Goal: Information Seeking & Learning: Check status

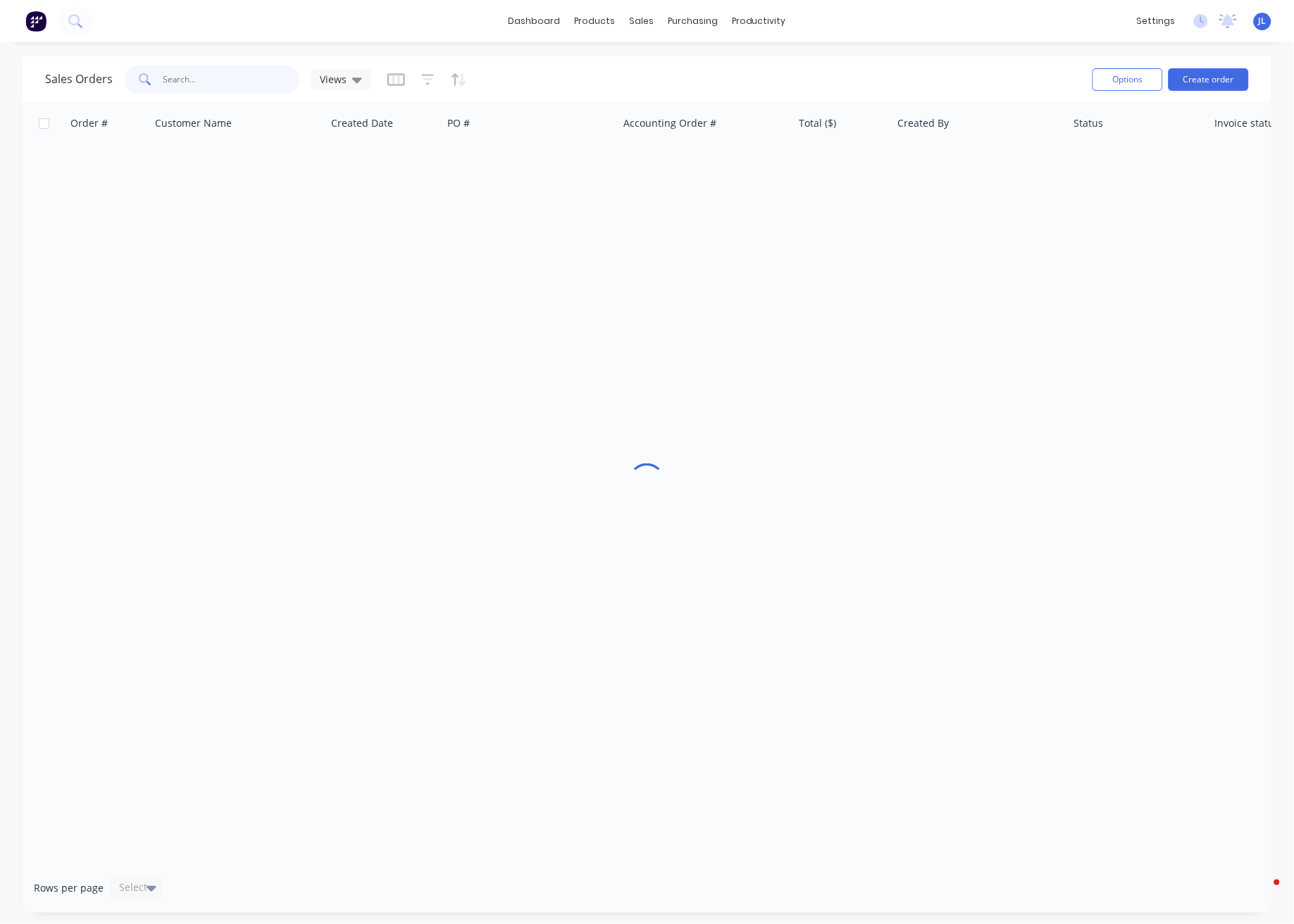
click at [222, 86] on input "text" at bounding box center [232, 79] width 137 height 28
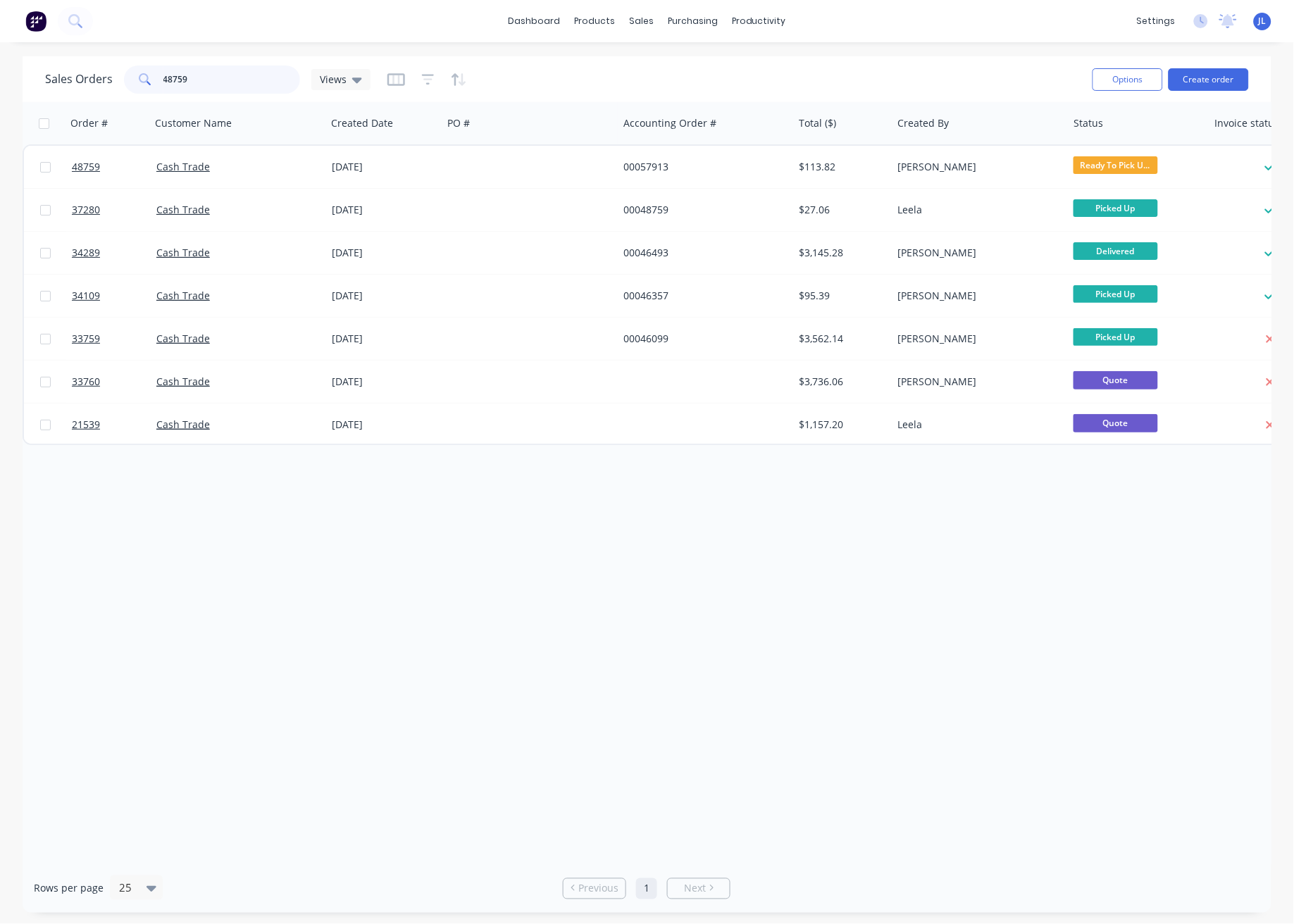
drag, startPoint x: 233, startPoint y: 76, endPoint x: 126, endPoint y: 77, distance: 107.0
click at [126, 77] on div "48759" at bounding box center [212, 79] width 176 height 28
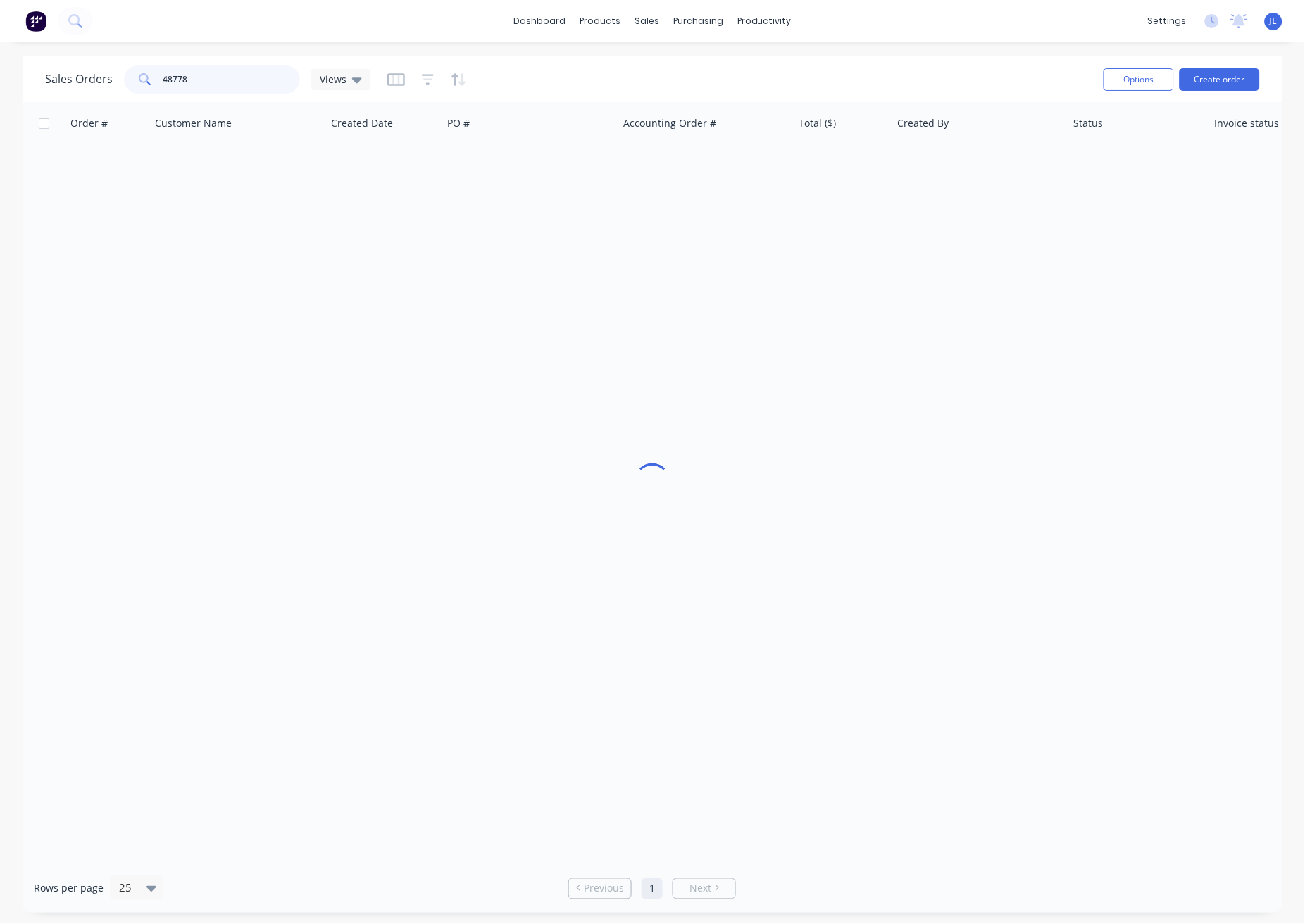
type input "48778"
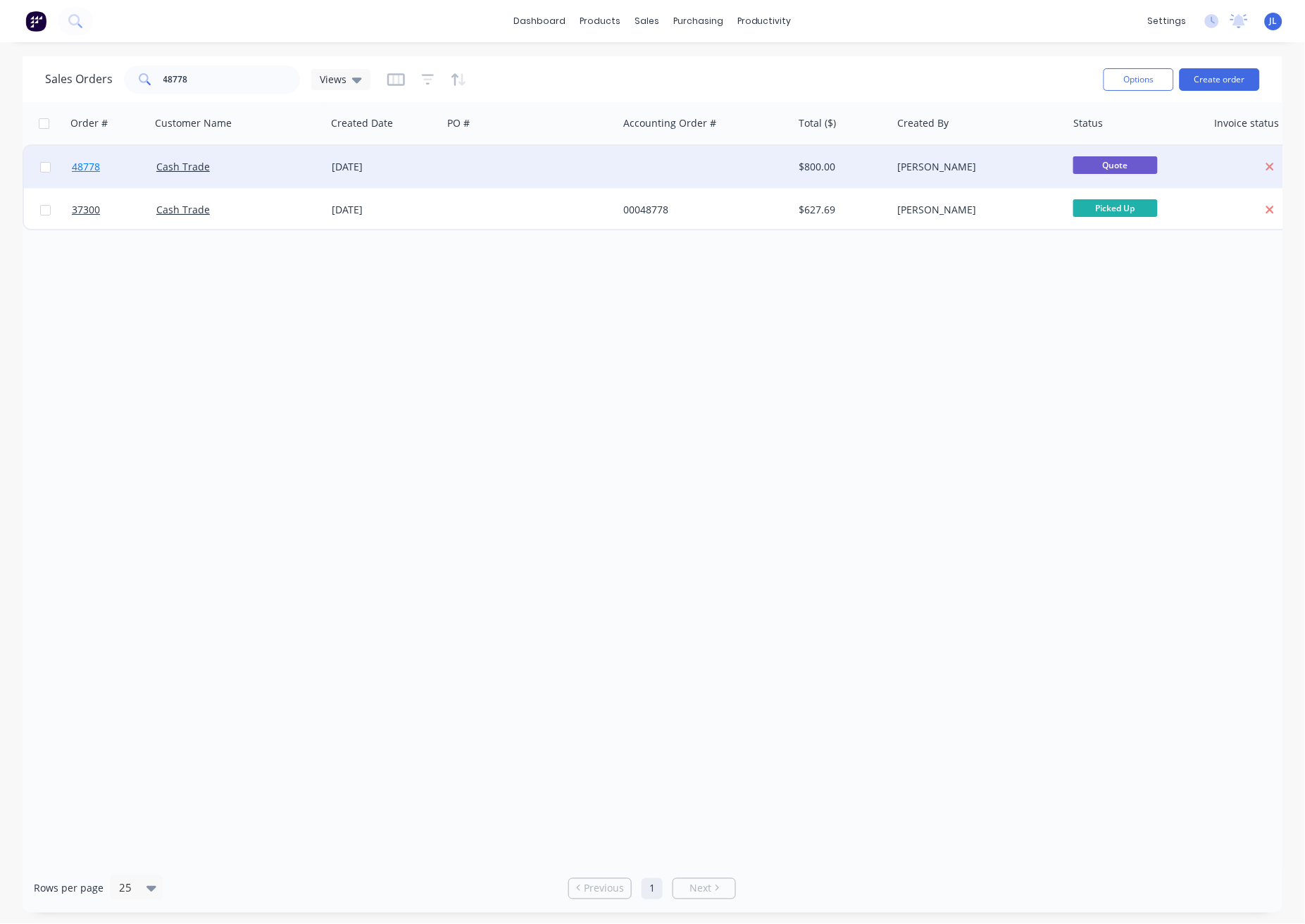
click at [90, 167] on span "48778" at bounding box center [86, 166] width 28 height 14
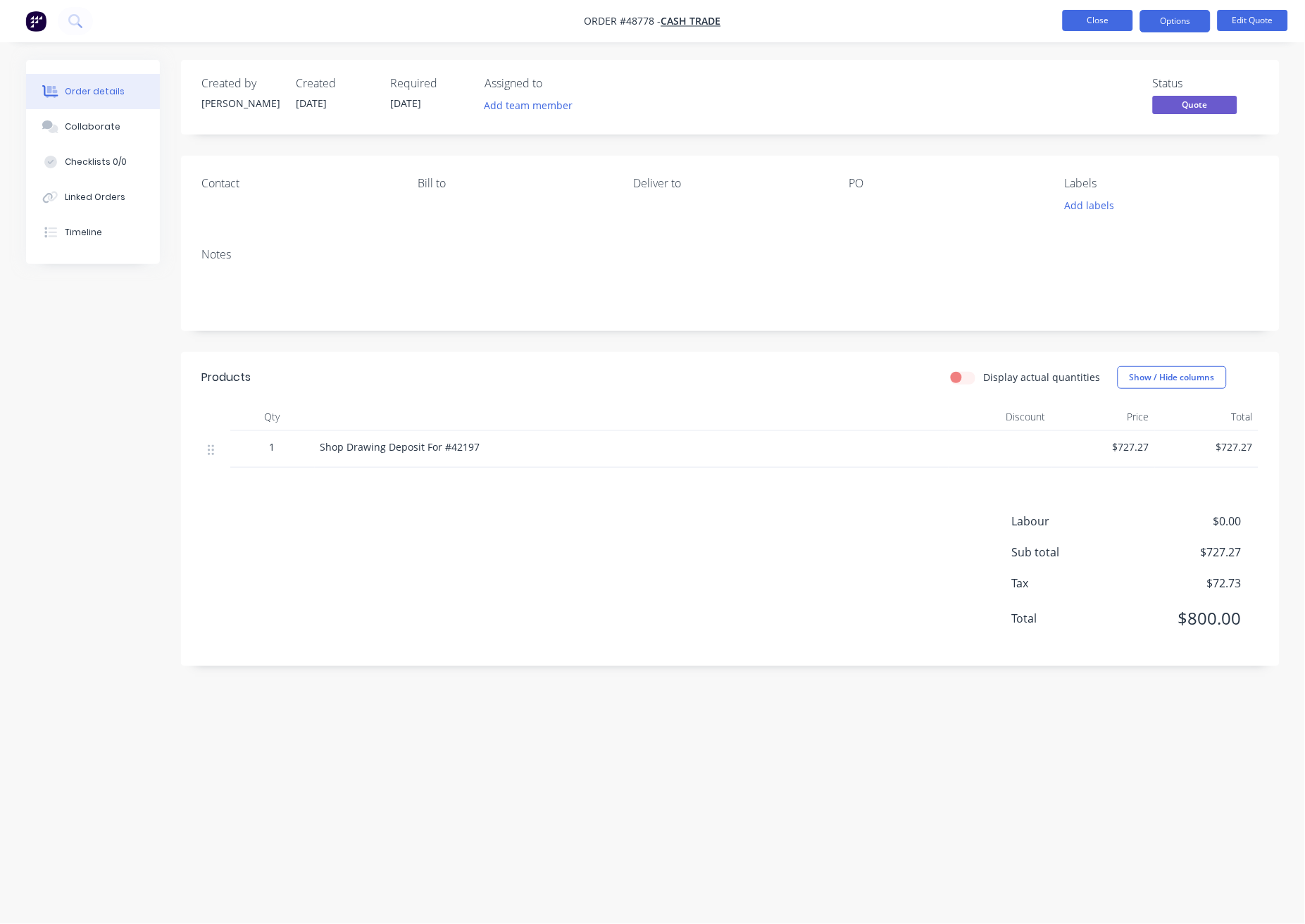
click at [1100, 12] on button "Close" at bounding box center [1098, 21] width 70 height 21
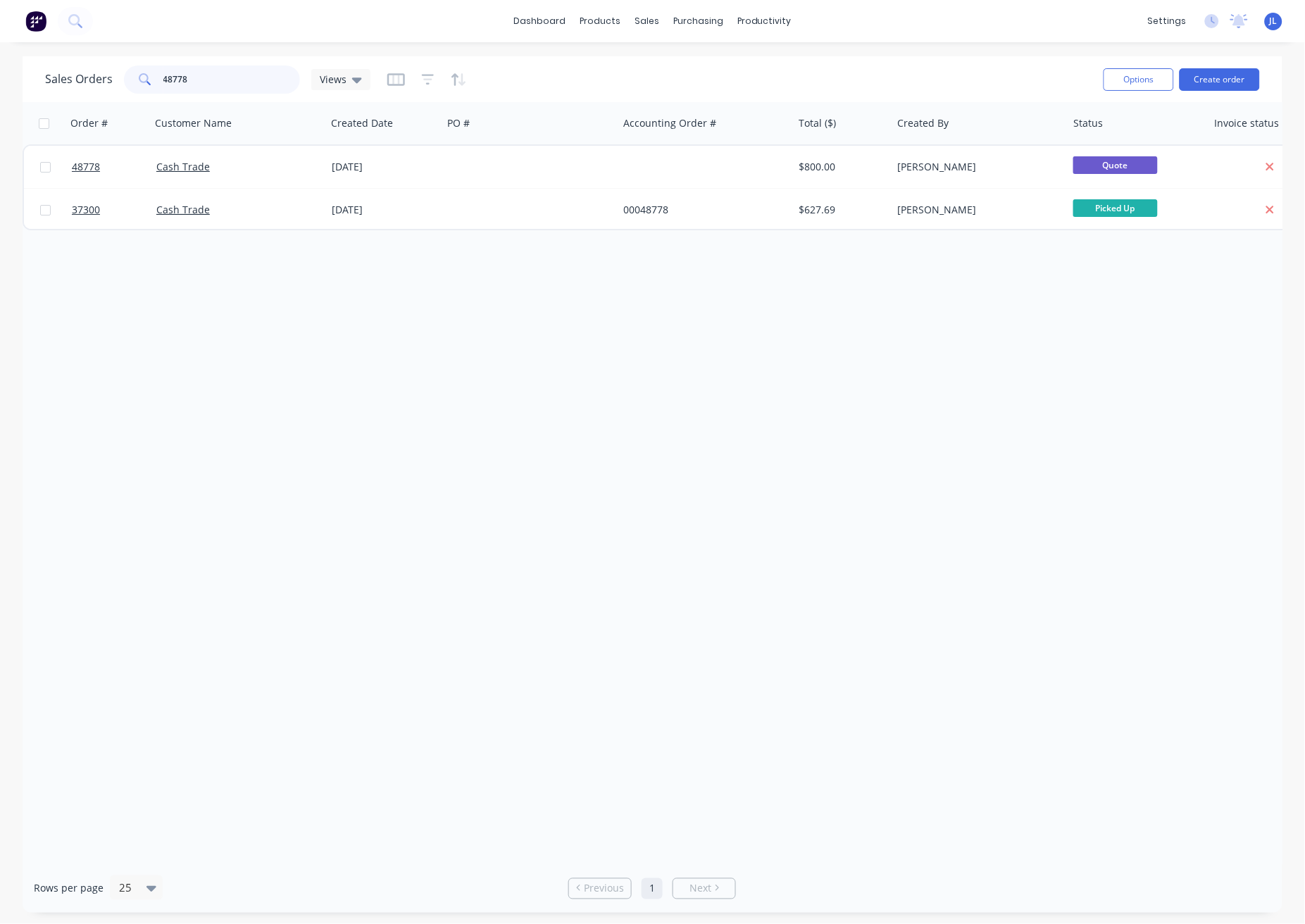
click at [229, 76] on input "48778" at bounding box center [232, 79] width 137 height 28
type input "57742"
click at [0, 141] on div "Sales Orders 57742 Views Options Create order Order # Customer Name Created Dat…" at bounding box center [652, 484] width 1305 height 857
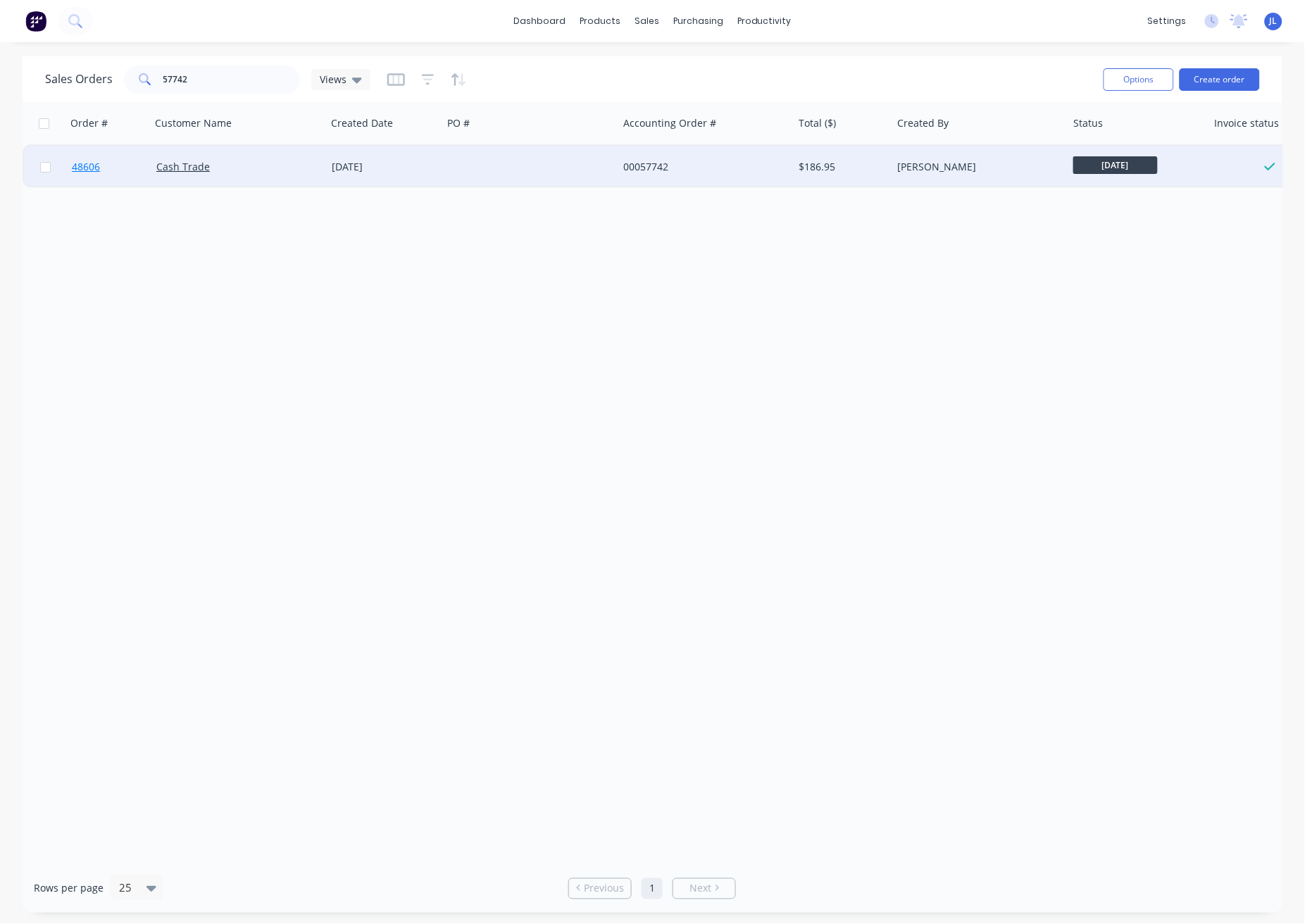
click at [83, 167] on span "48606" at bounding box center [86, 166] width 28 height 14
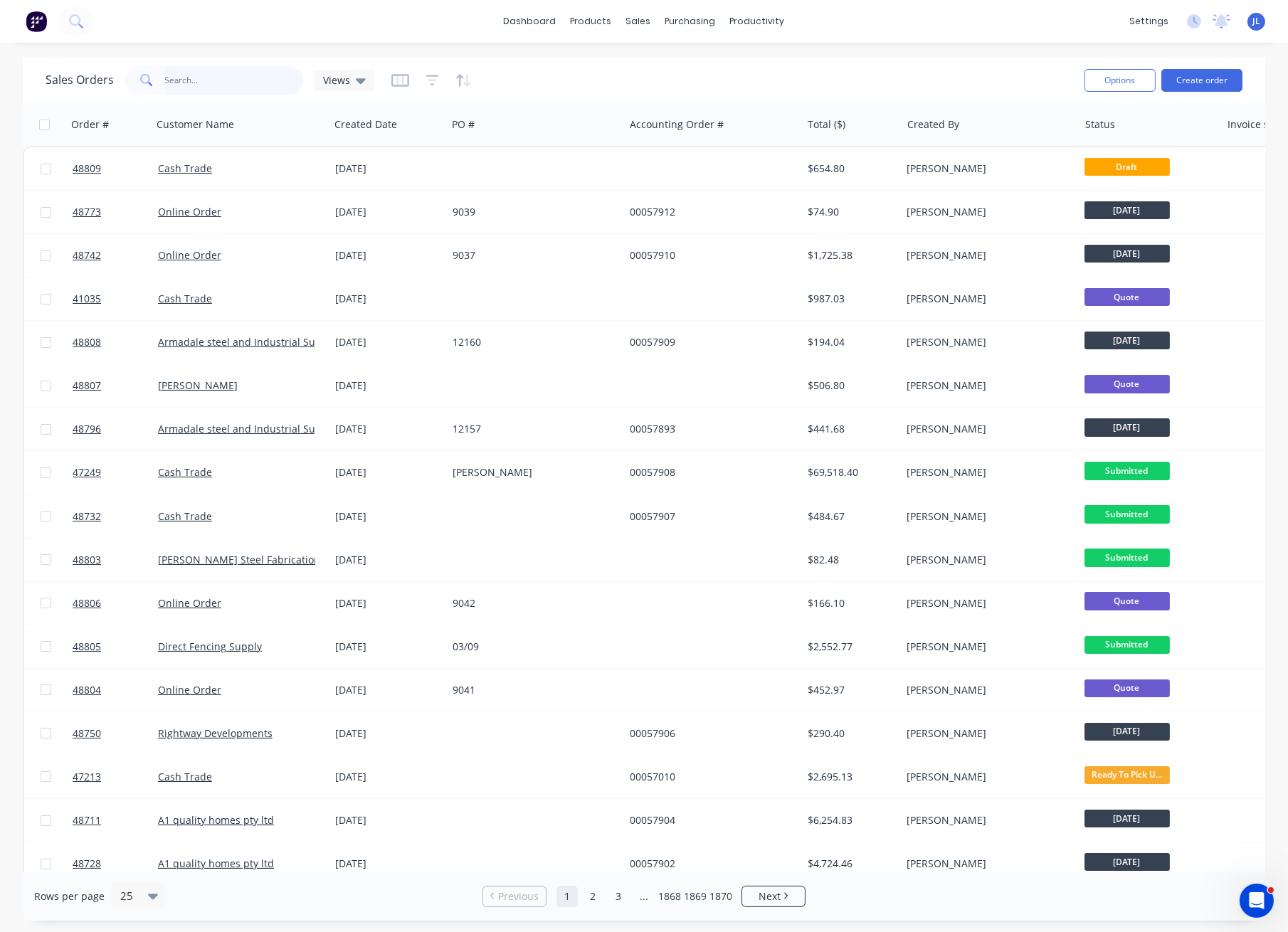
drag, startPoint x: 0, startPoint y: 0, endPoint x: 259, endPoint y: 81, distance: 271.4
click at [259, 81] on input "text" at bounding box center [235, 80] width 139 height 28
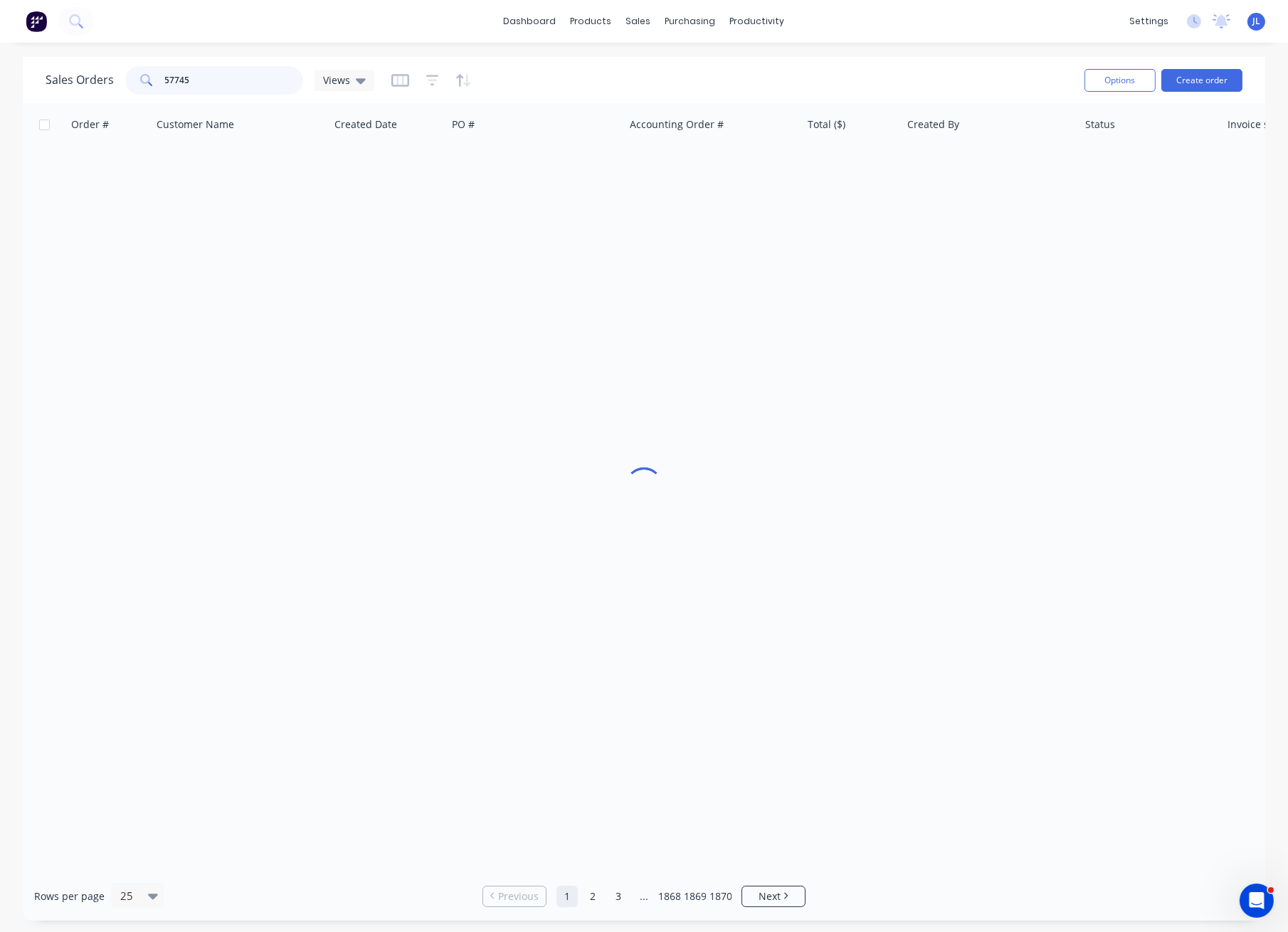
type input "57745"
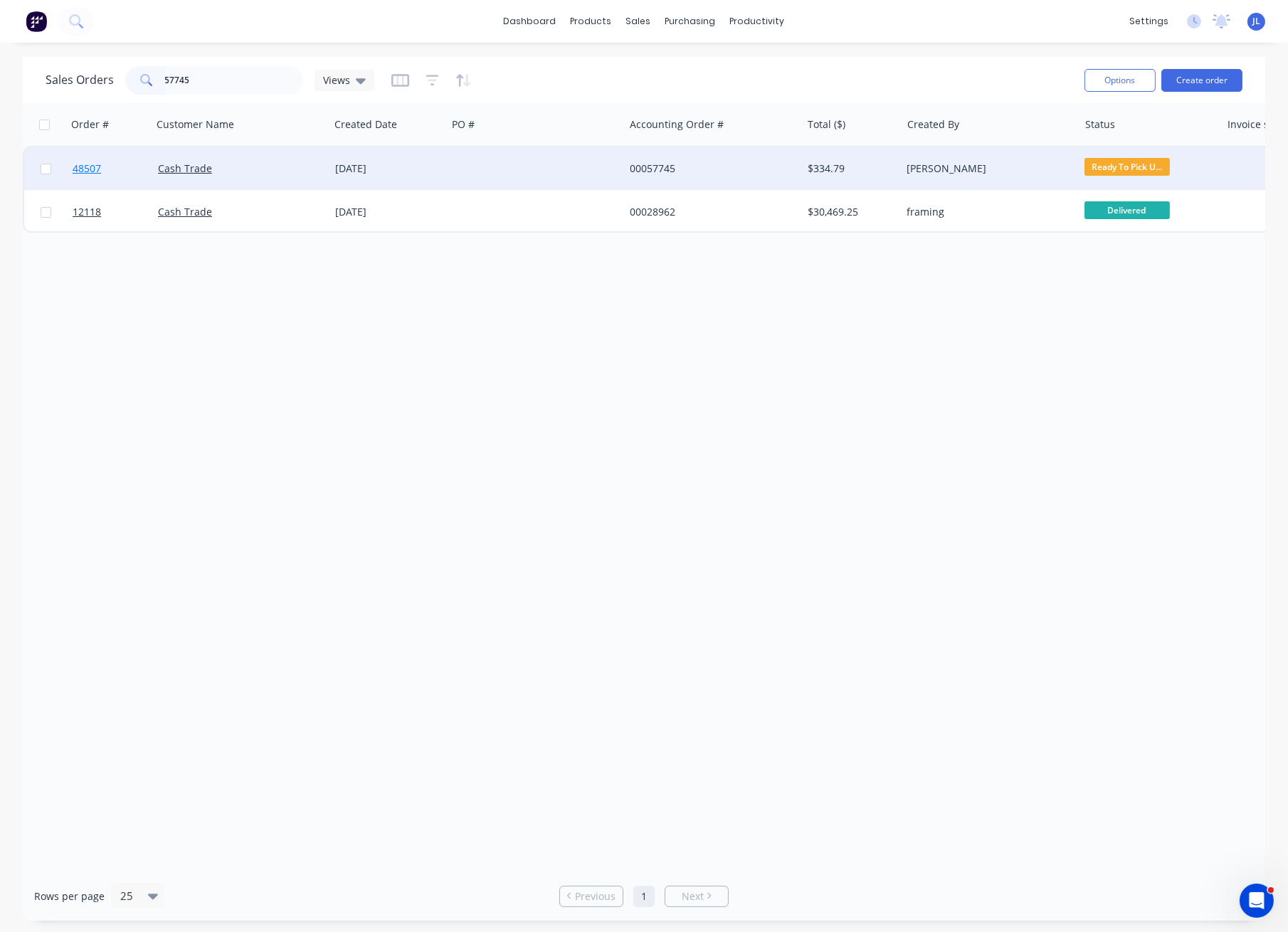
click at [86, 169] on span "48507" at bounding box center [87, 168] width 28 height 14
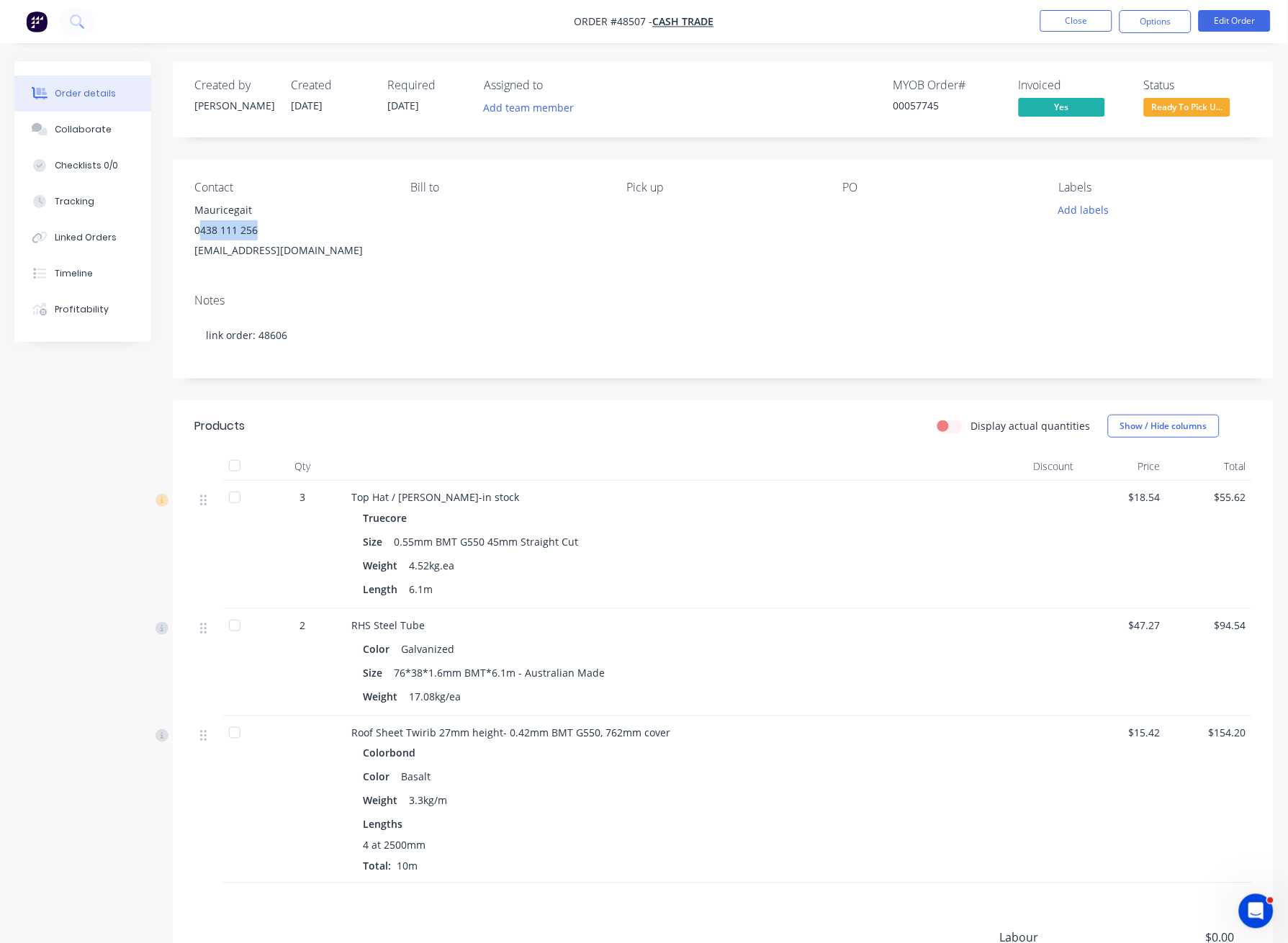
drag, startPoint x: 296, startPoint y: 229, endPoint x: 202, endPoint y: 235, distance: 94.2
click at [202, 235] on div "0438 111 256" at bounding box center [291, 230] width 193 height 20
copy div "438 111 256"
click at [1084, 22] on button "Close" at bounding box center [1076, 21] width 72 height 22
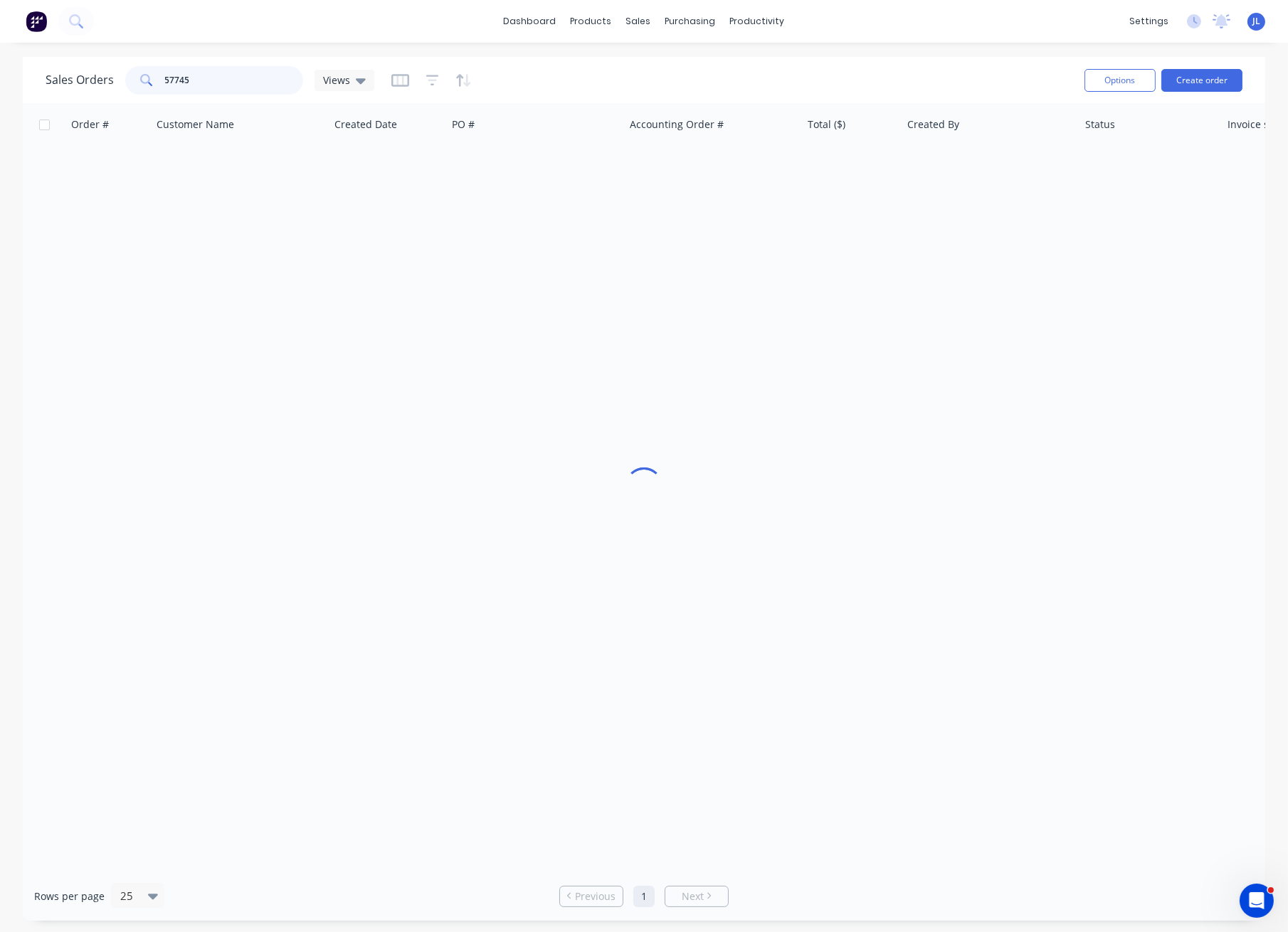
click at [292, 75] on input "57745" at bounding box center [235, 80] width 139 height 28
paste input "438 111 256"
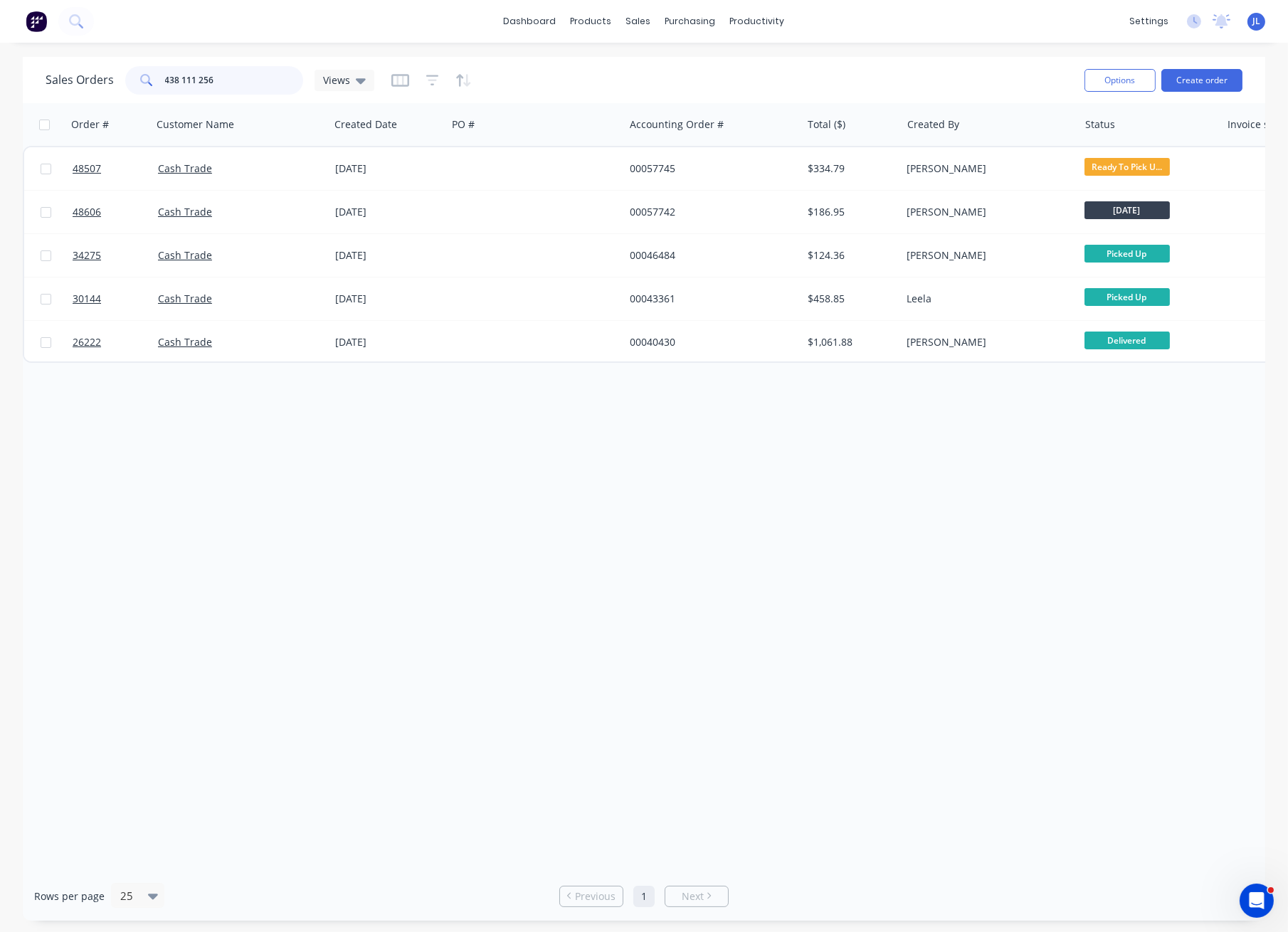
type input "438 111 256"
drag, startPoint x: 282, startPoint y: 75, endPoint x: 79, endPoint y: 79, distance: 203.0
click at [79, 79] on div "Sales Orders 438 111 256 Views" at bounding box center [210, 80] width 329 height 28
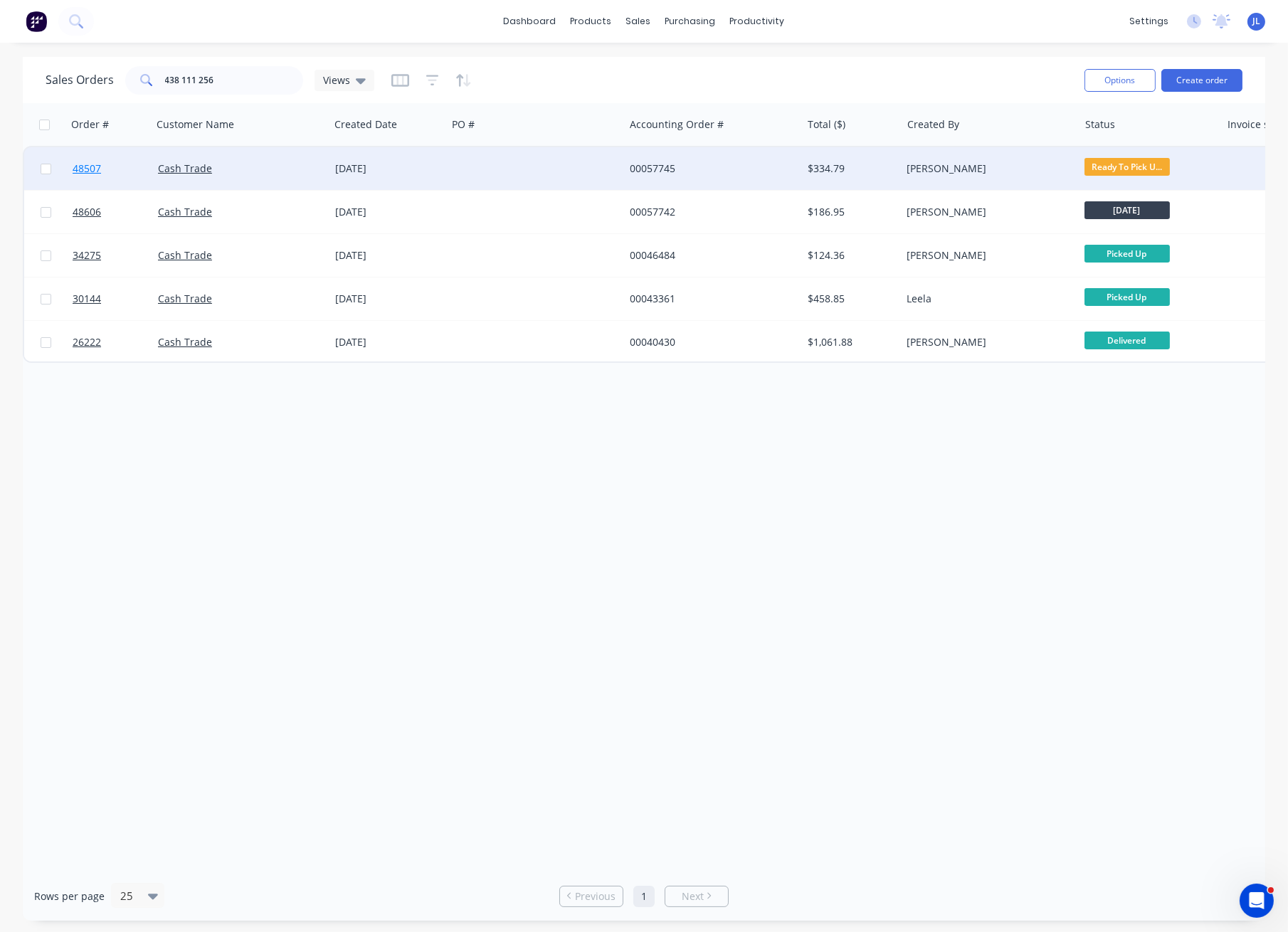
click at [83, 168] on span "48507" at bounding box center [87, 168] width 28 height 14
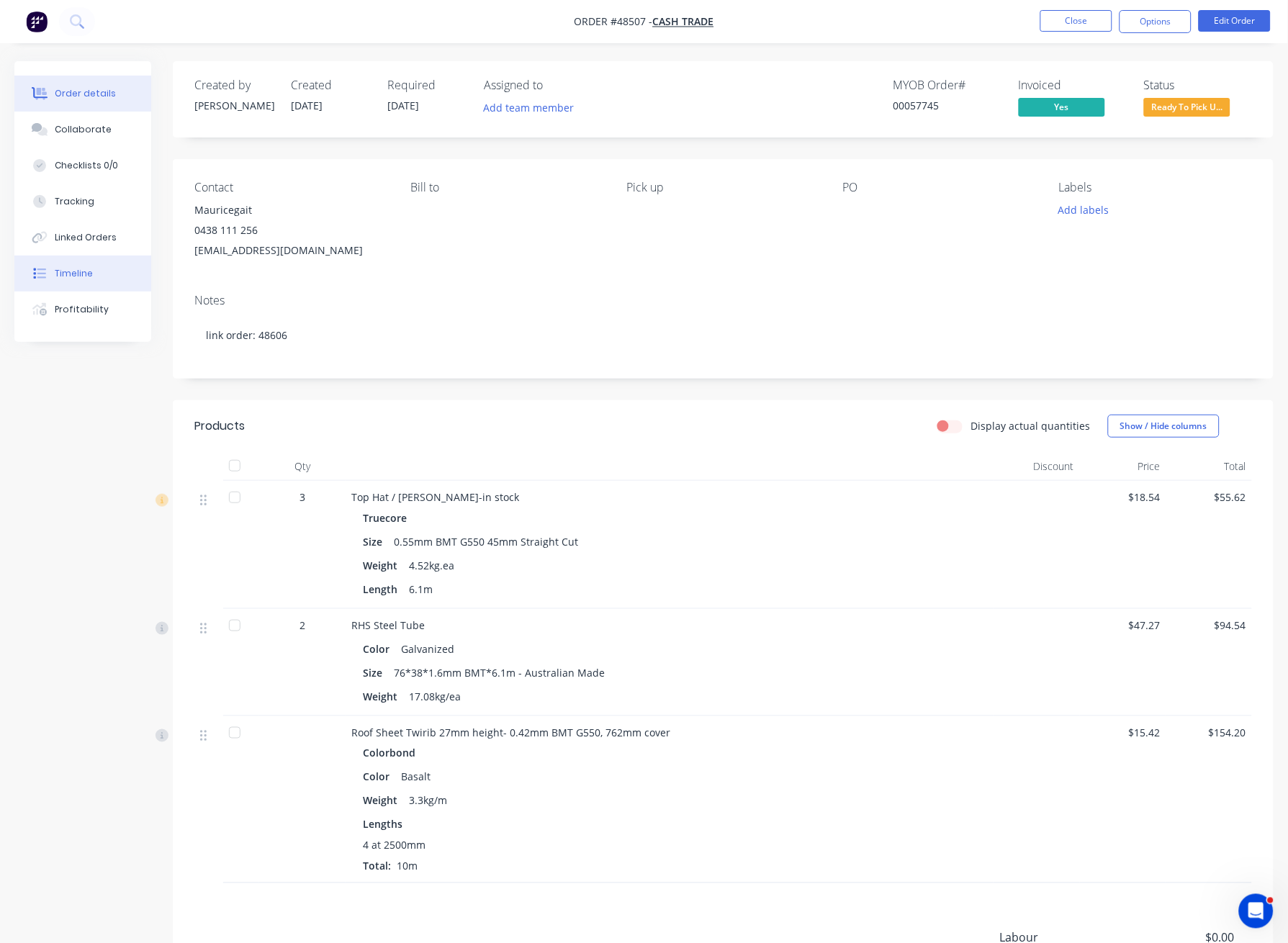
click at [72, 274] on div "Timeline" at bounding box center [73, 273] width 38 height 13
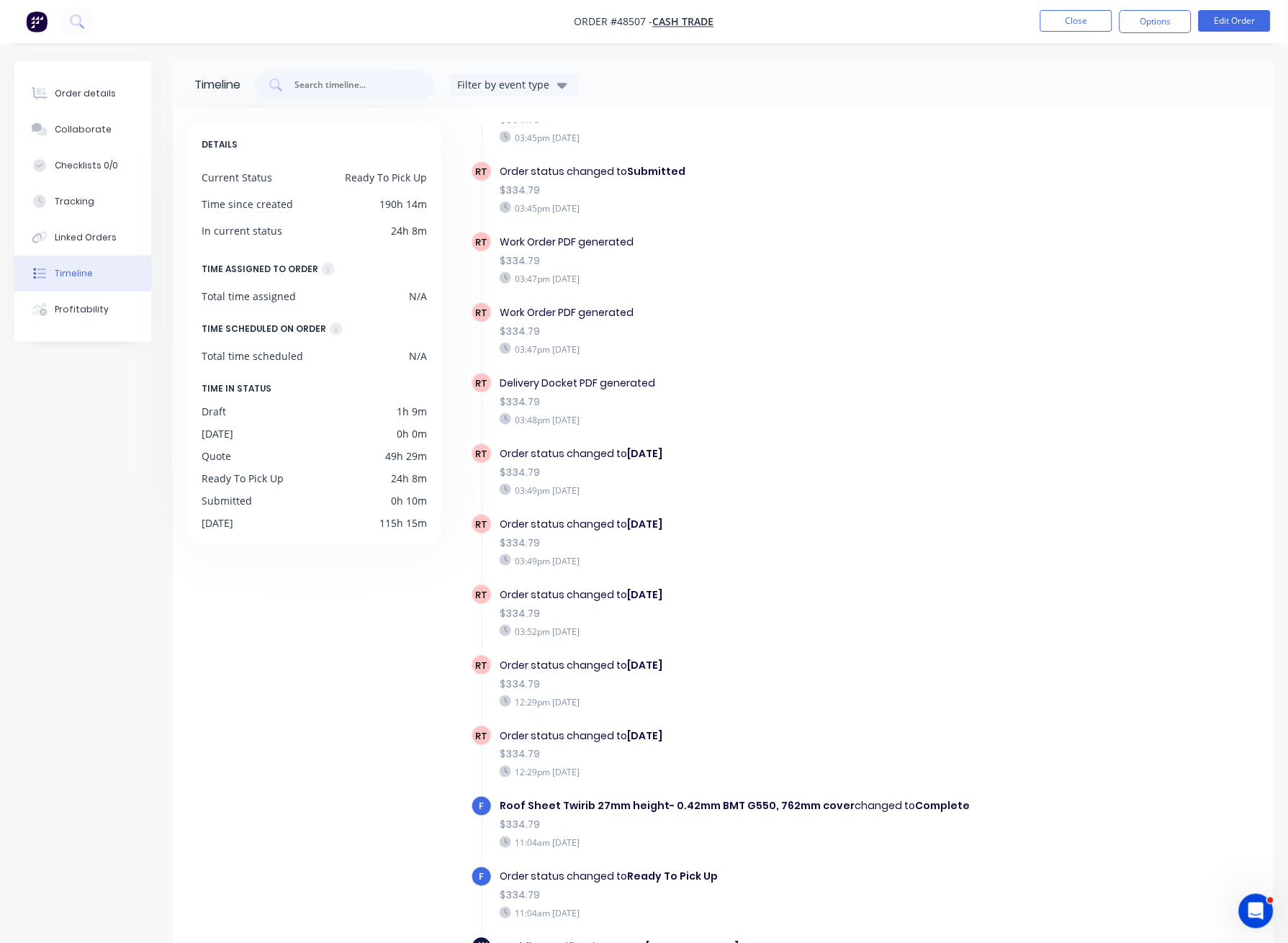
scroll to position [1380, 0]
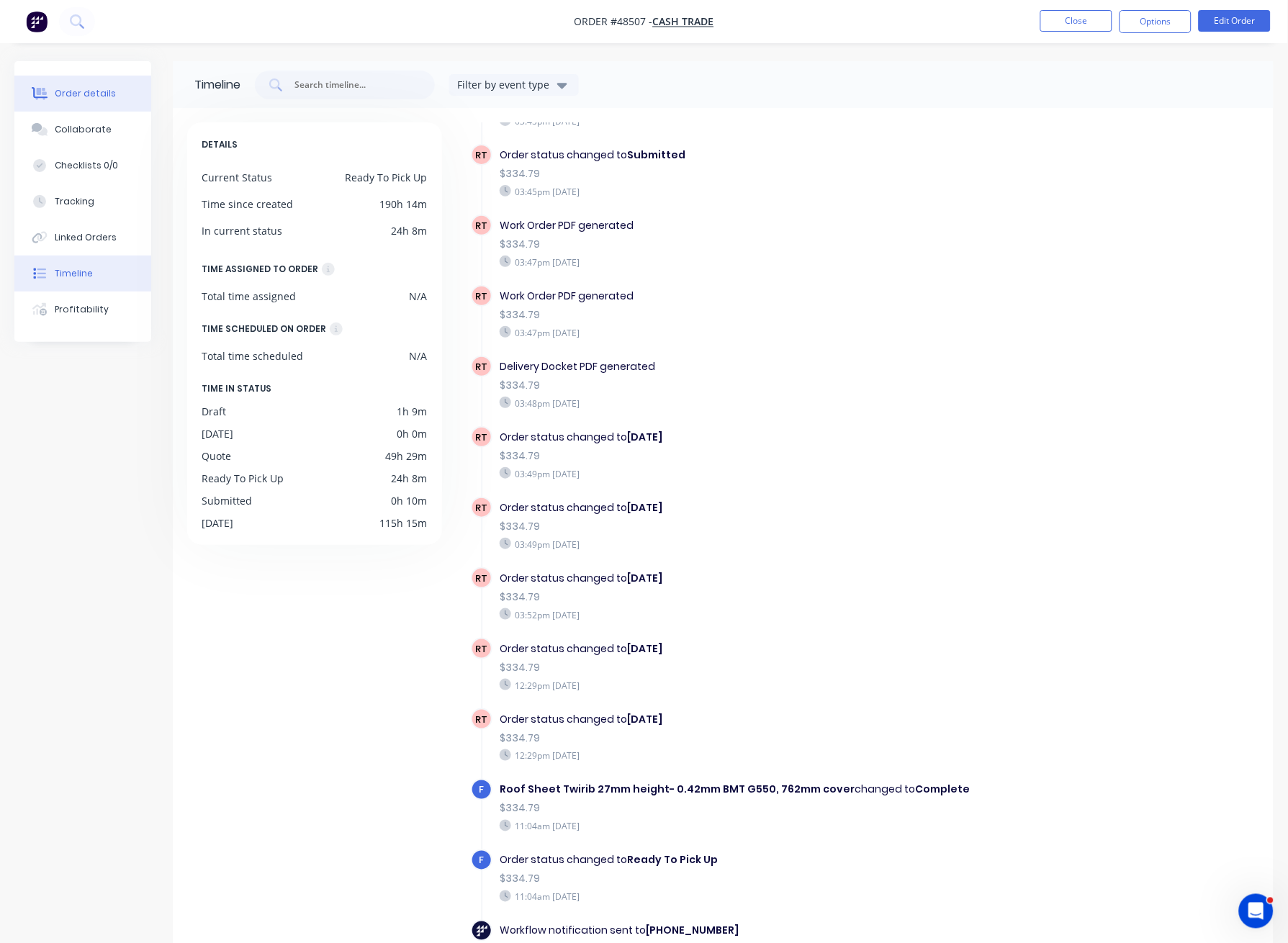
click at [62, 91] on div "Order details" at bounding box center [85, 93] width 61 height 13
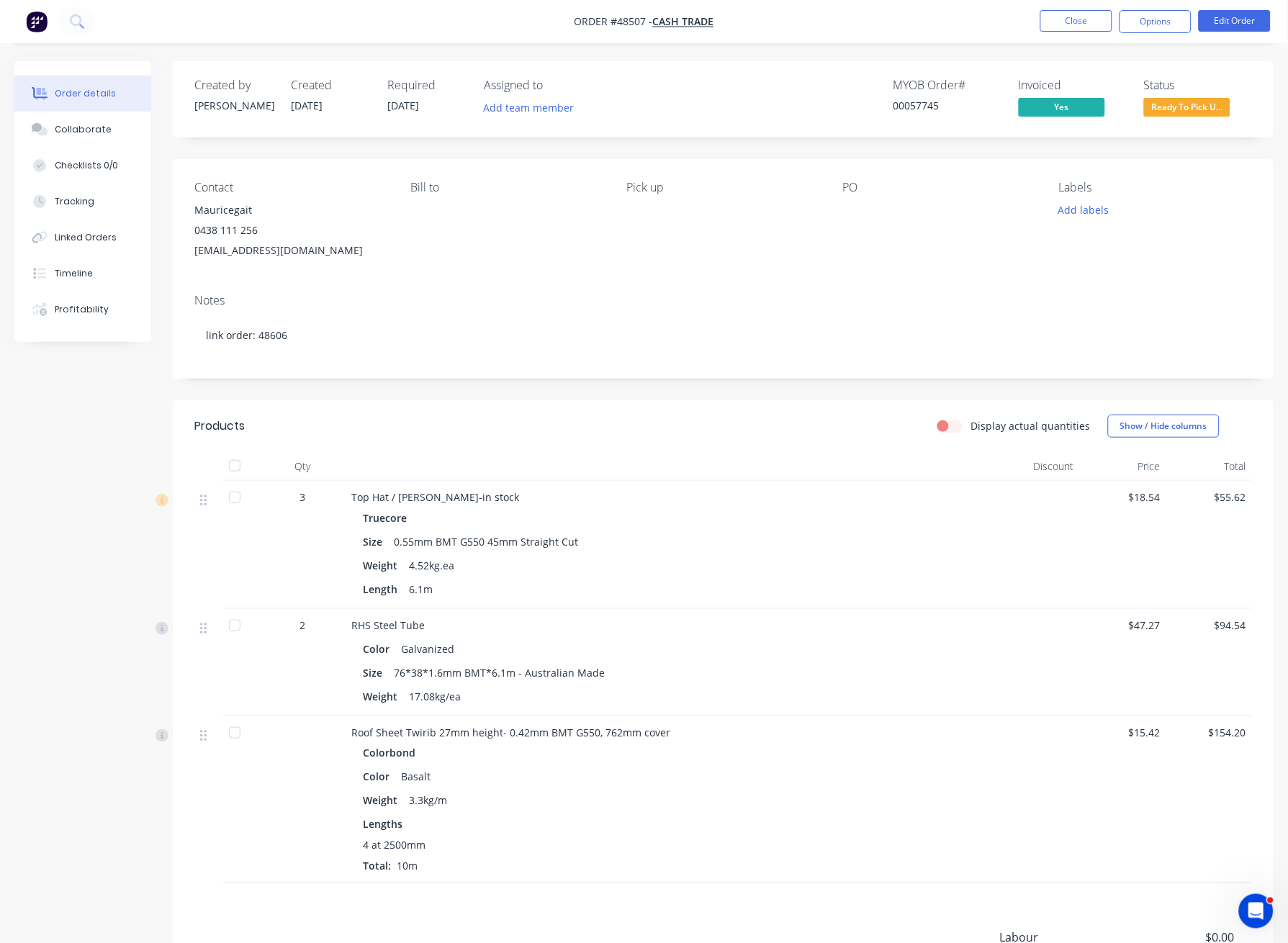
click at [224, 32] on nav "Order #48507 - Cash Trade Close Options Edit Order" at bounding box center [644, 21] width 1288 height 43
click at [68, 275] on div "Timeline" at bounding box center [73, 273] width 38 height 13
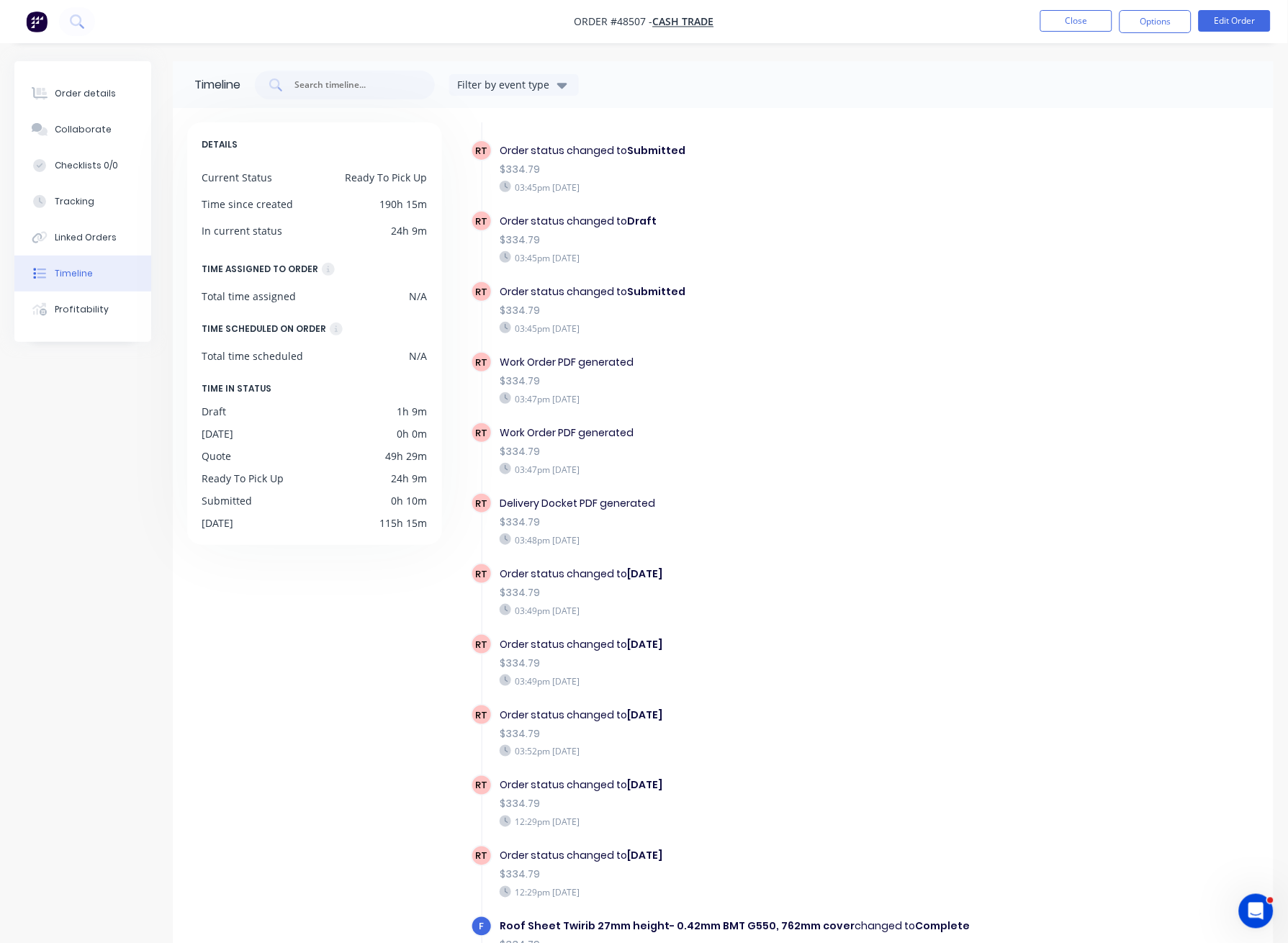
scroll to position [1094, 0]
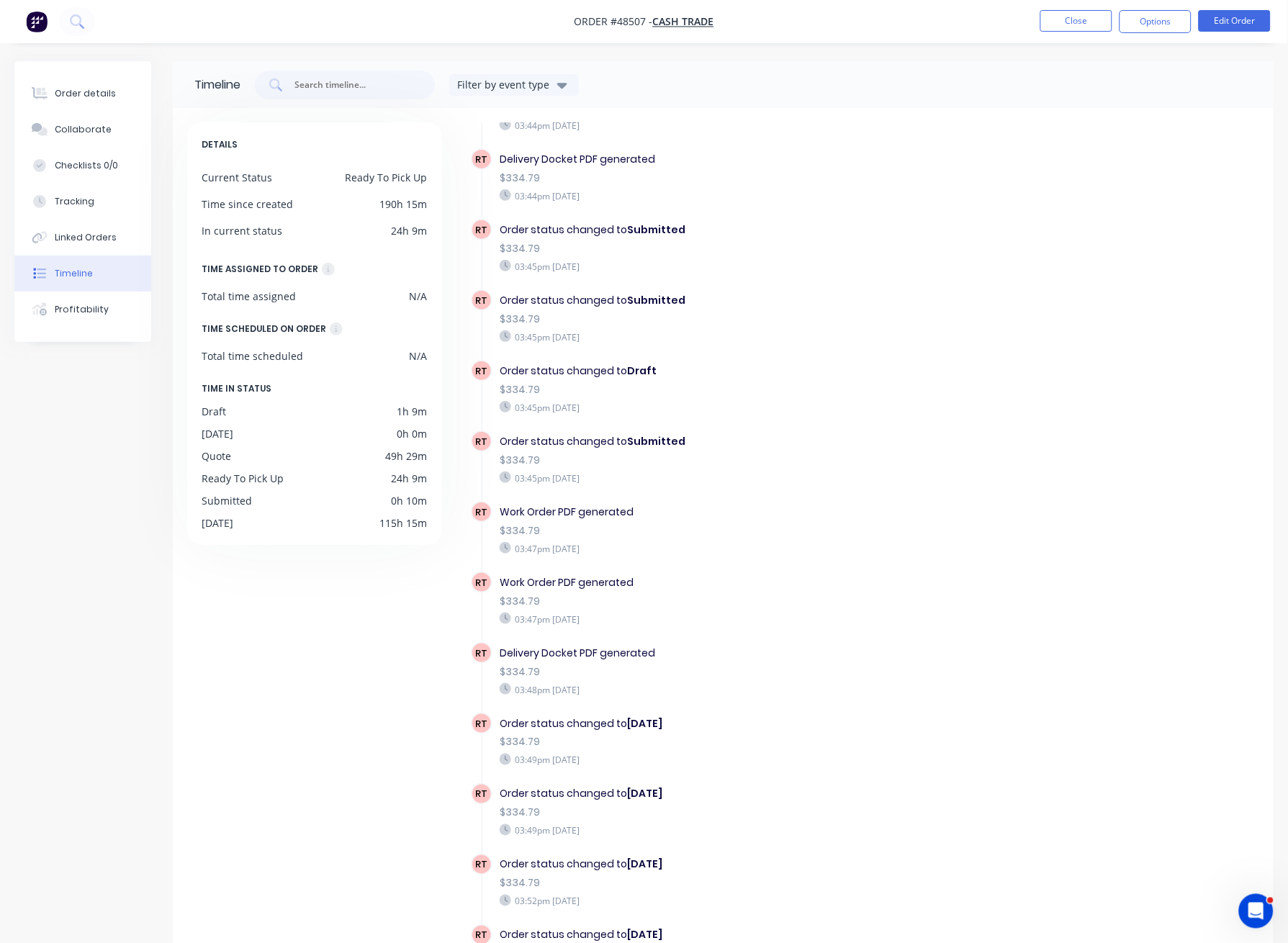
click at [260, 679] on div "DETAILS Current Status Ready To Pick Up Time since created 190h 15m In current …" at bounding box center [321, 570] width 268 height 896
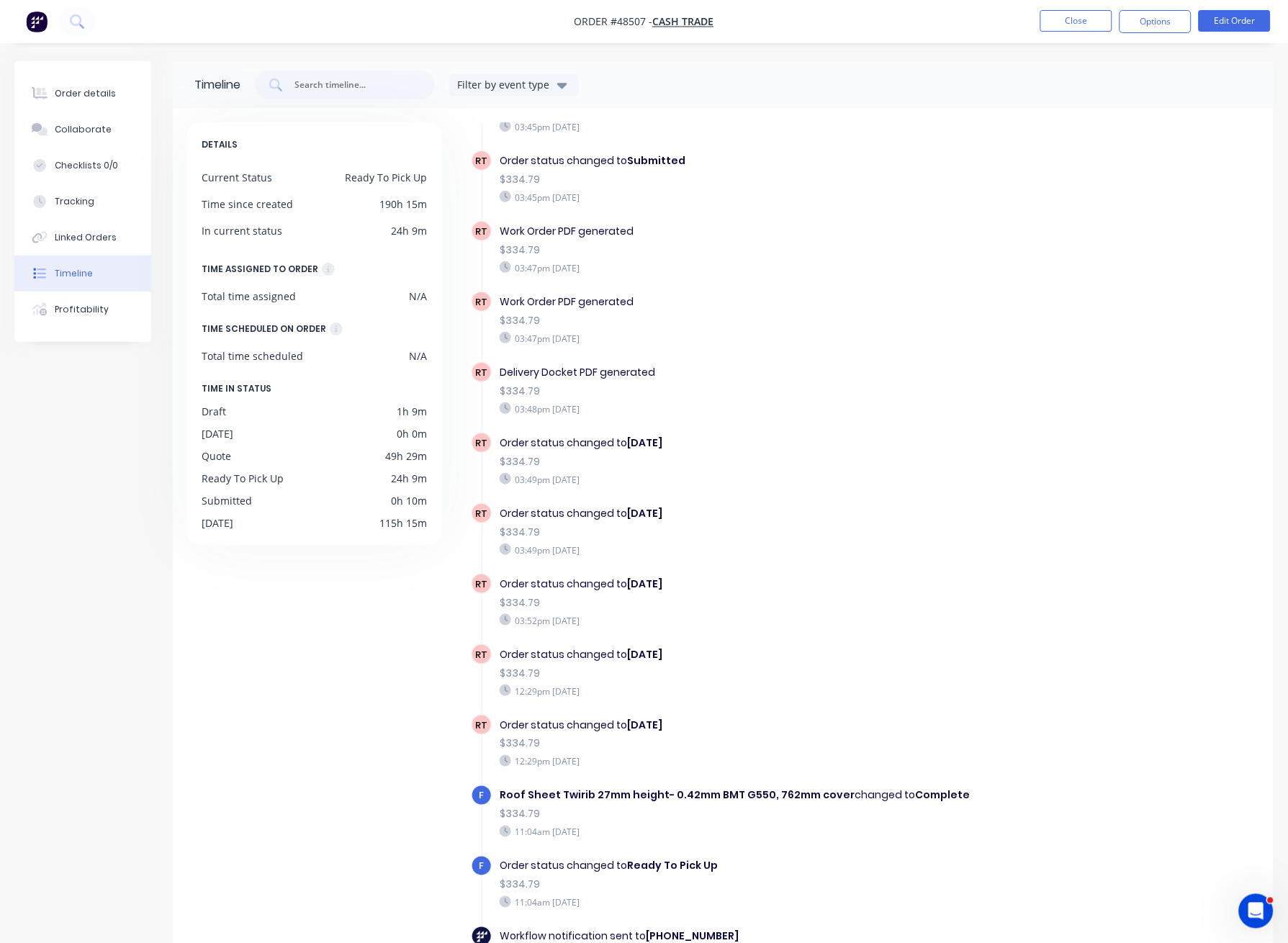
scroll to position [1380, 0]
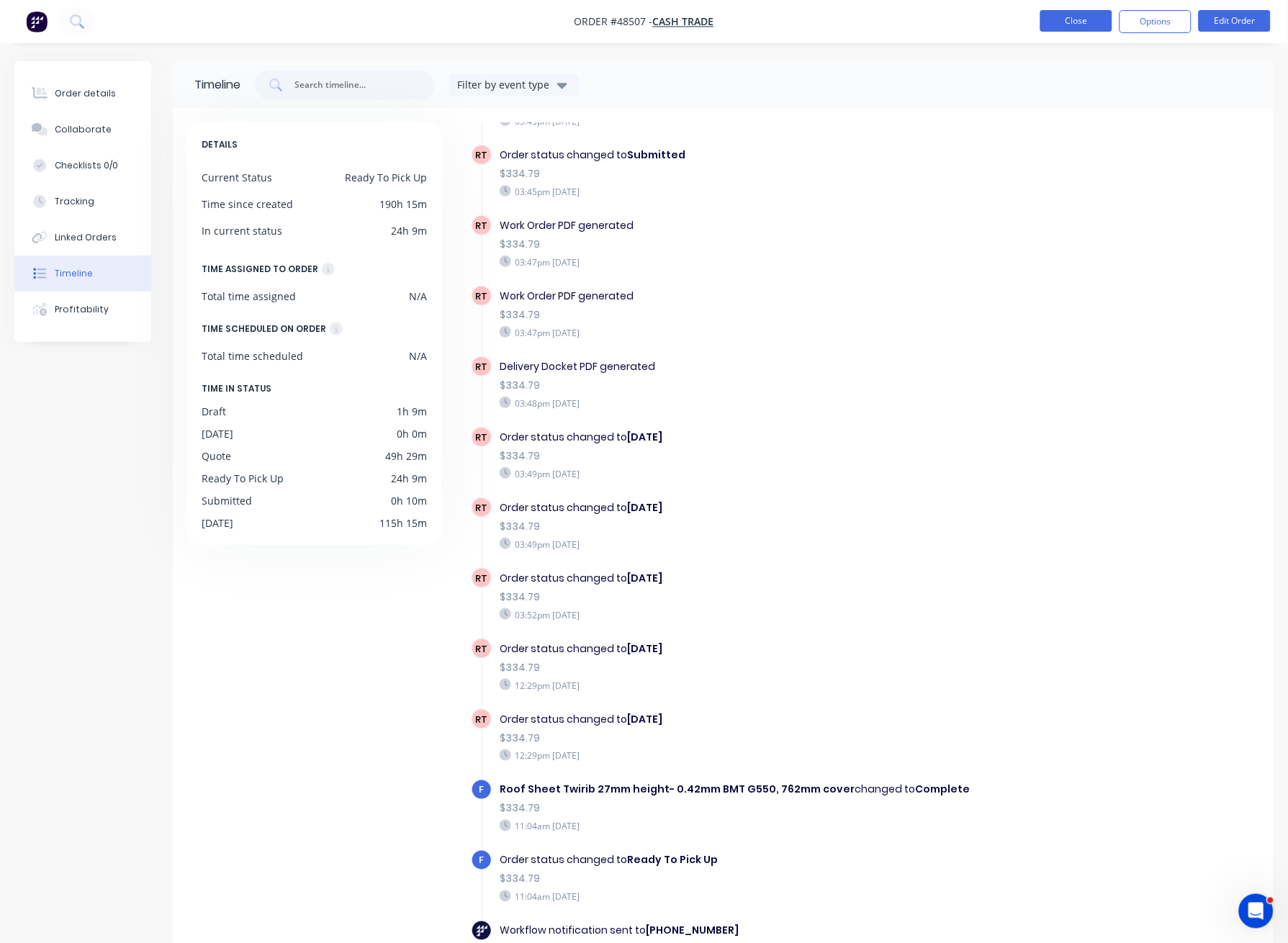
click at [1079, 23] on button "Close" at bounding box center [1076, 21] width 72 height 22
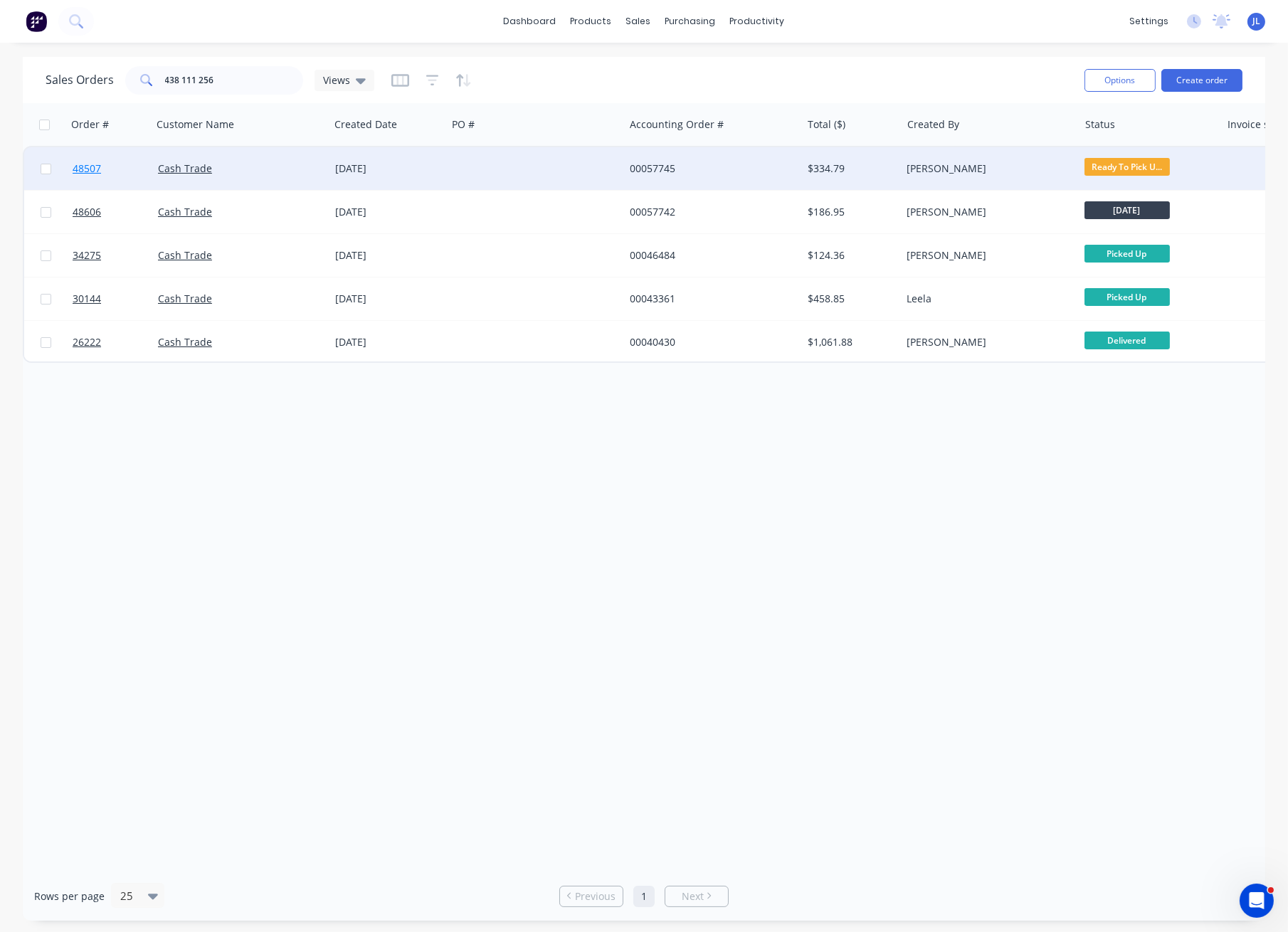
click at [75, 164] on span "48507" at bounding box center [87, 168] width 28 height 14
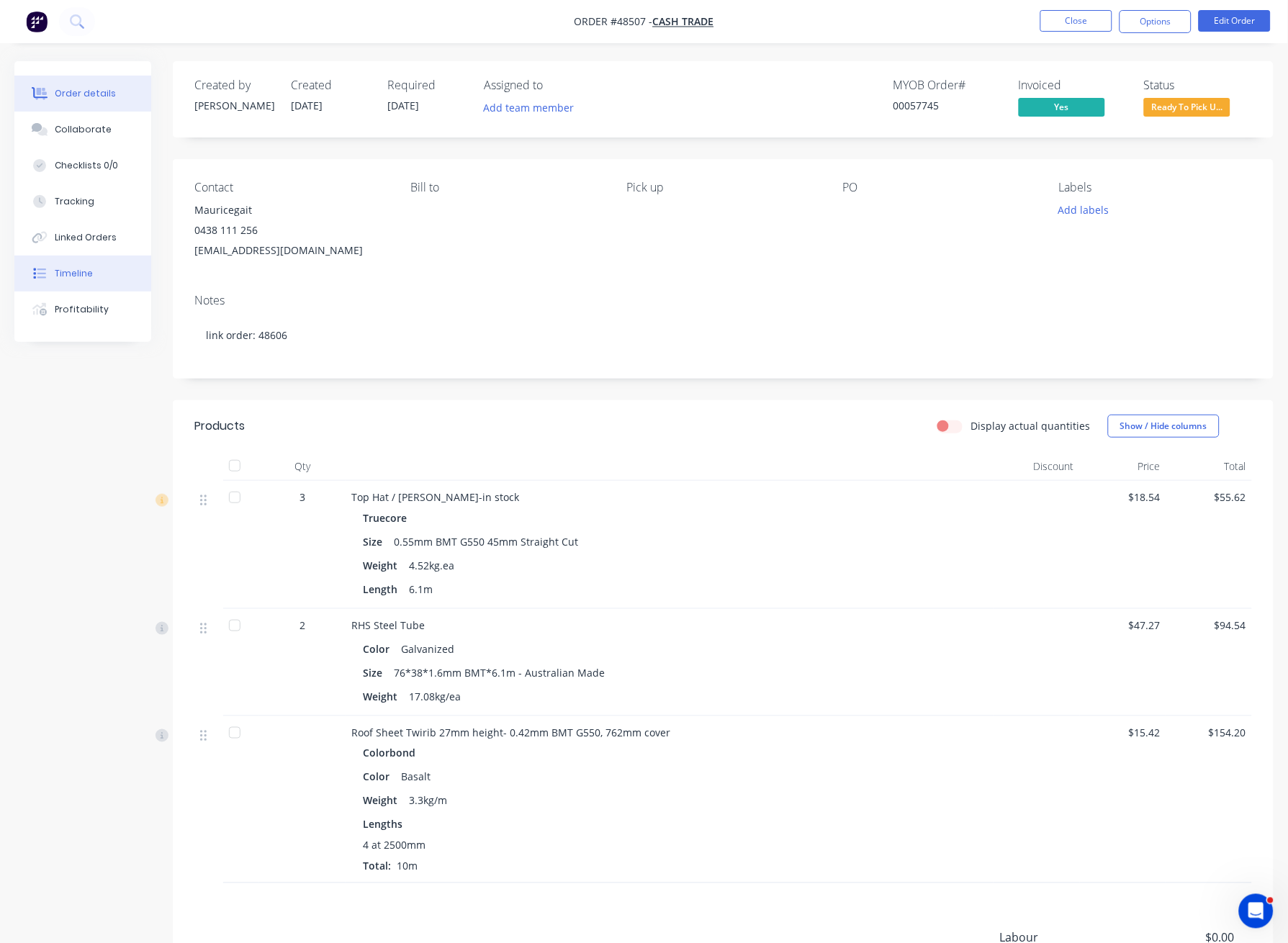
click at [102, 275] on button "Timeline" at bounding box center [83, 274] width 137 height 36
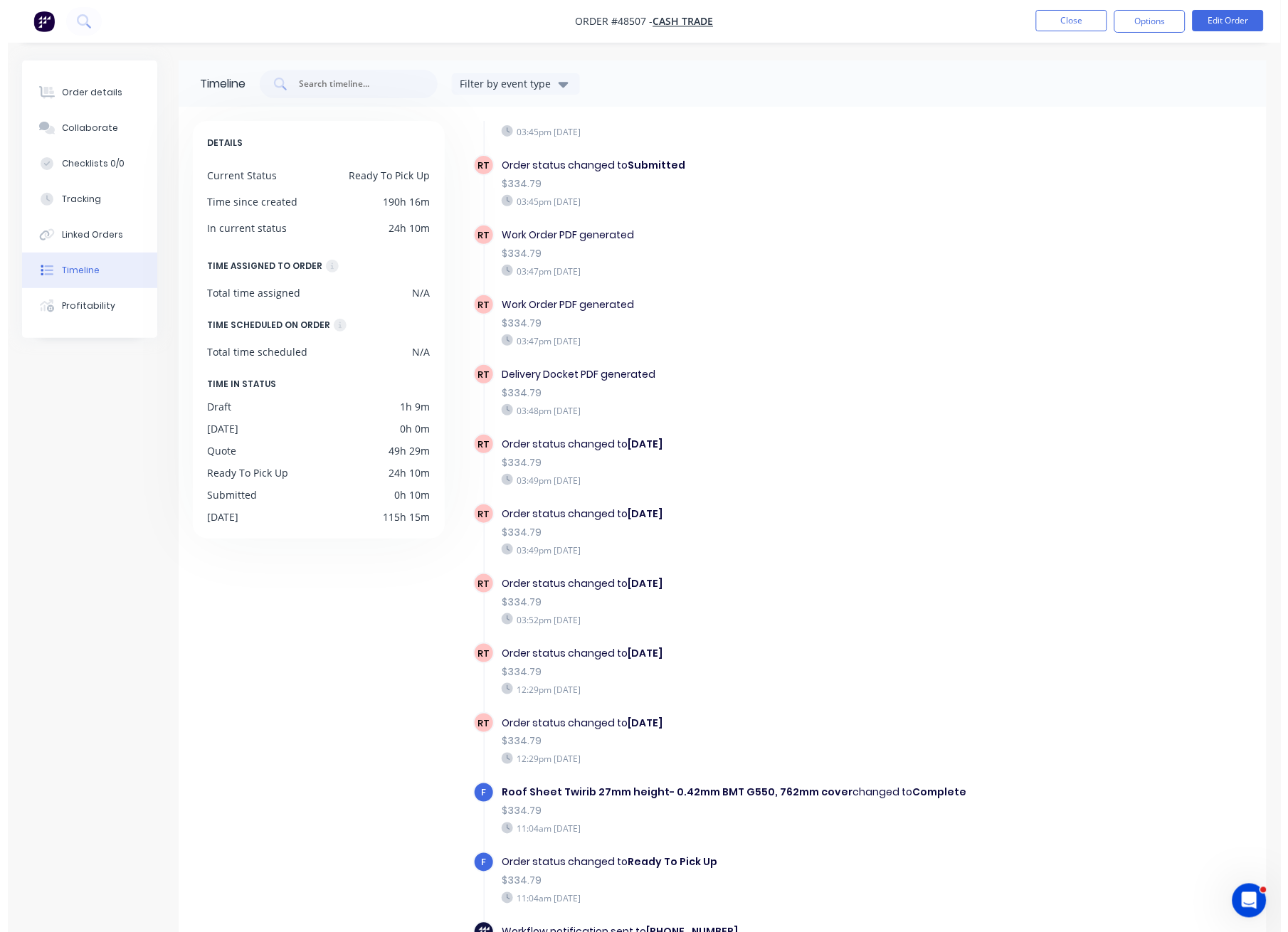
scroll to position [1364, 0]
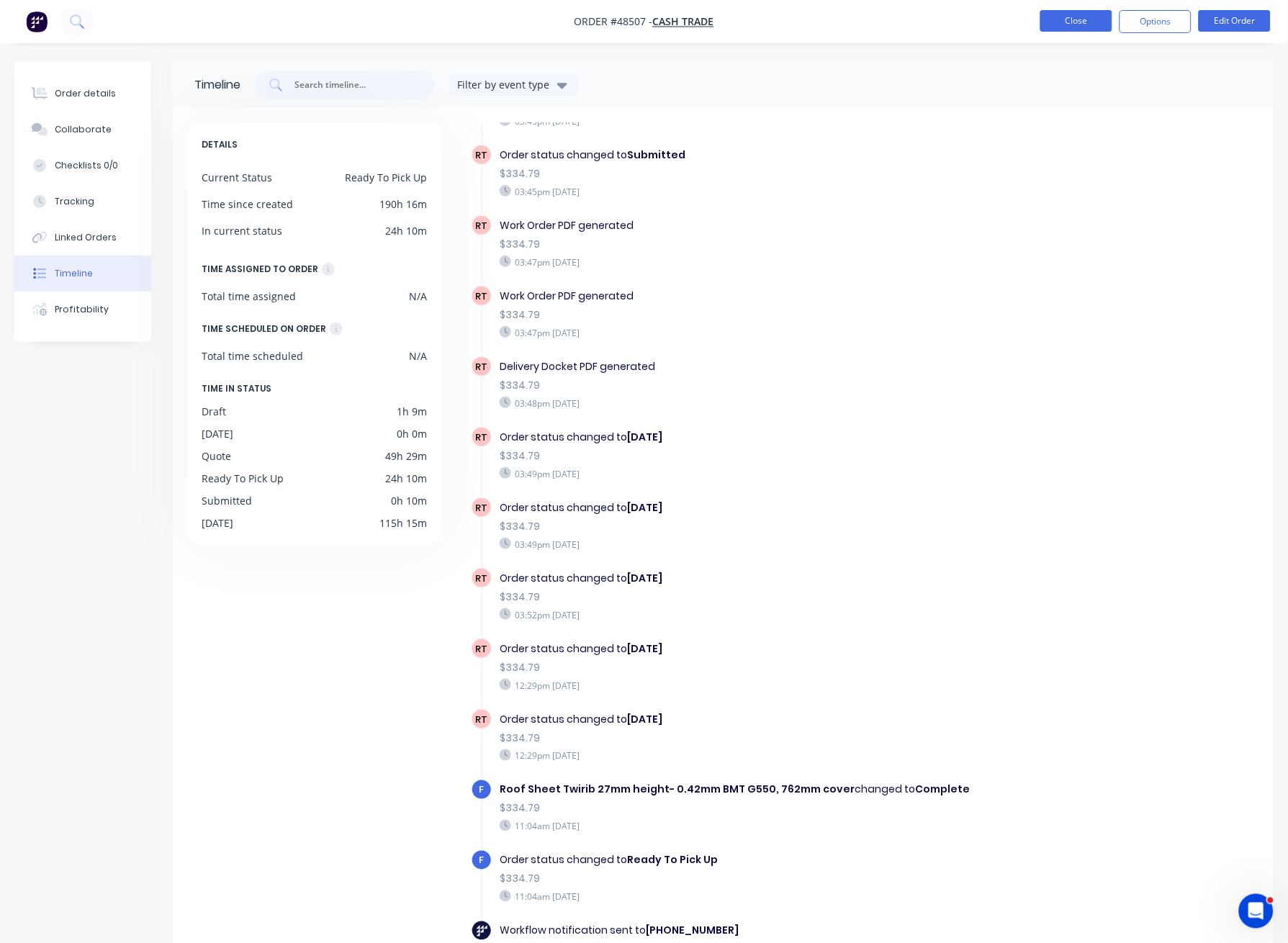
click at [1083, 16] on button "Close" at bounding box center [1076, 21] width 72 height 22
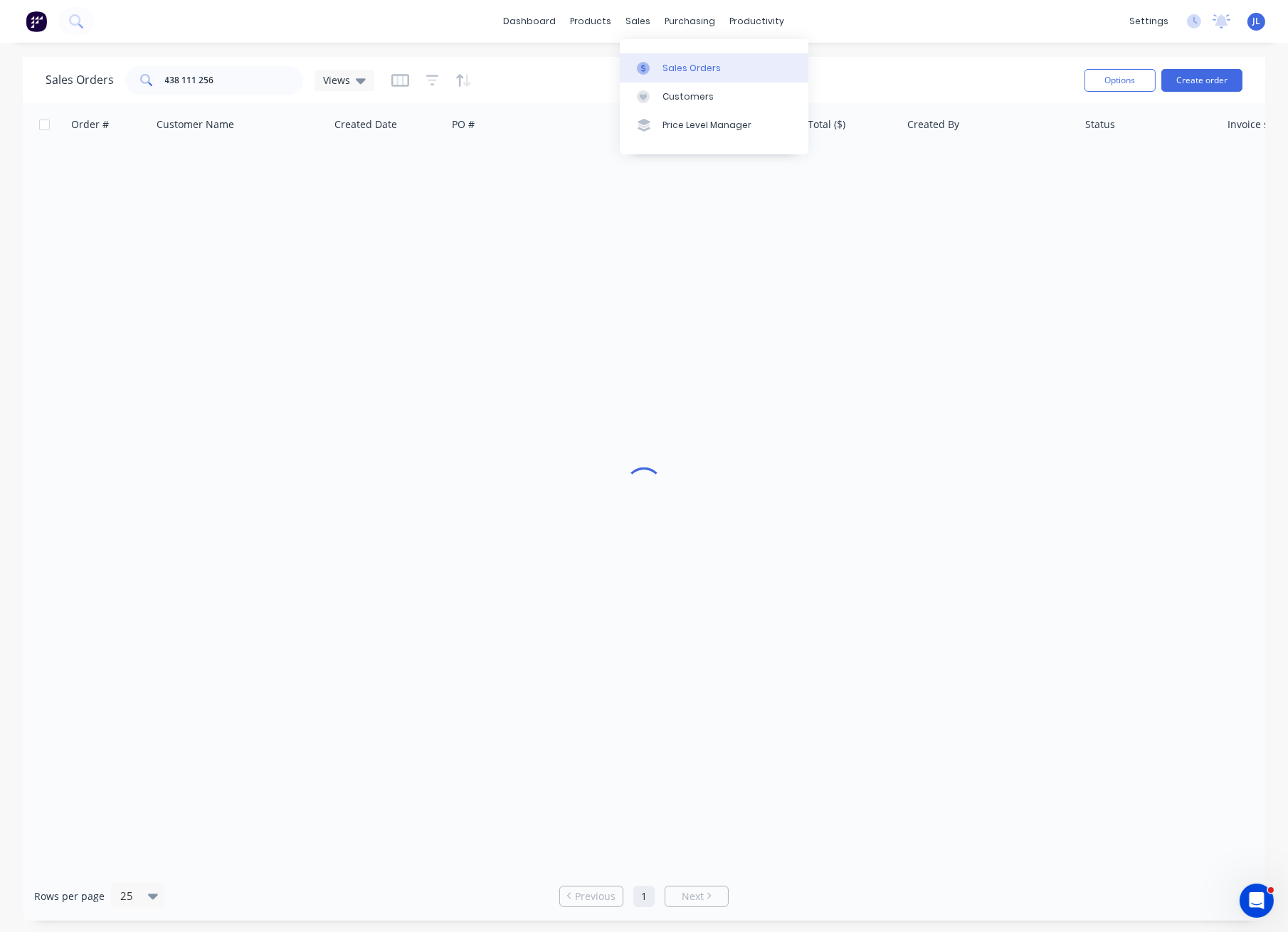
drag, startPoint x: 697, startPoint y: 66, endPoint x: 669, endPoint y: 68, distance: 28.1
click at [697, 66] on div "Sales Orders" at bounding box center [692, 68] width 58 height 13
click at [273, 80] on input "text" at bounding box center [235, 80] width 139 height 28
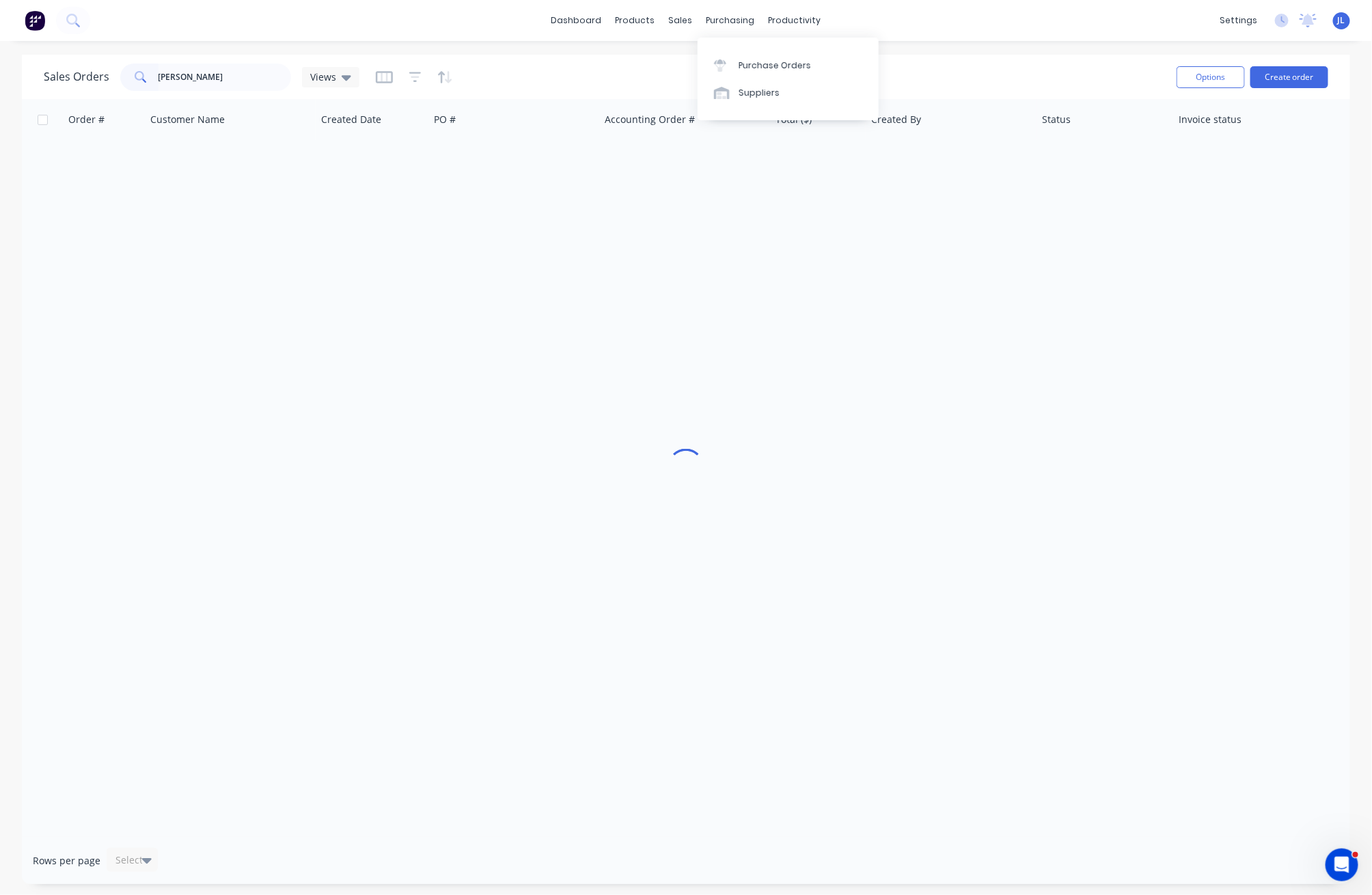
type input "singleton"
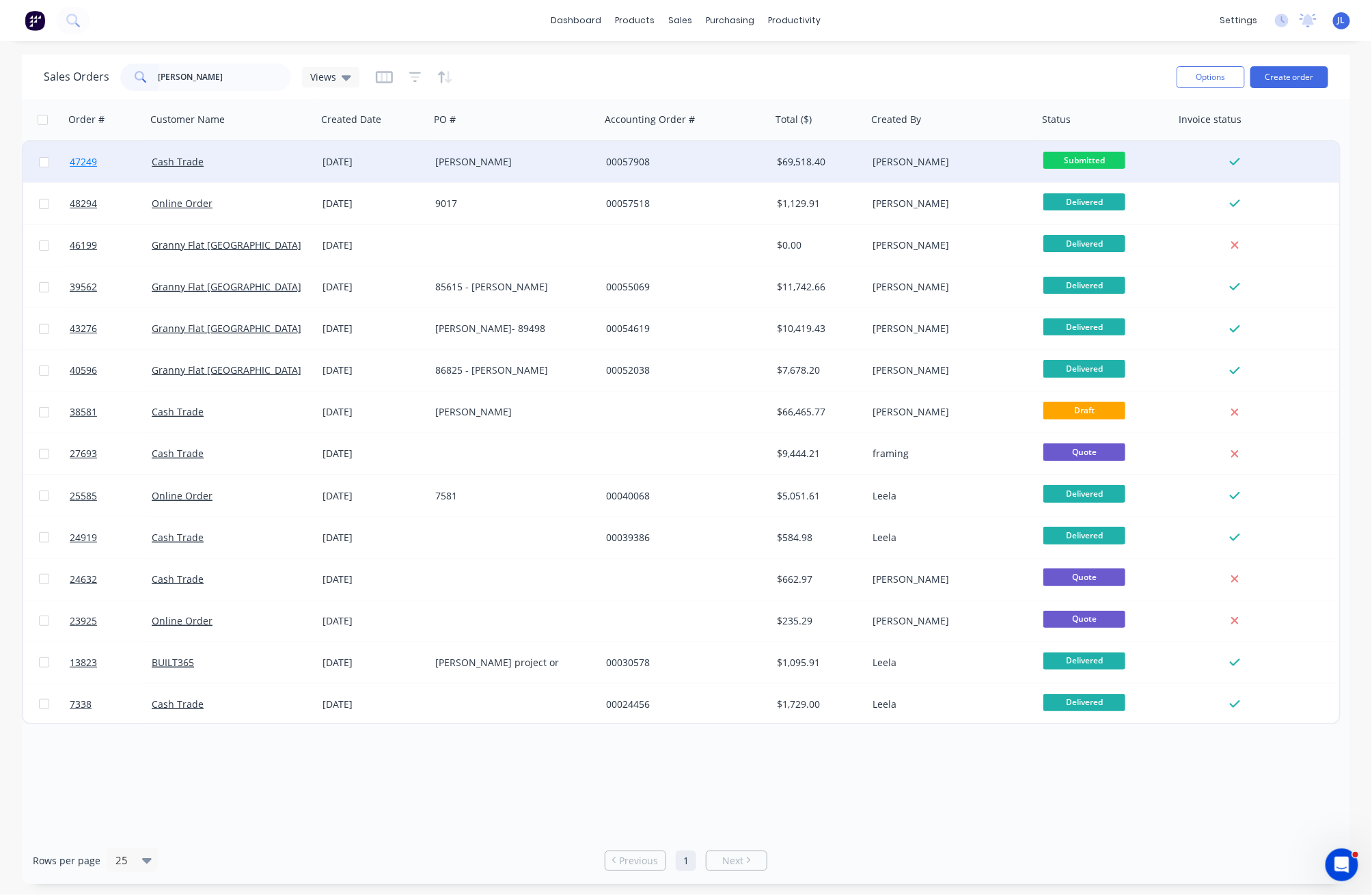
click at [86, 159] on span "47249" at bounding box center [83, 161] width 27 height 14
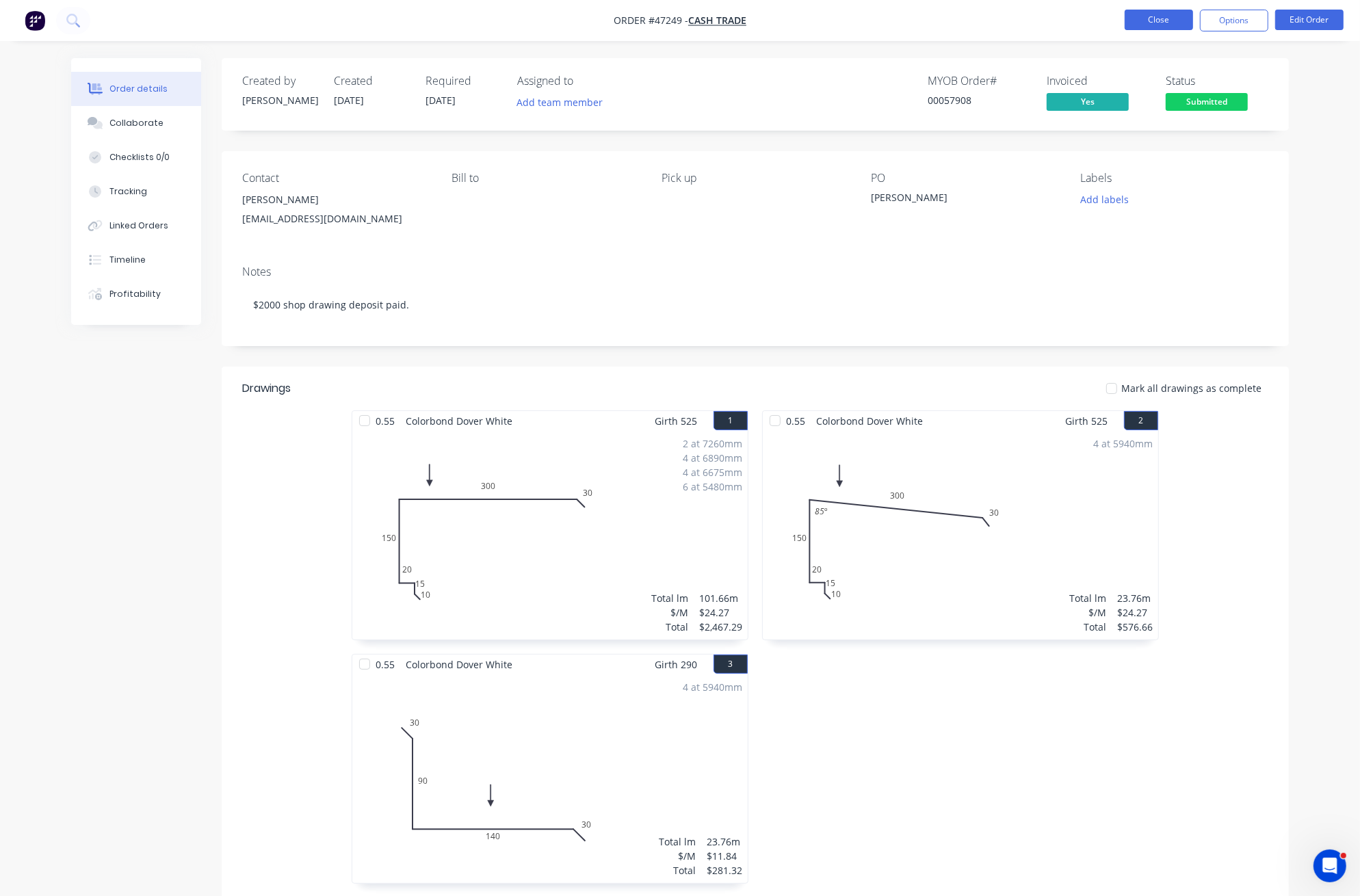
click at [1149, 21] on button "Close" at bounding box center [1158, 20] width 68 height 21
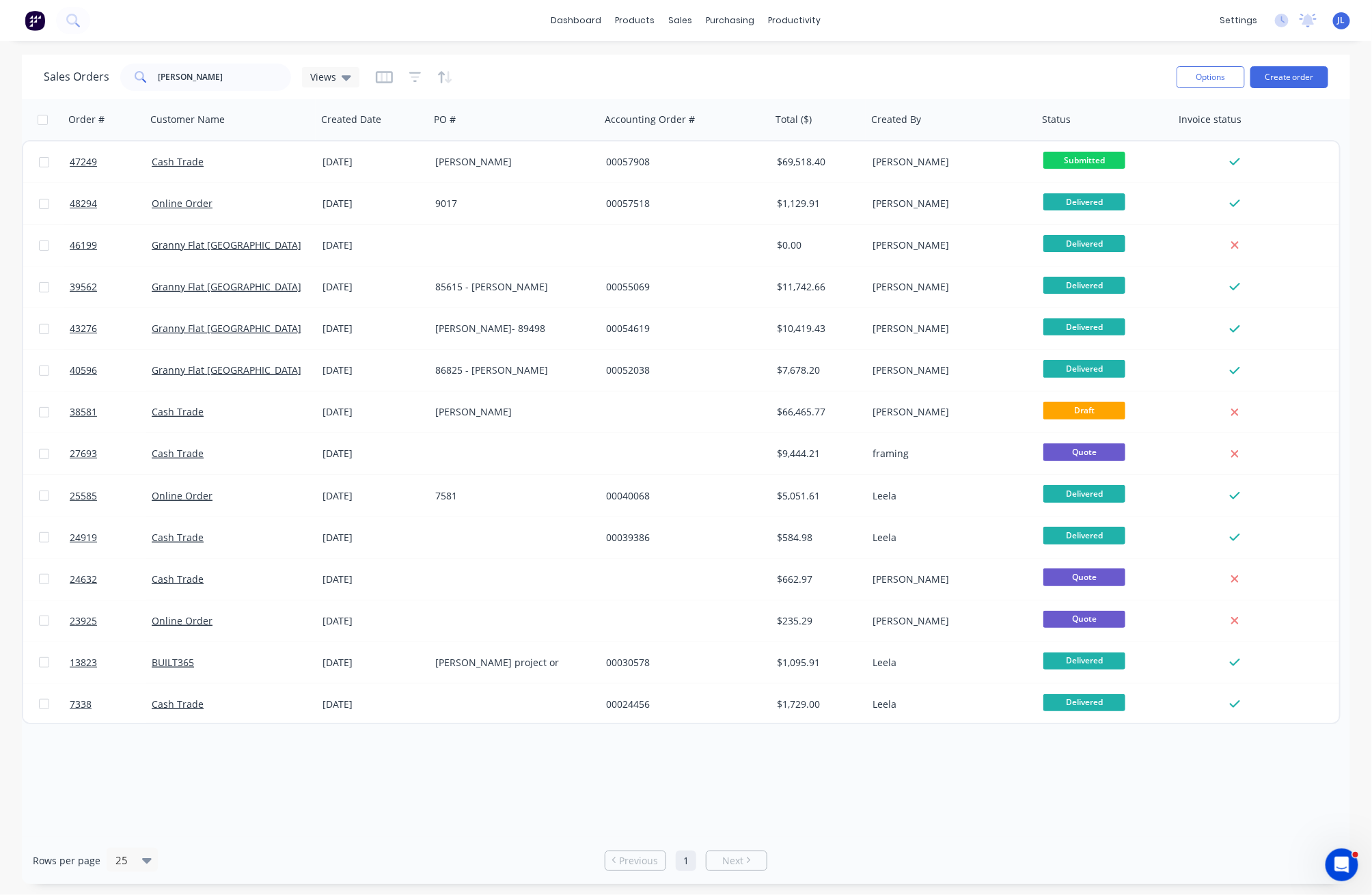
click at [516, 60] on div "Sales Orders singleton Views" at bounding box center [605, 77] width 1122 height 34
click at [252, 73] on input "singleton" at bounding box center [225, 77] width 133 height 27
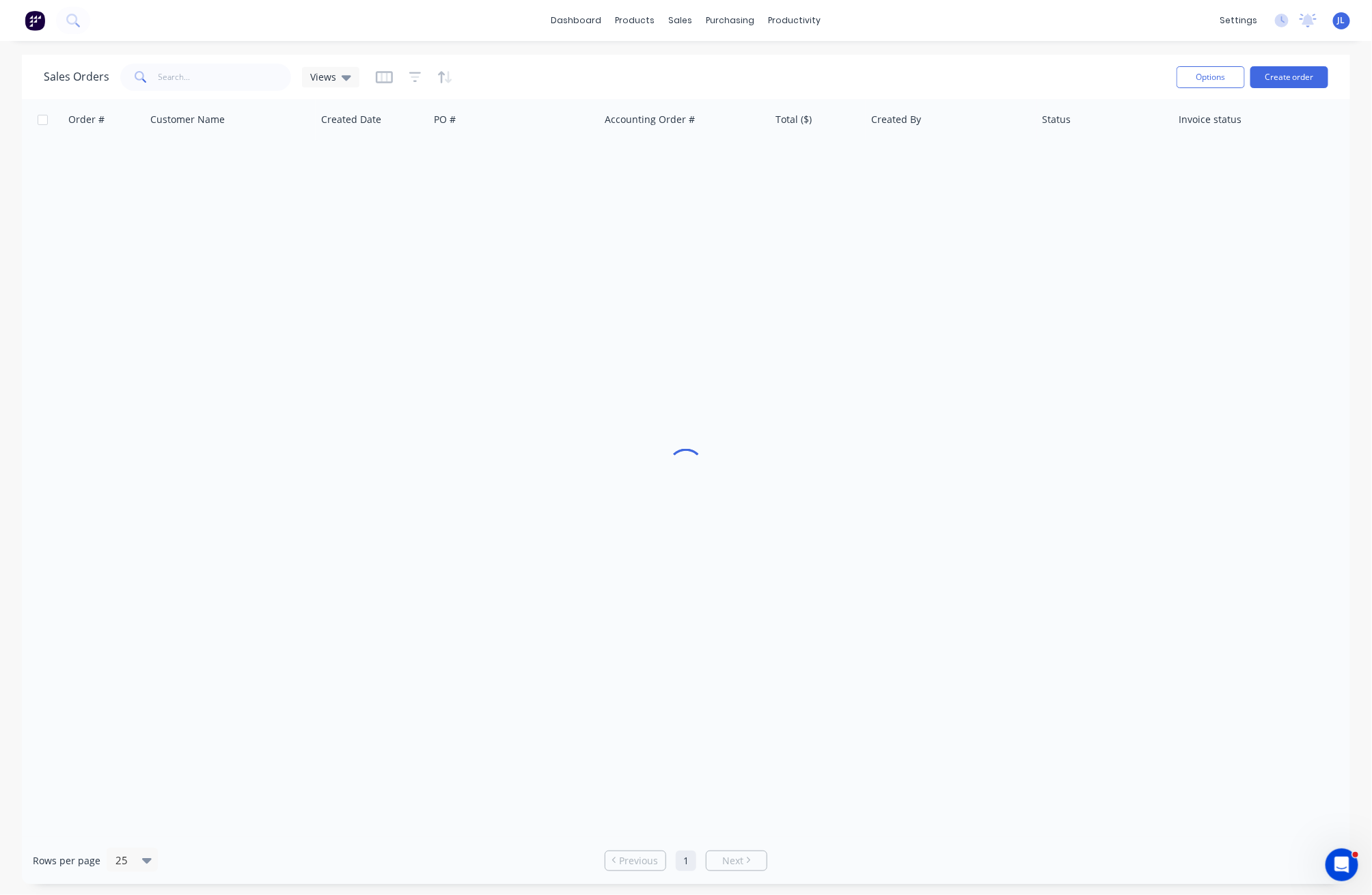
click at [343, 34] on div "dashboard products sales purchasing productivity dashboard products Product Cat…" at bounding box center [686, 20] width 1372 height 41
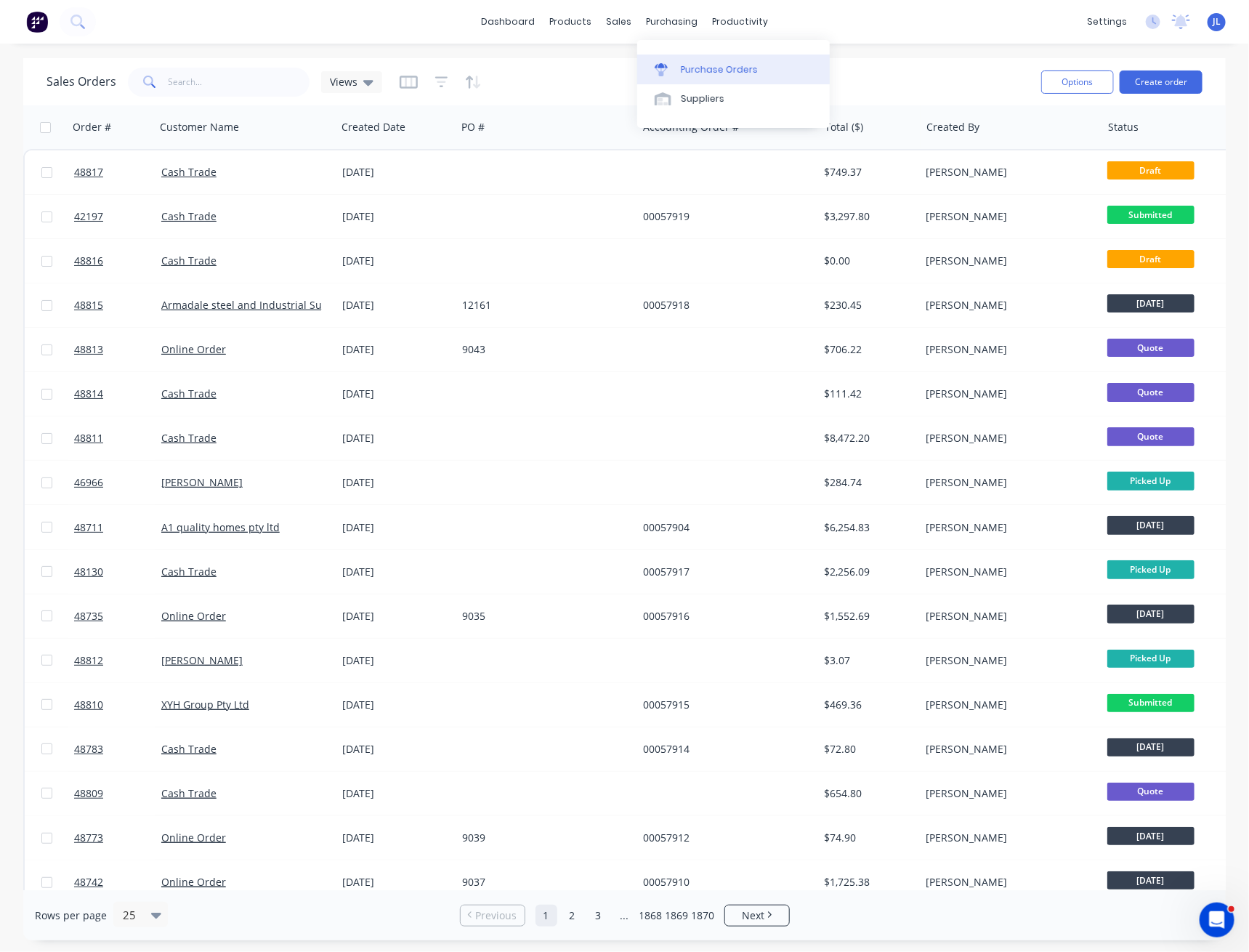
click at [707, 67] on div "Purchase Orders" at bounding box center [720, 69] width 77 height 13
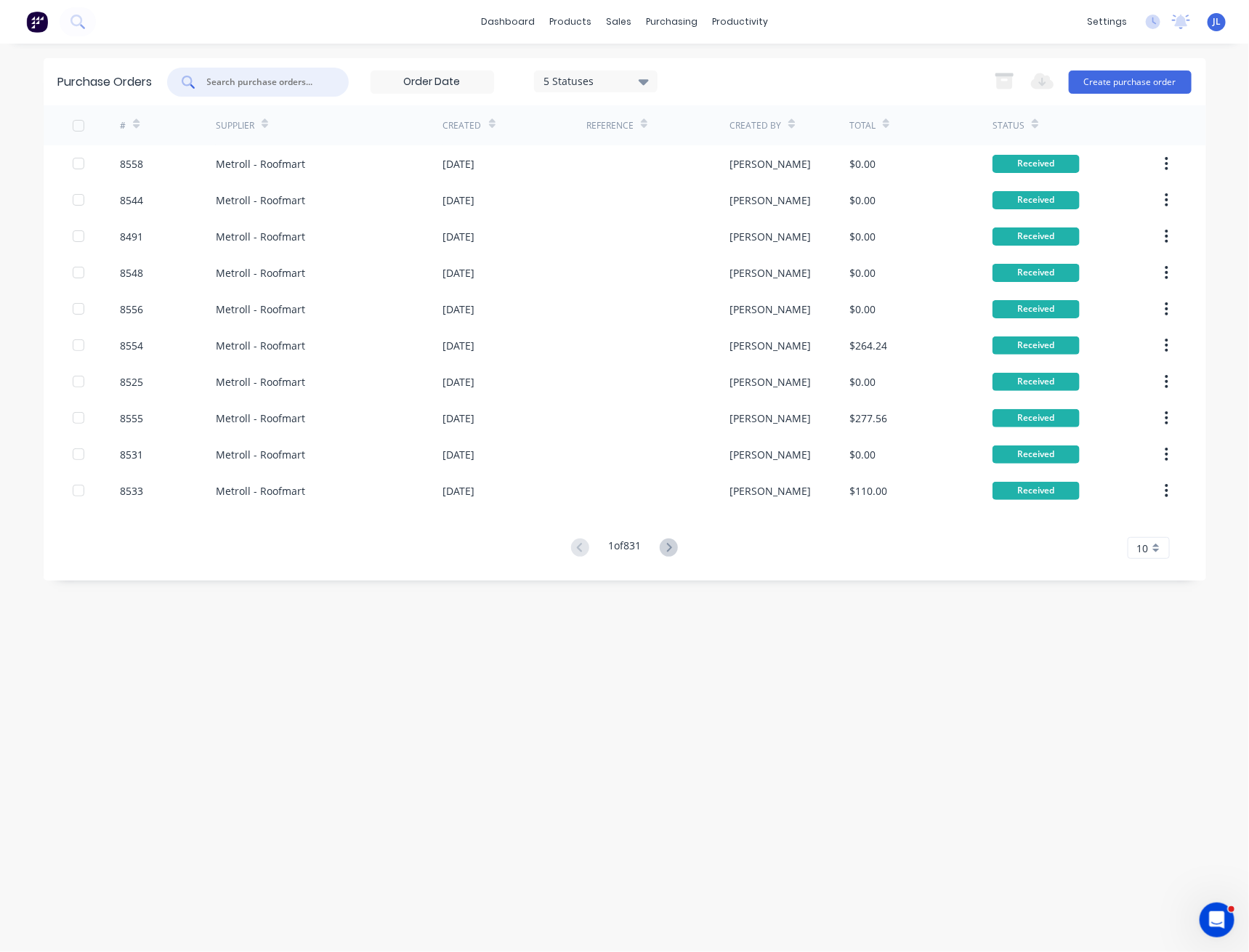
click at [246, 84] on input "text" at bounding box center [265, 82] width 120 height 14
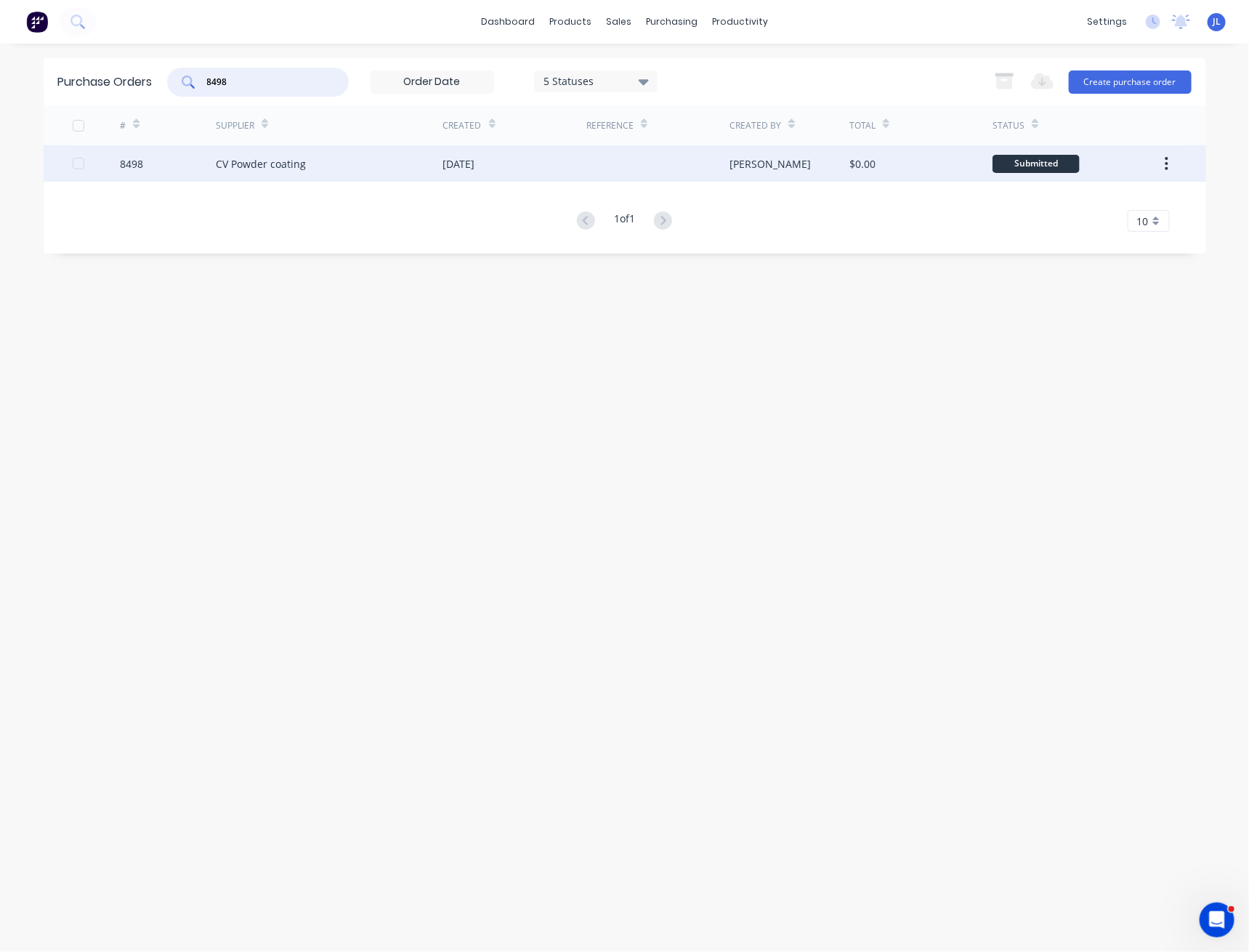
type input "8498"
click at [130, 166] on div "8498" at bounding box center [131, 164] width 23 height 15
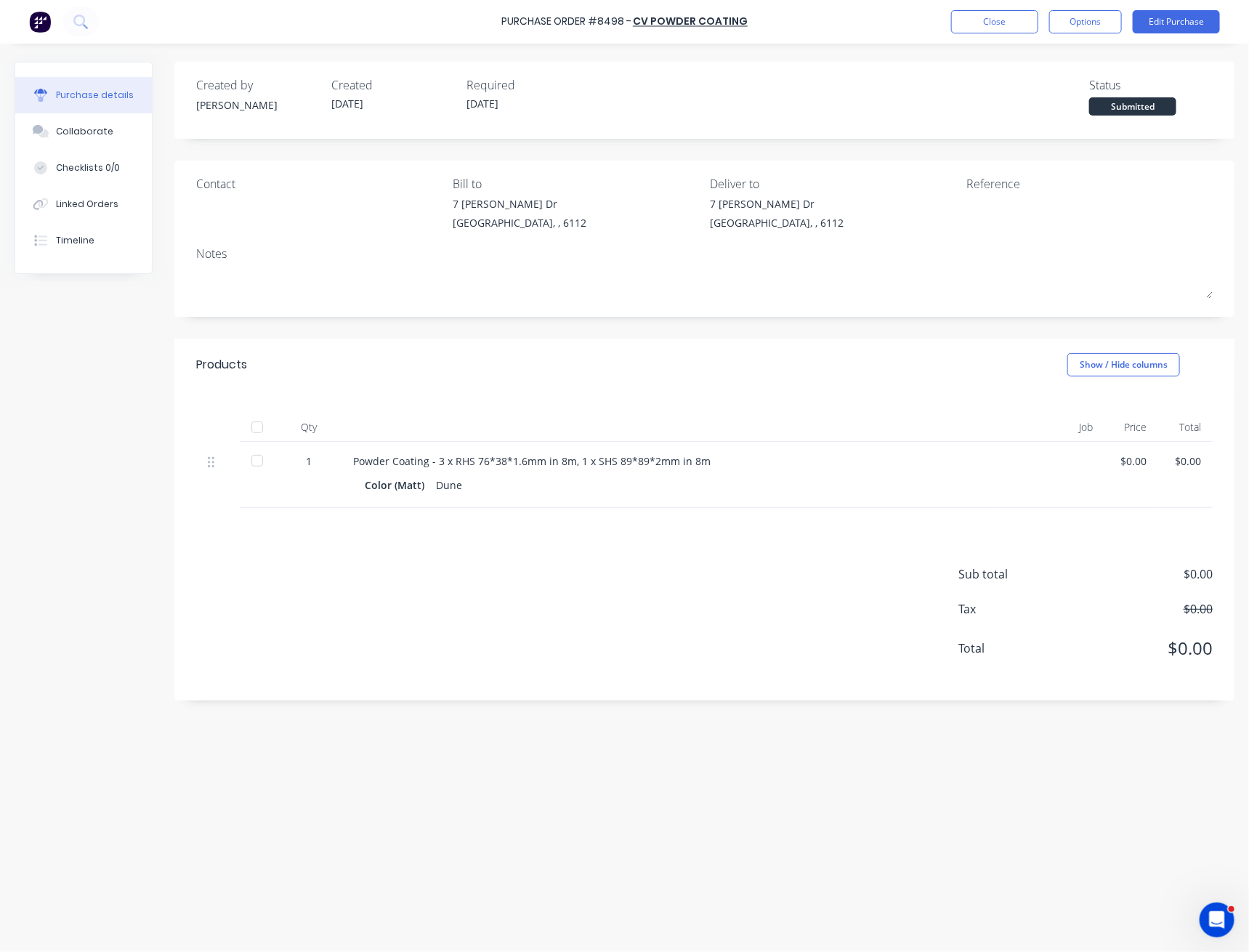
drag, startPoint x: 51, startPoint y: 586, endPoint x: 194, endPoint y: 436, distance: 207.2
click at [51, 586] on div "Created by Bob Created 25/08/25 Required 26/08/25 Status Submitted Contact Bill…" at bounding box center [624, 493] width 1220 height 864
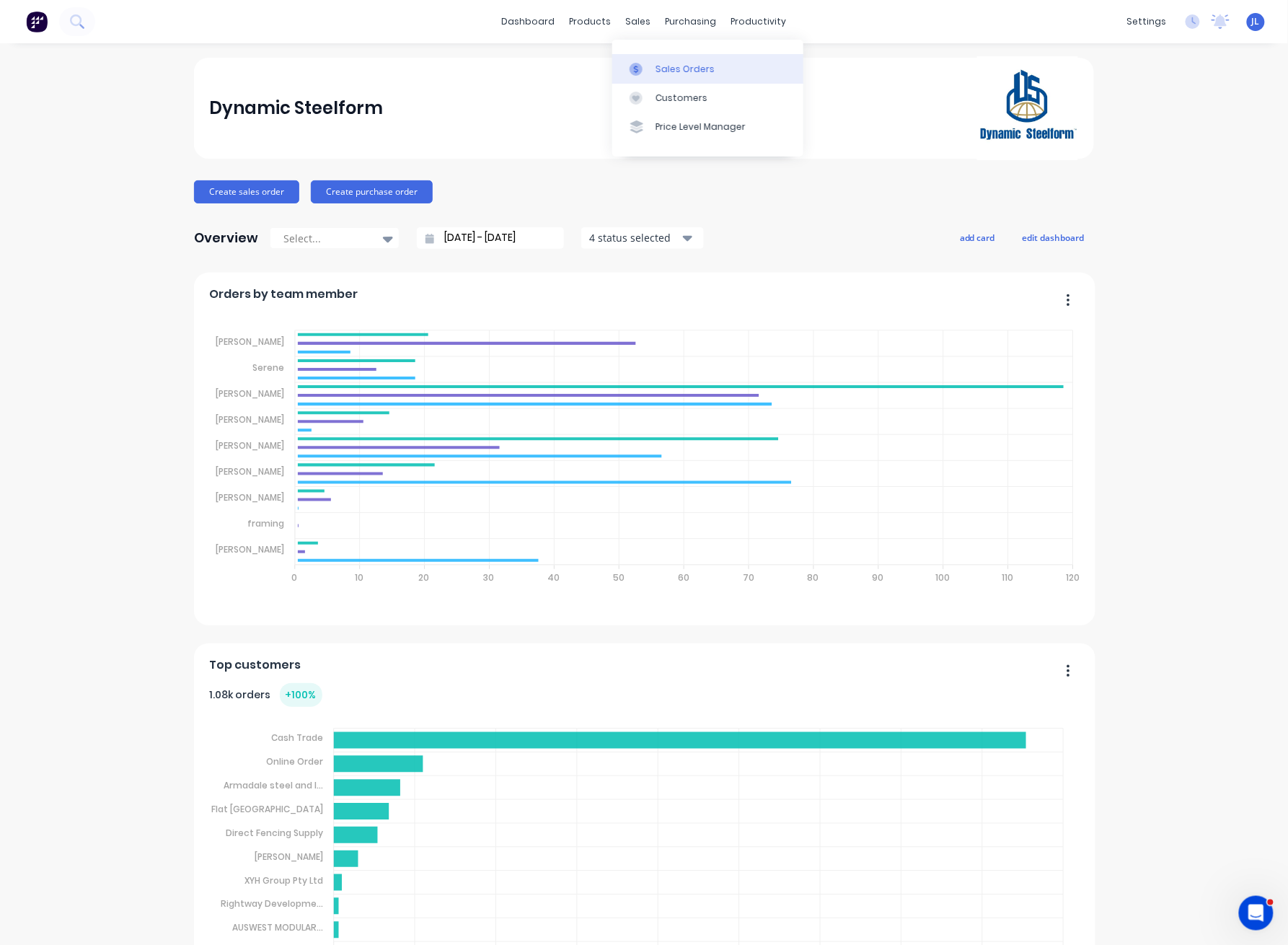
click at [657, 61] on link "Sales Orders" at bounding box center [708, 69] width 191 height 29
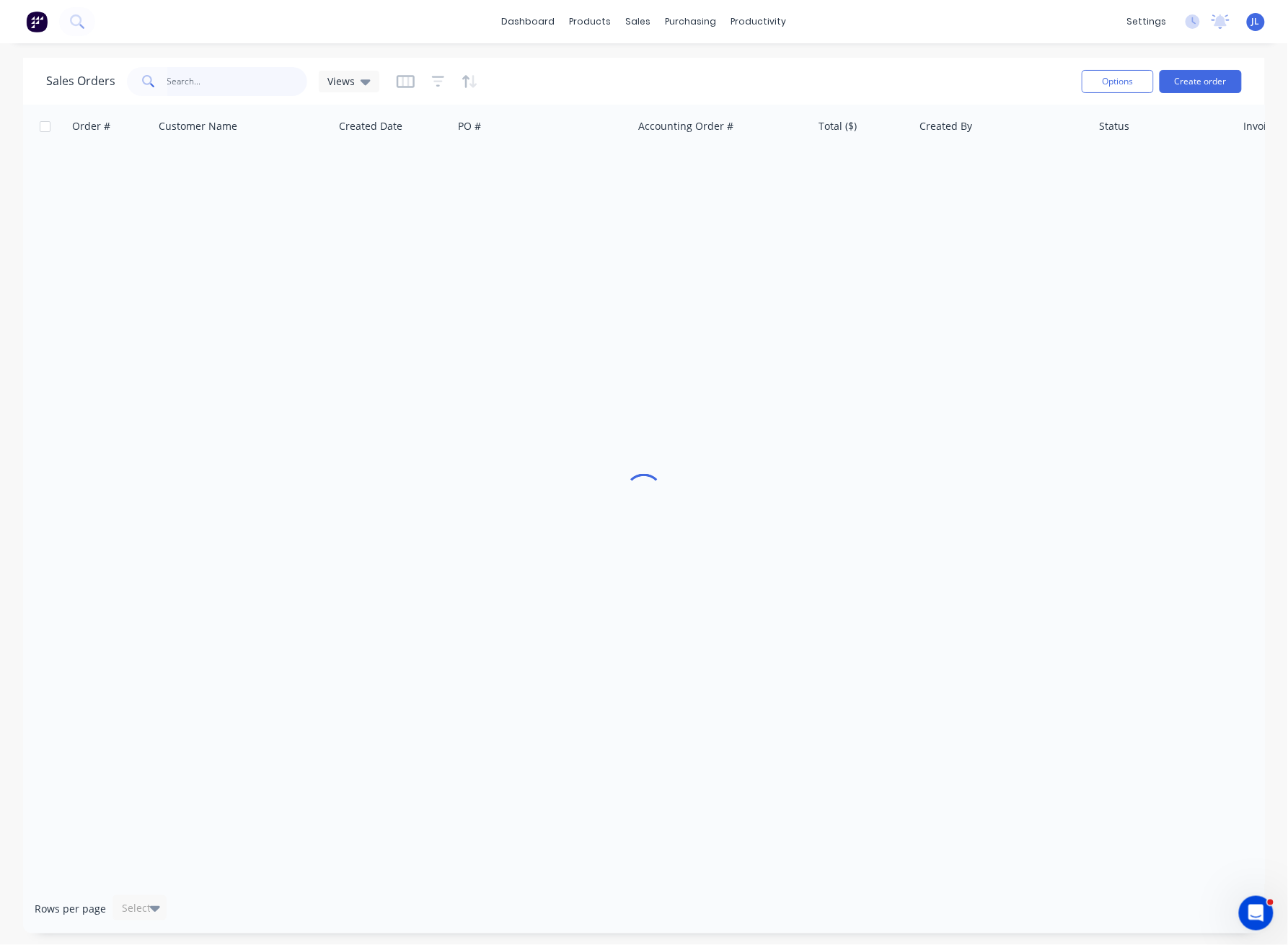
click at [232, 75] on input "text" at bounding box center [238, 81] width 140 height 29
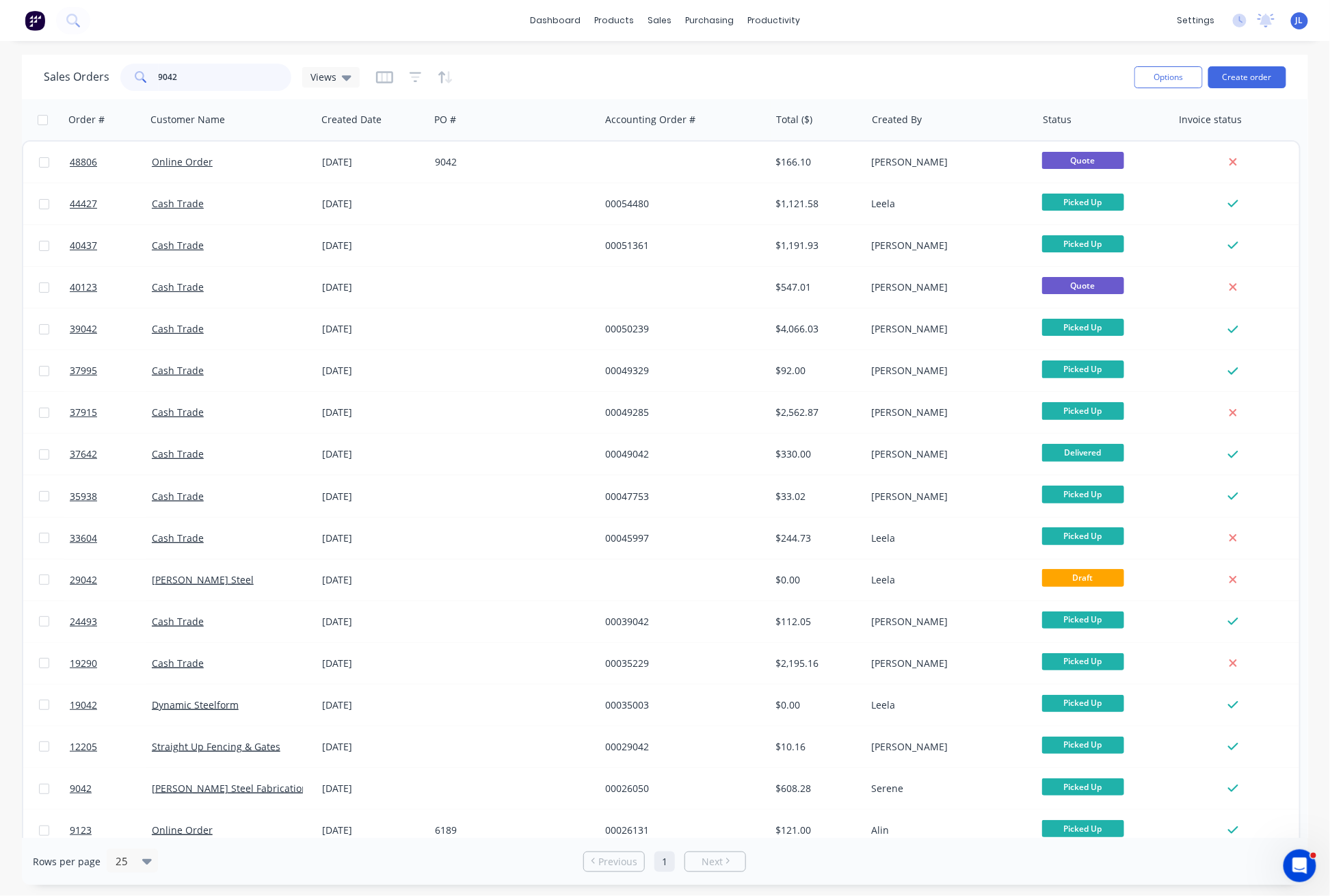
drag, startPoint x: 197, startPoint y: 79, endPoint x: 140, endPoint y: 75, distance: 57.1
click at [140, 75] on div "9042" at bounding box center [205, 77] width 171 height 27
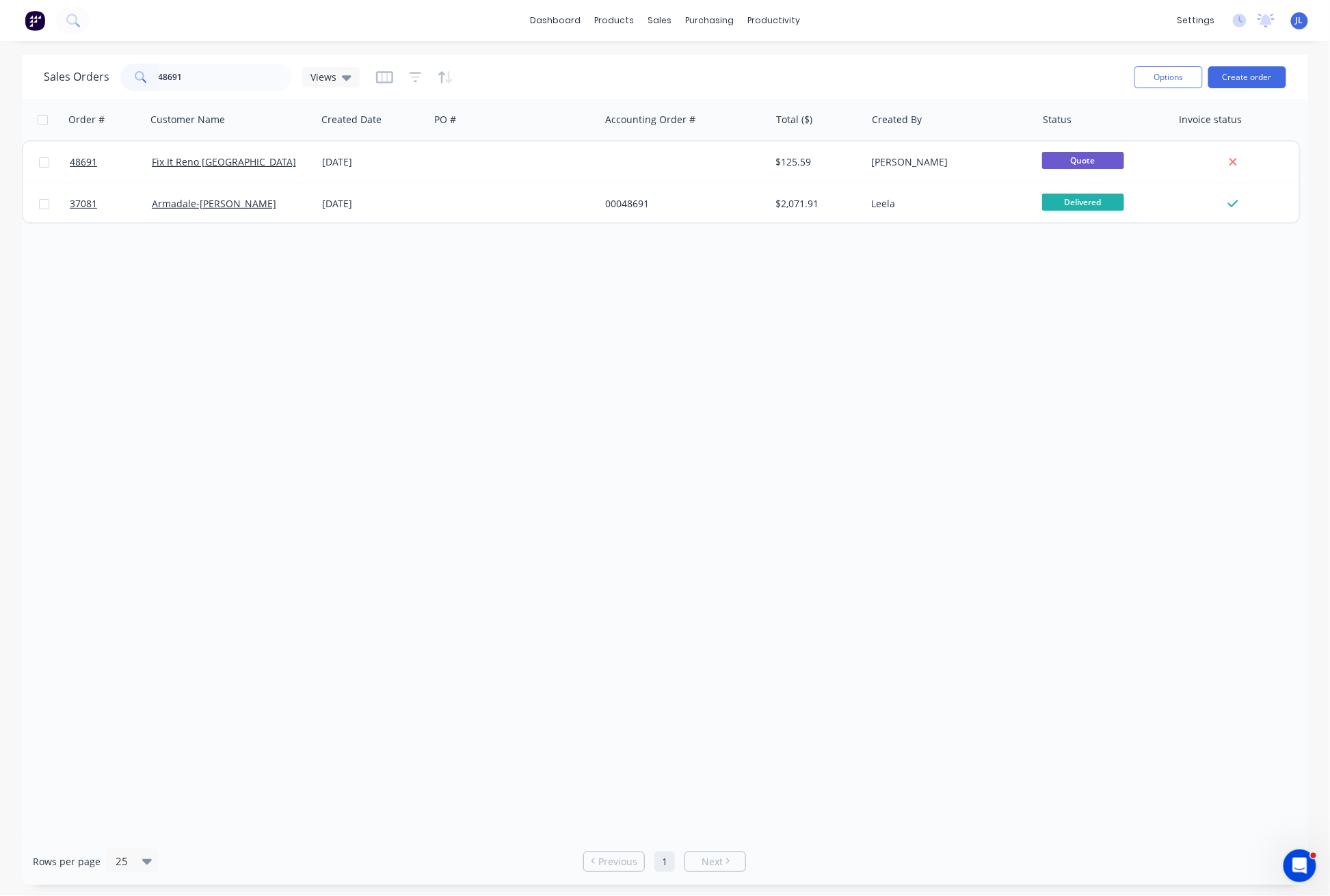
click at [239, 21] on div "dashboard products sales purchasing productivity dashboard products Product Cat…" at bounding box center [665, 20] width 1330 height 41
click at [259, 68] on input "48691" at bounding box center [225, 77] width 133 height 27
type input "56781"
click at [164, 257] on div "Order # Customer Name Created Date PO # Accounting Order # Total ($) Created By…" at bounding box center [664, 468] width 1286 height 739
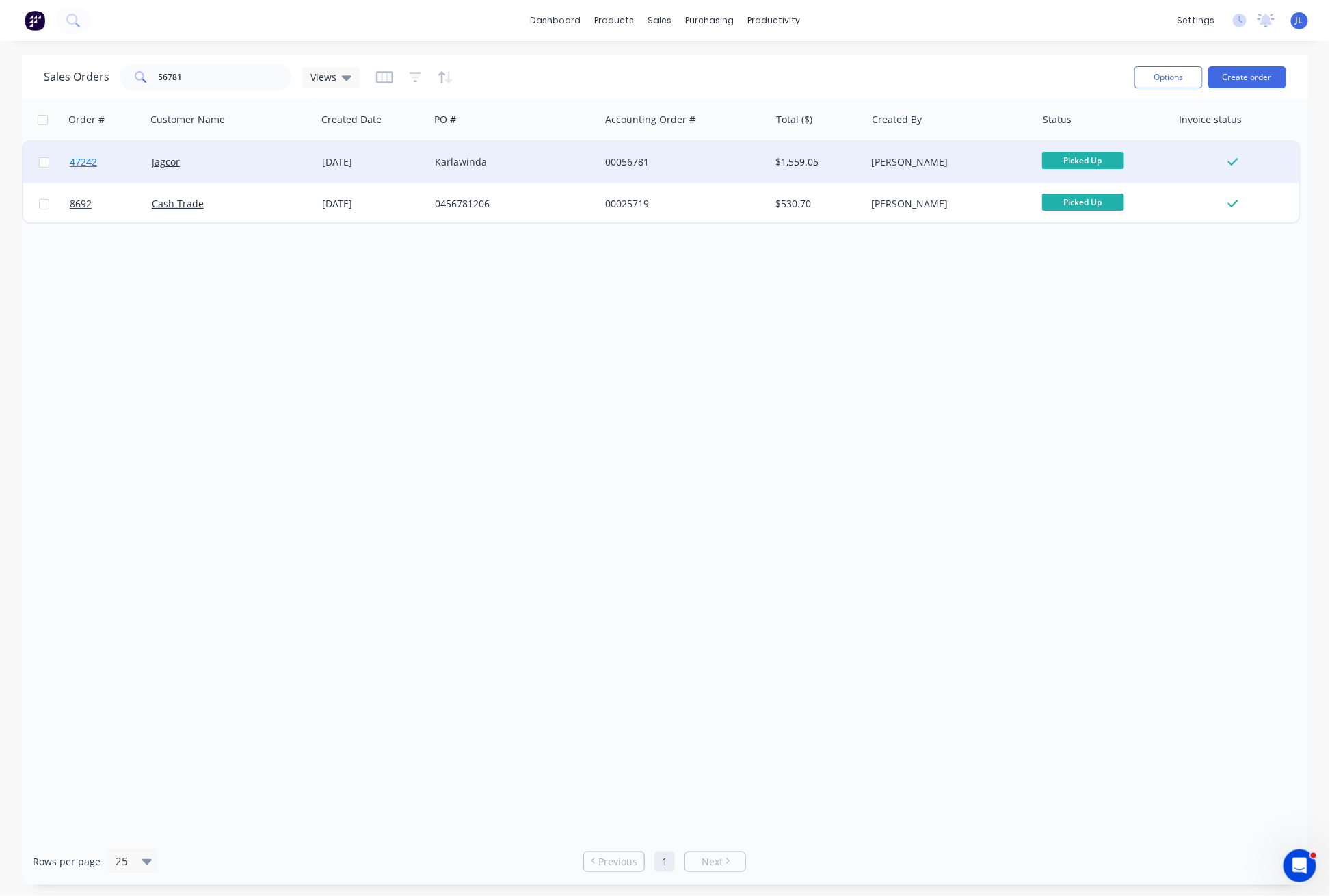
click at [80, 163] on span "47242" at bounding box center [83, 161] width 27 height 14
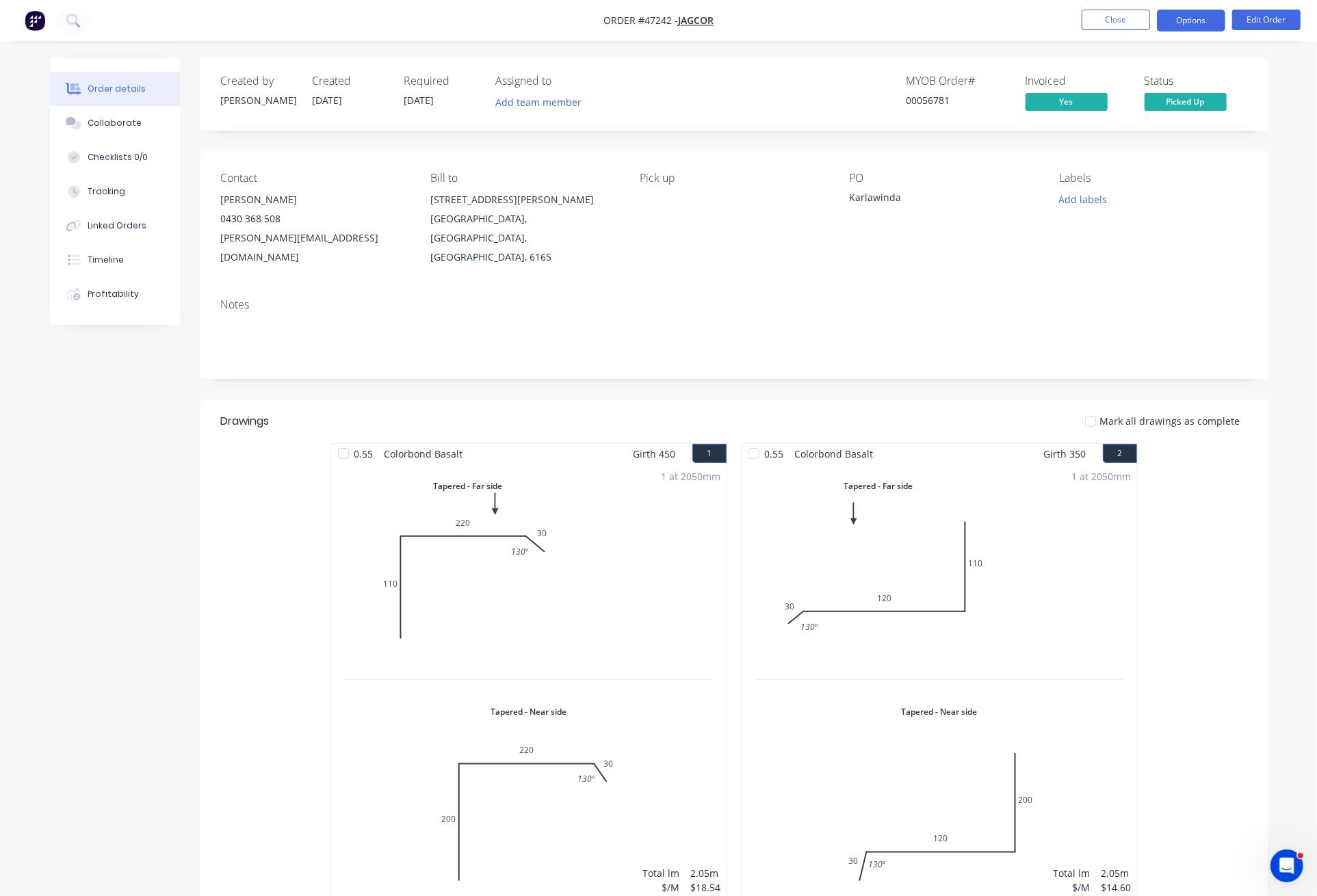
click at [1189, 23] on button "Options" at bounding box center [1190, 20] width 68 height 22
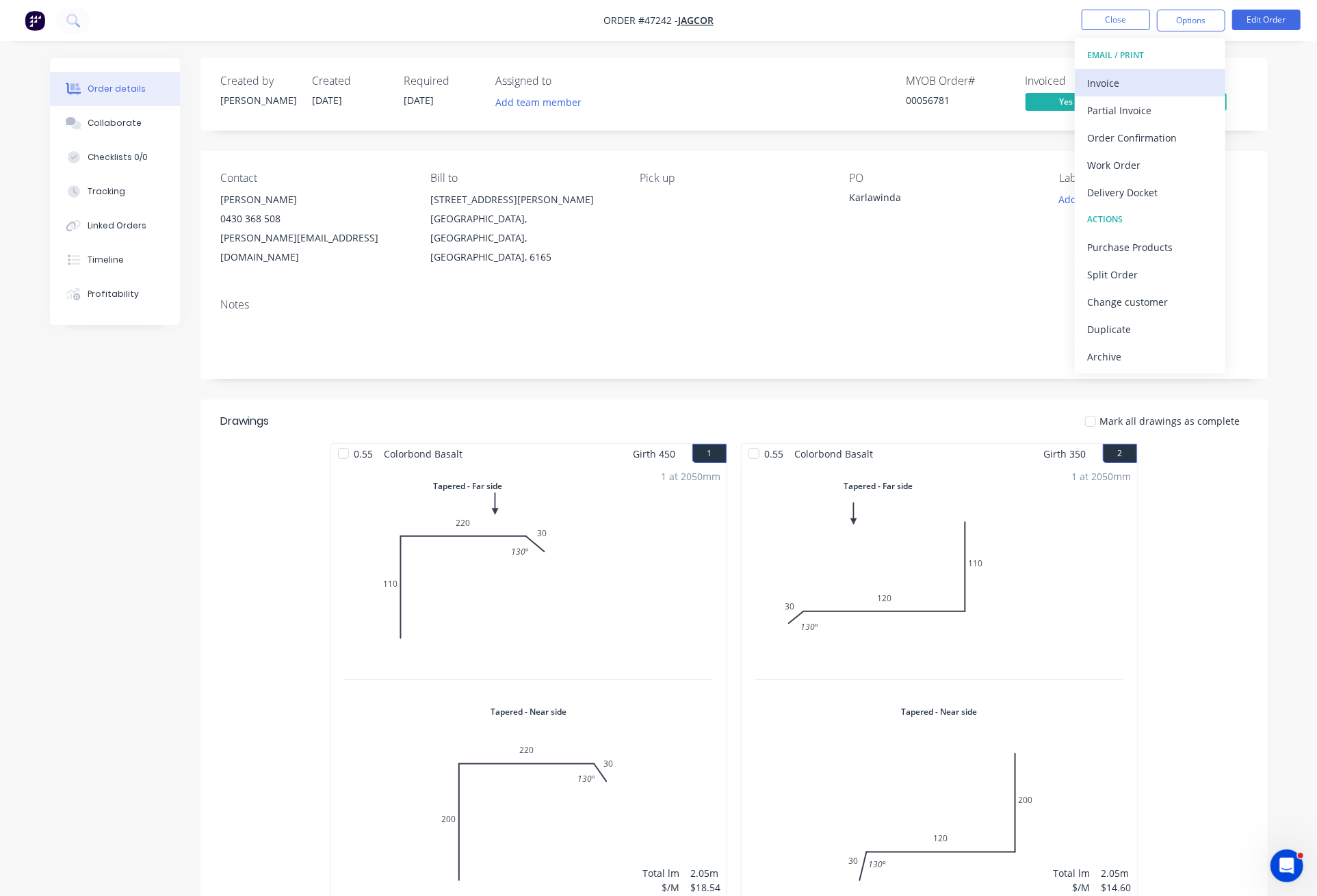
click at [1128, 75] on div "Invoice" at bounding box center [1149, 83] width 126 height 20
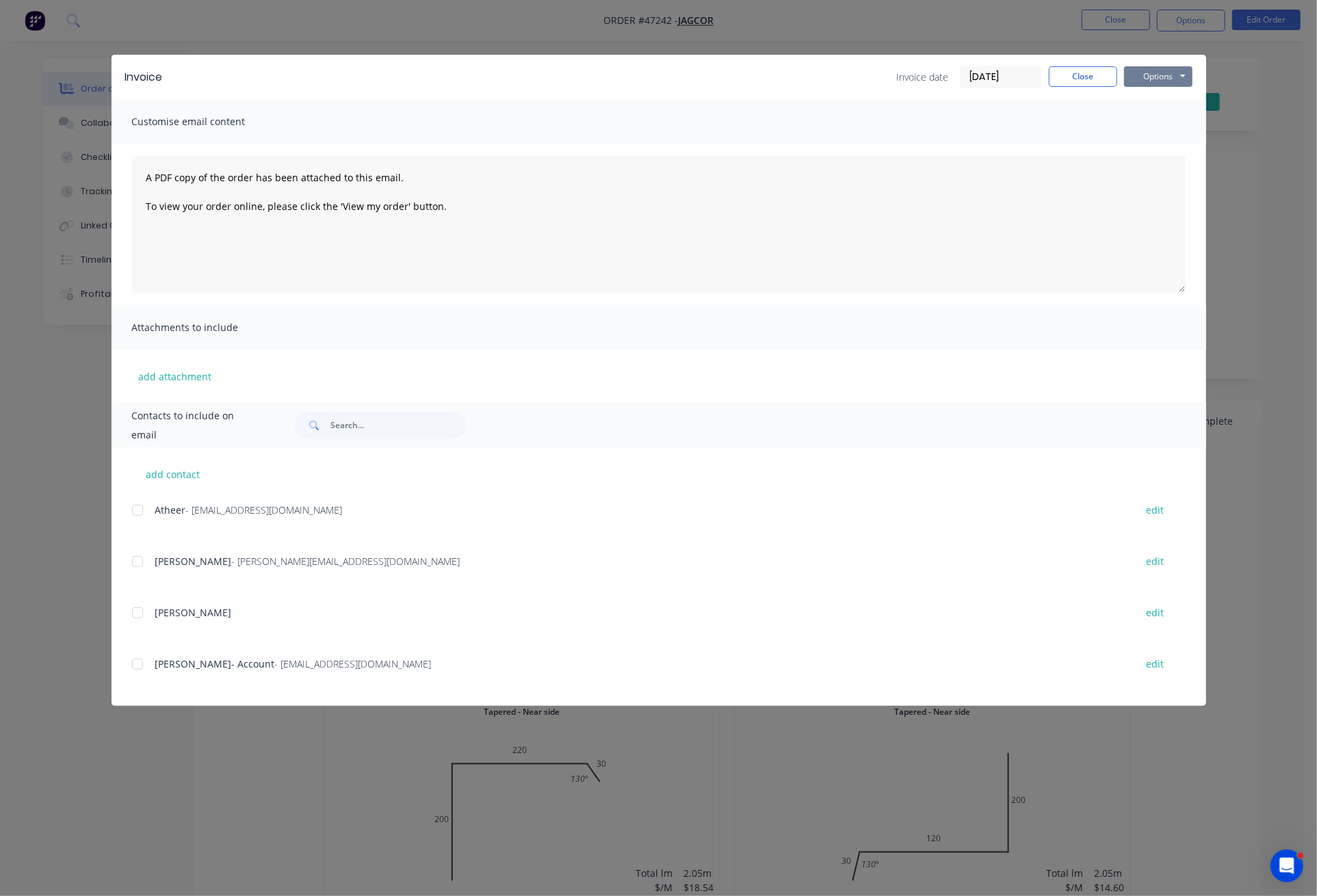
click at [1179, 80] on button "Options" at bounding box center [1157, 77] width 68 height 21
click at [1156, 122] on button "Print" at bounding box center [1167, 124] width 87 height 22
click at [1088, 80] on button "Close" at bounding box center [1083, 77] width 68 height 21
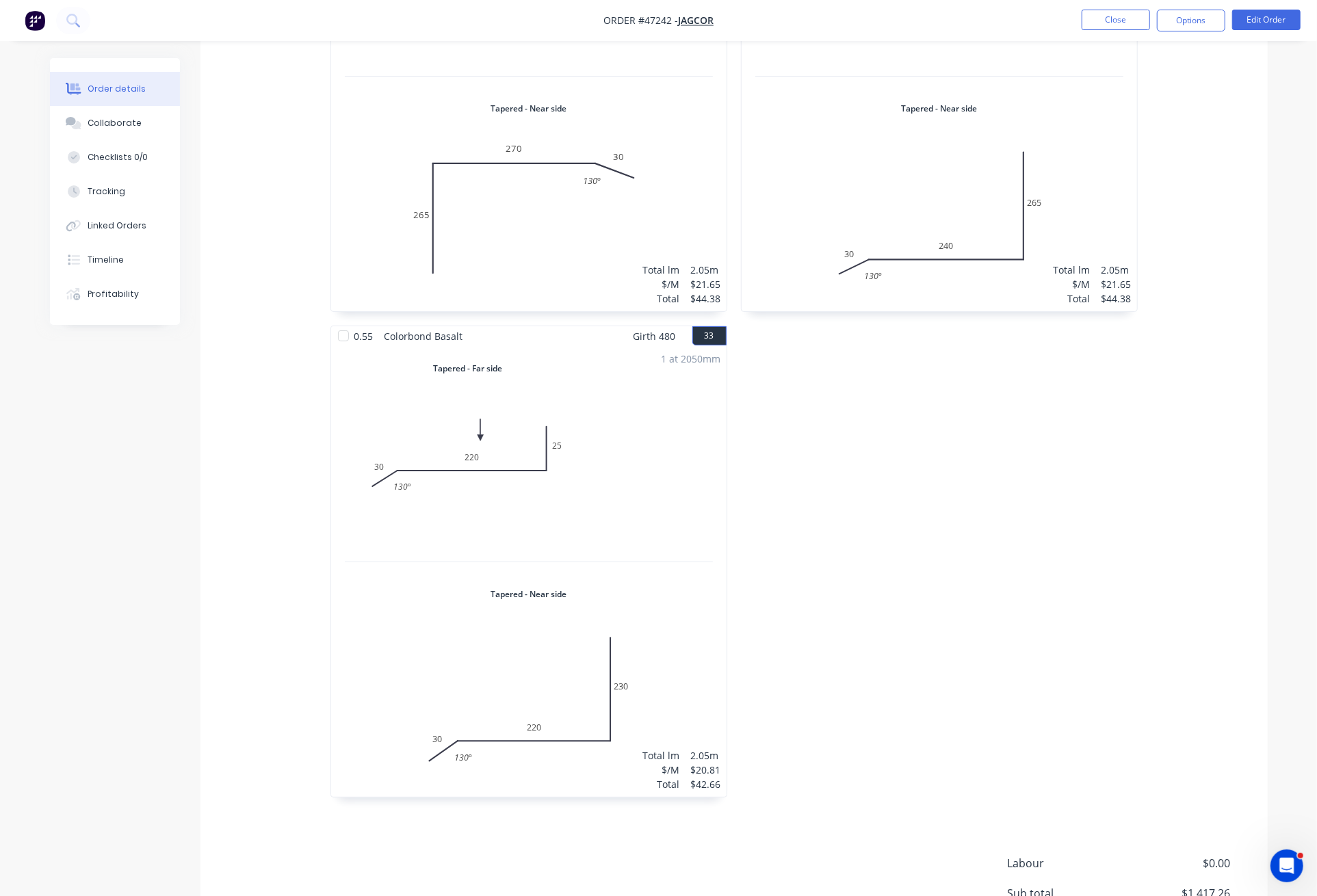
scroll to position [7997, 0]
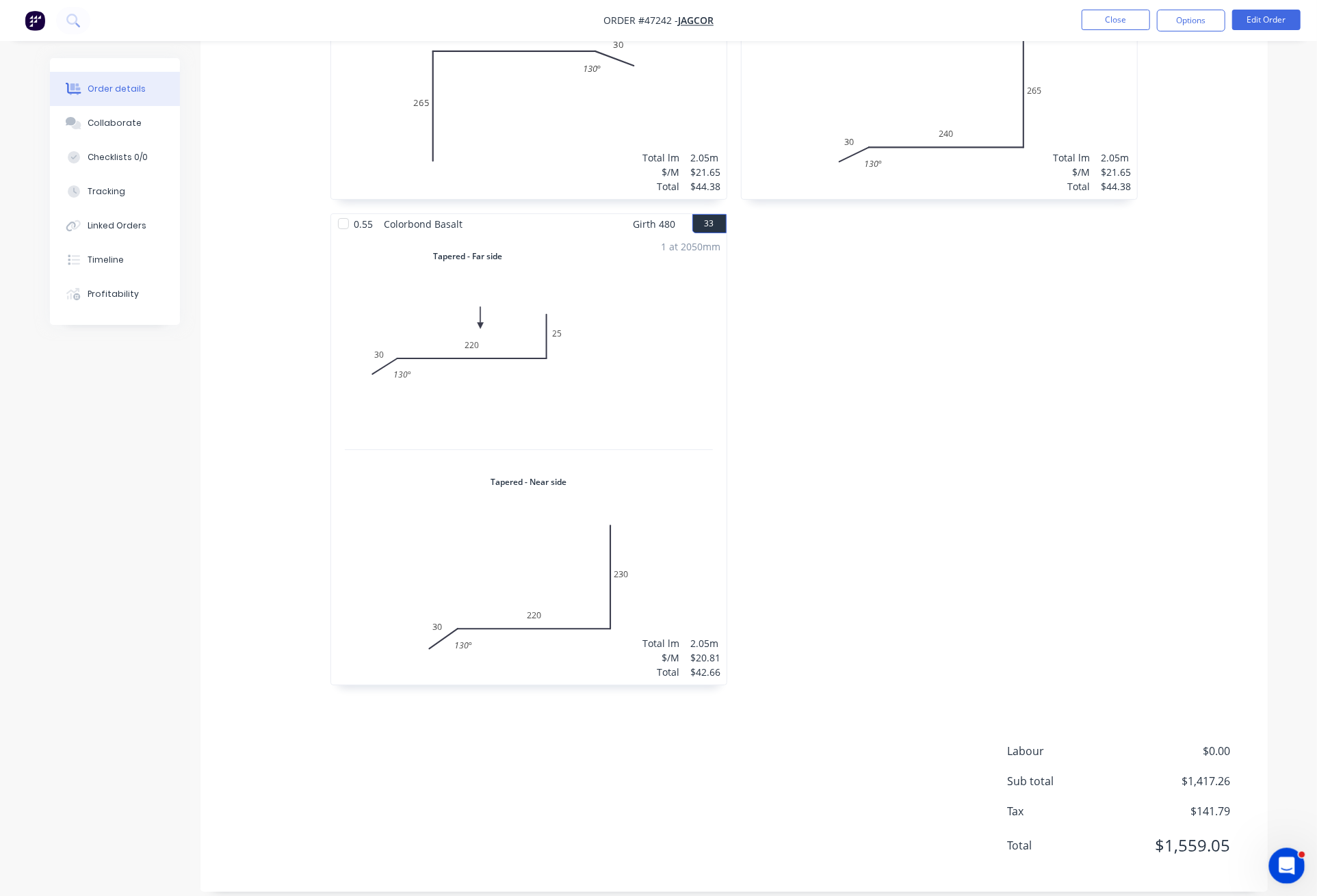
click at [1221, 862] on icon "Open Intercom Messenger" at bounding box center [1285, 864] width 22 height 22
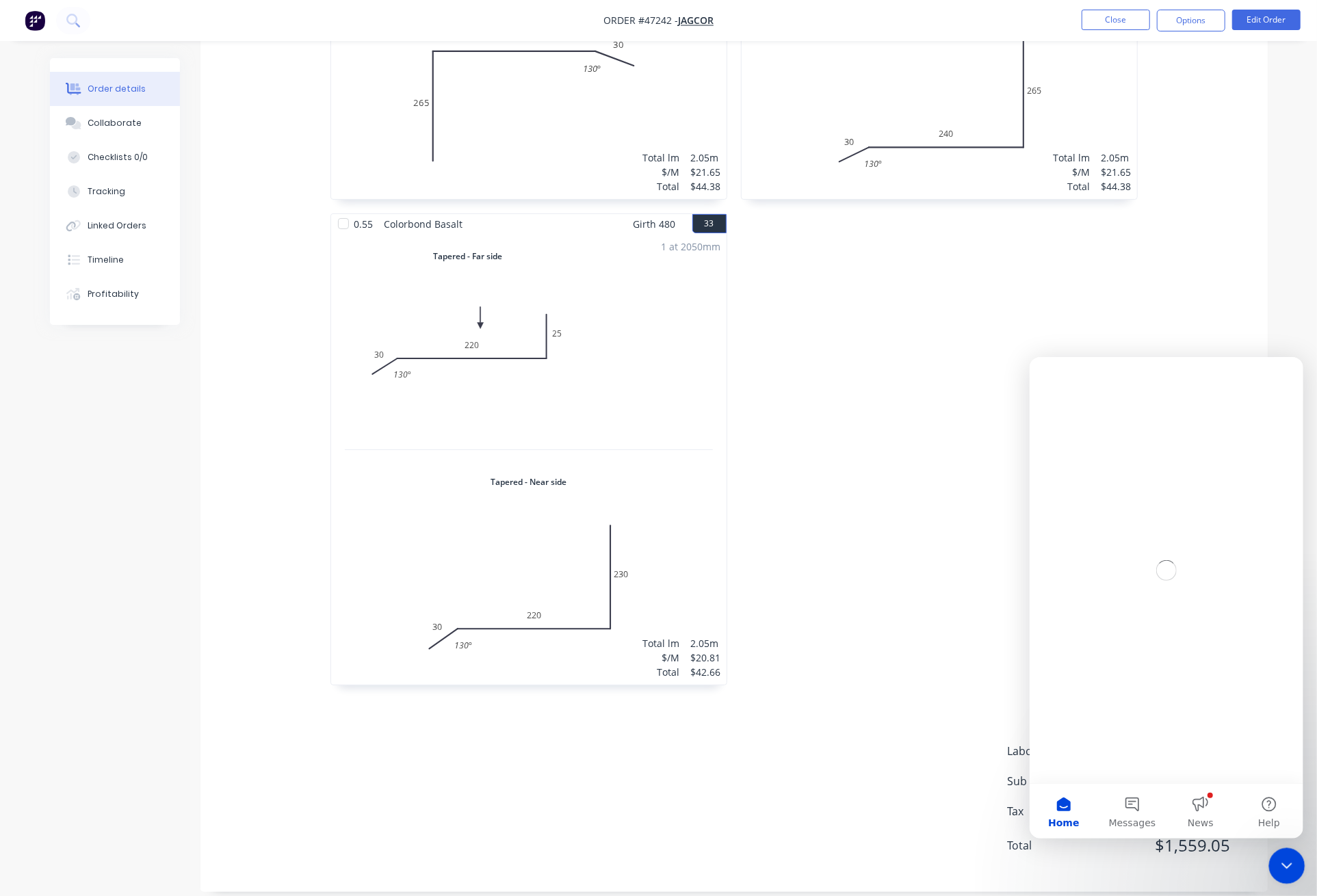
scroll to position [0, 0]
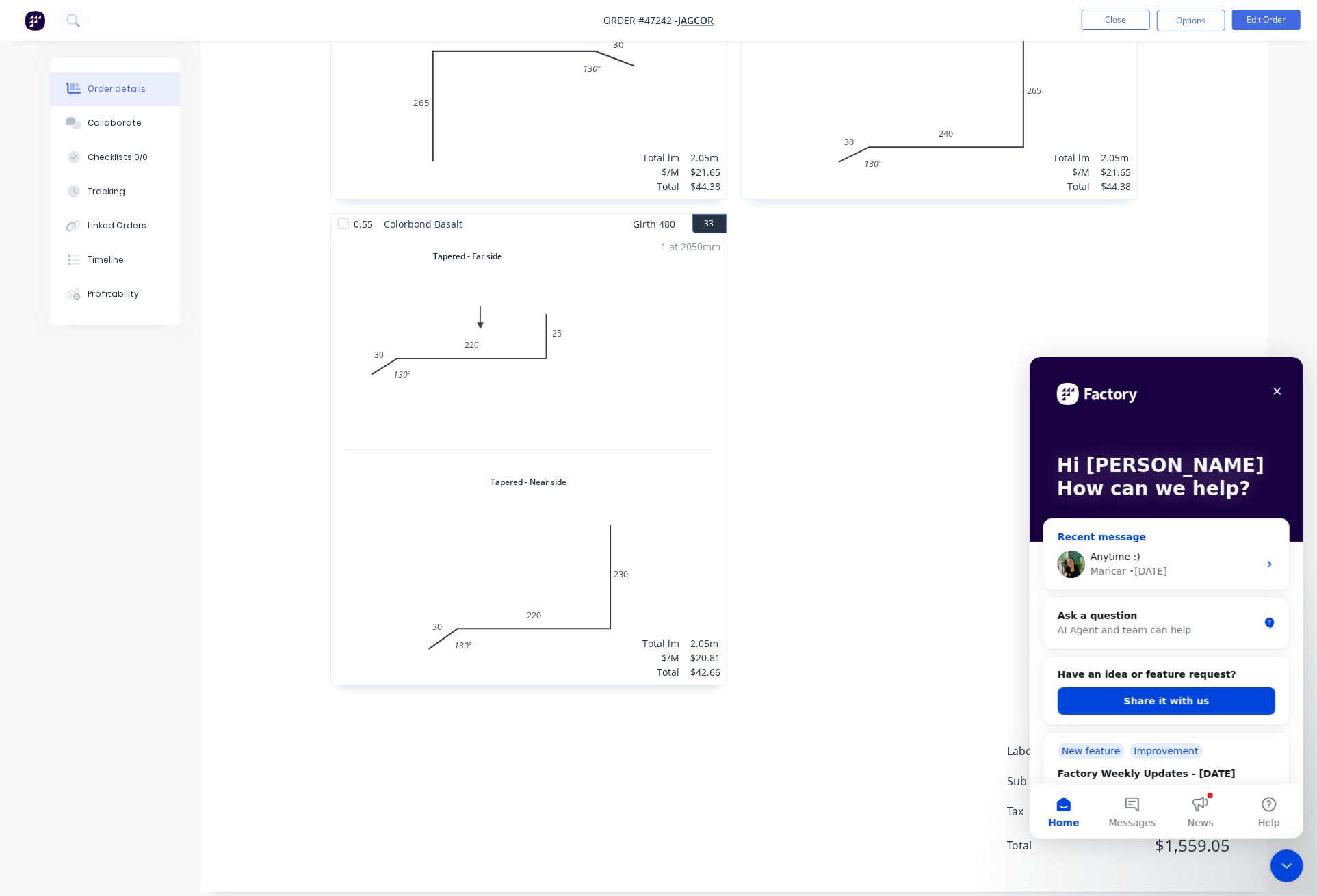
click at [1207, 549] on div "Anytime :)" at bounding box center [1174, 556] width 169 height 14
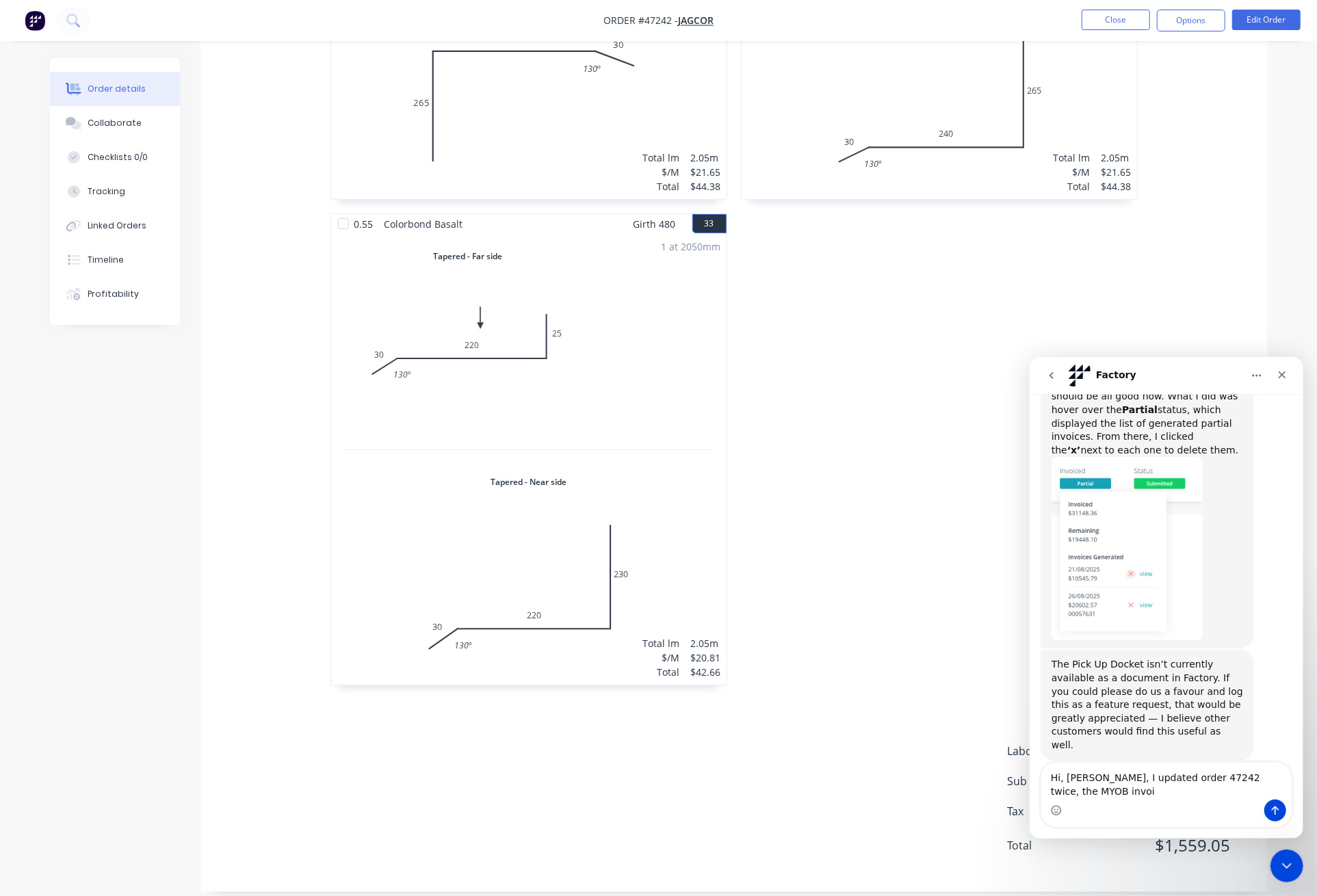
scroll to position [1190, 0]
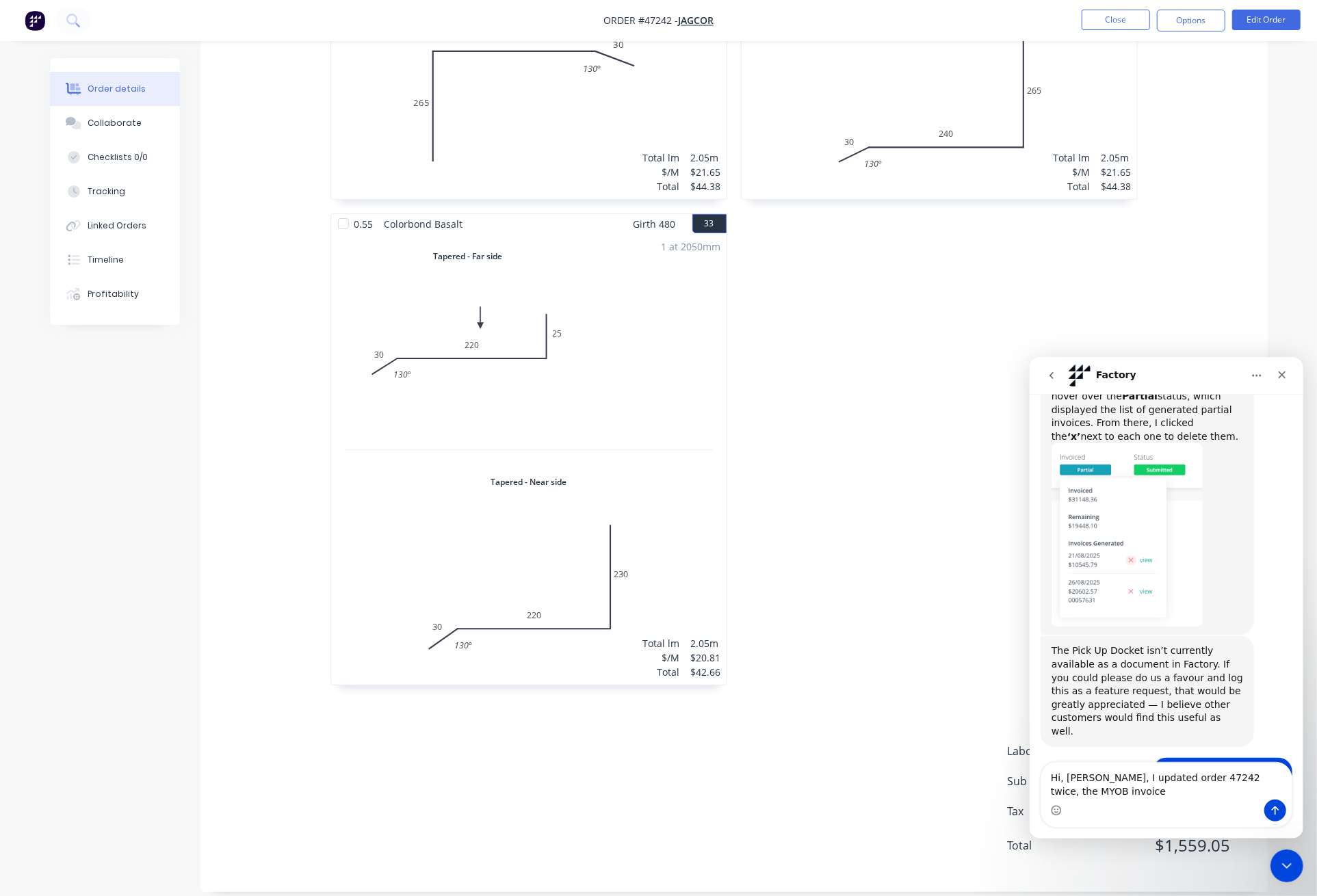
drag, startPoint x: 1220, startPoint y: 776, endPoint x: 1254, endPoint y: 780, distance: 34.2
click at [1221, 776] on textarea "Hi, Maricar, I updated order 47242 twice, the MYOB invoice" at bounding box center [1165, 780] width 250 height 37
type textarea "Hi, Maricar, I updated order 47242 twice $1559.05, the MYOB invoice"
click at [1221, 864] on icon "Close Intercom Messenger" at bounding box center [1285, 863] width 10 height 6
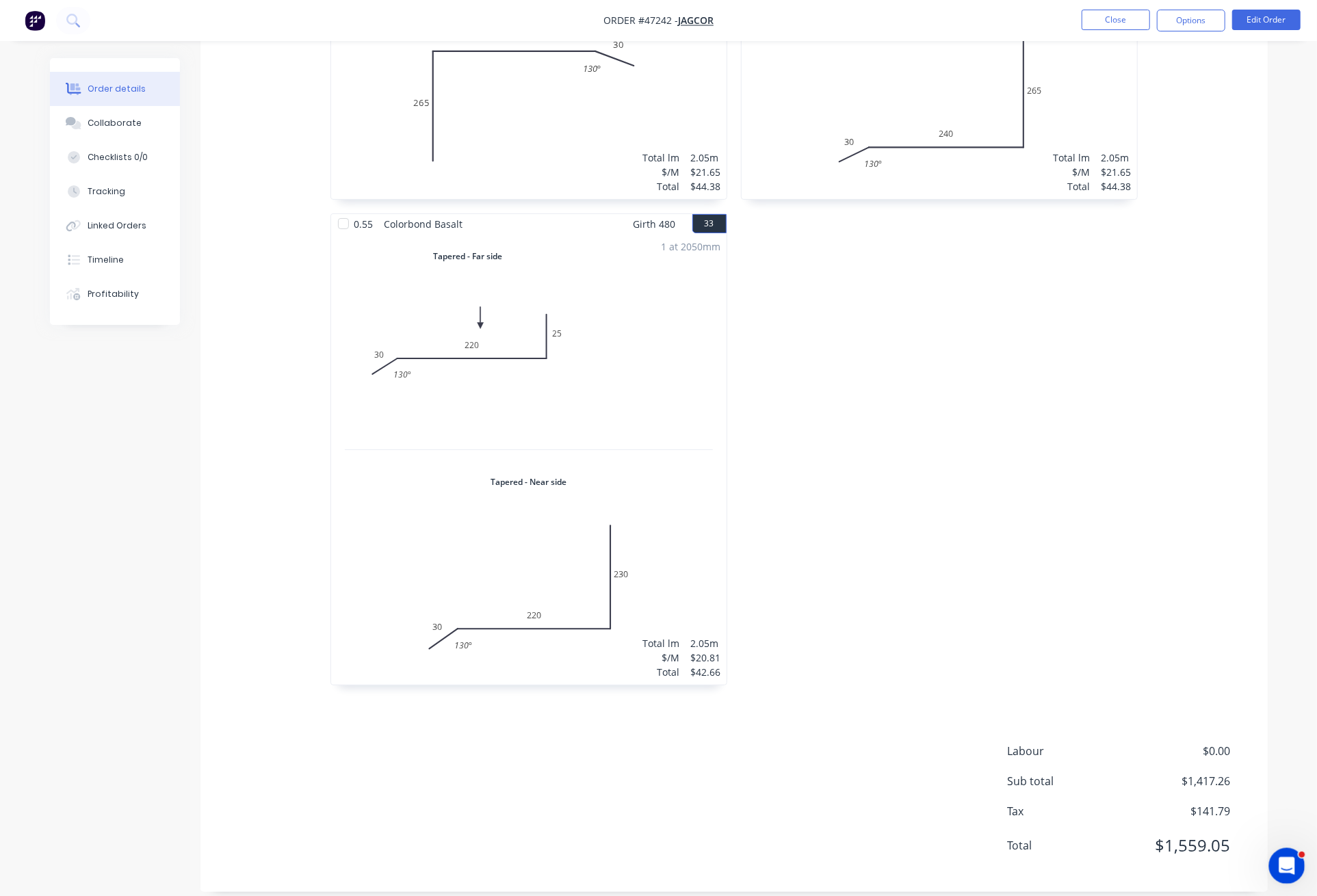
click at [1221, 864] on icon "Open Intercom Messenger" at bounding box center [1285, 864] width 22 height 22
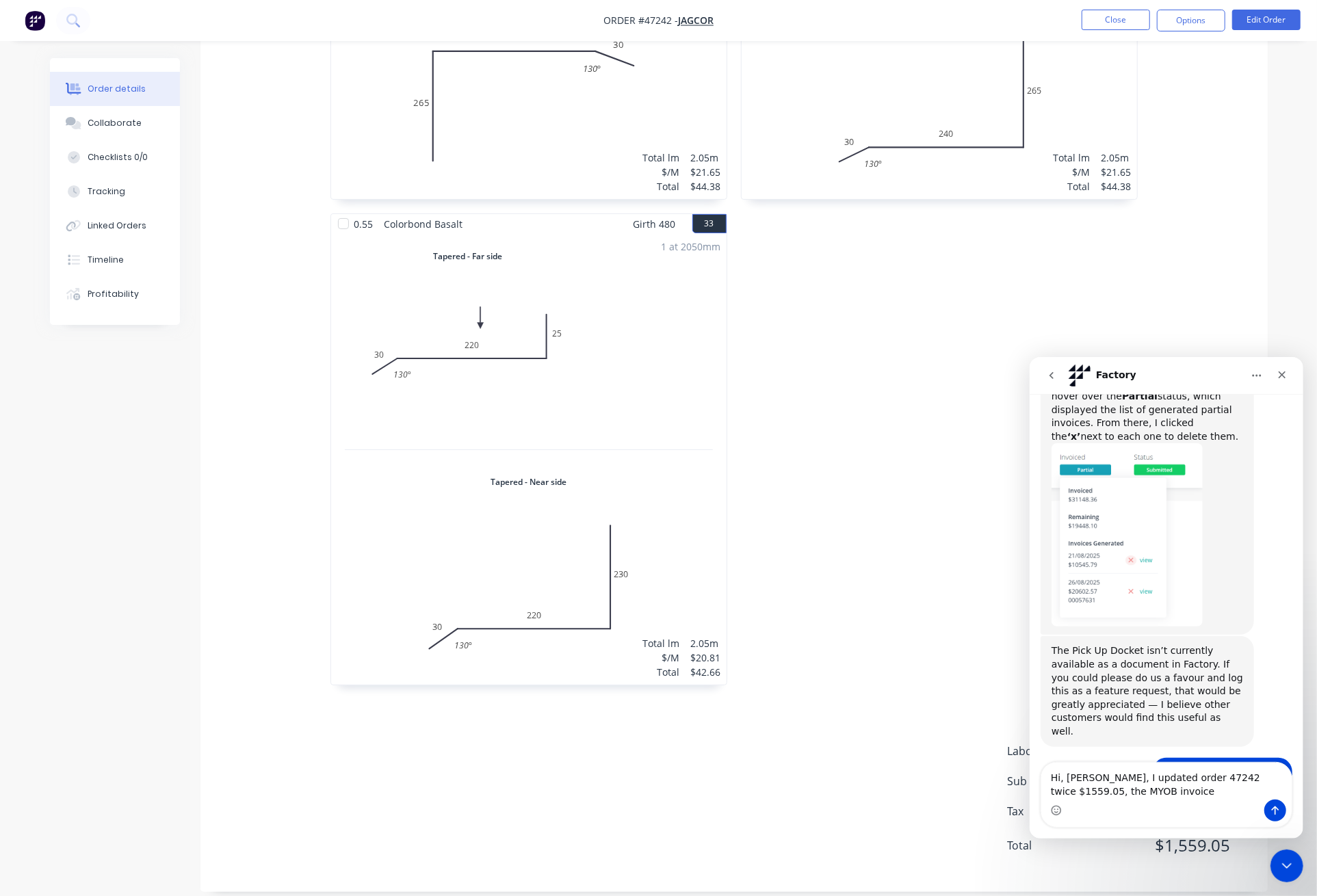
click at [1142, 789] on textarea "Hi, Maricar, I updated order 47242 twice $1559.05, the MYOB invoice" at bounding box center [1165, 780] width 250 height 37
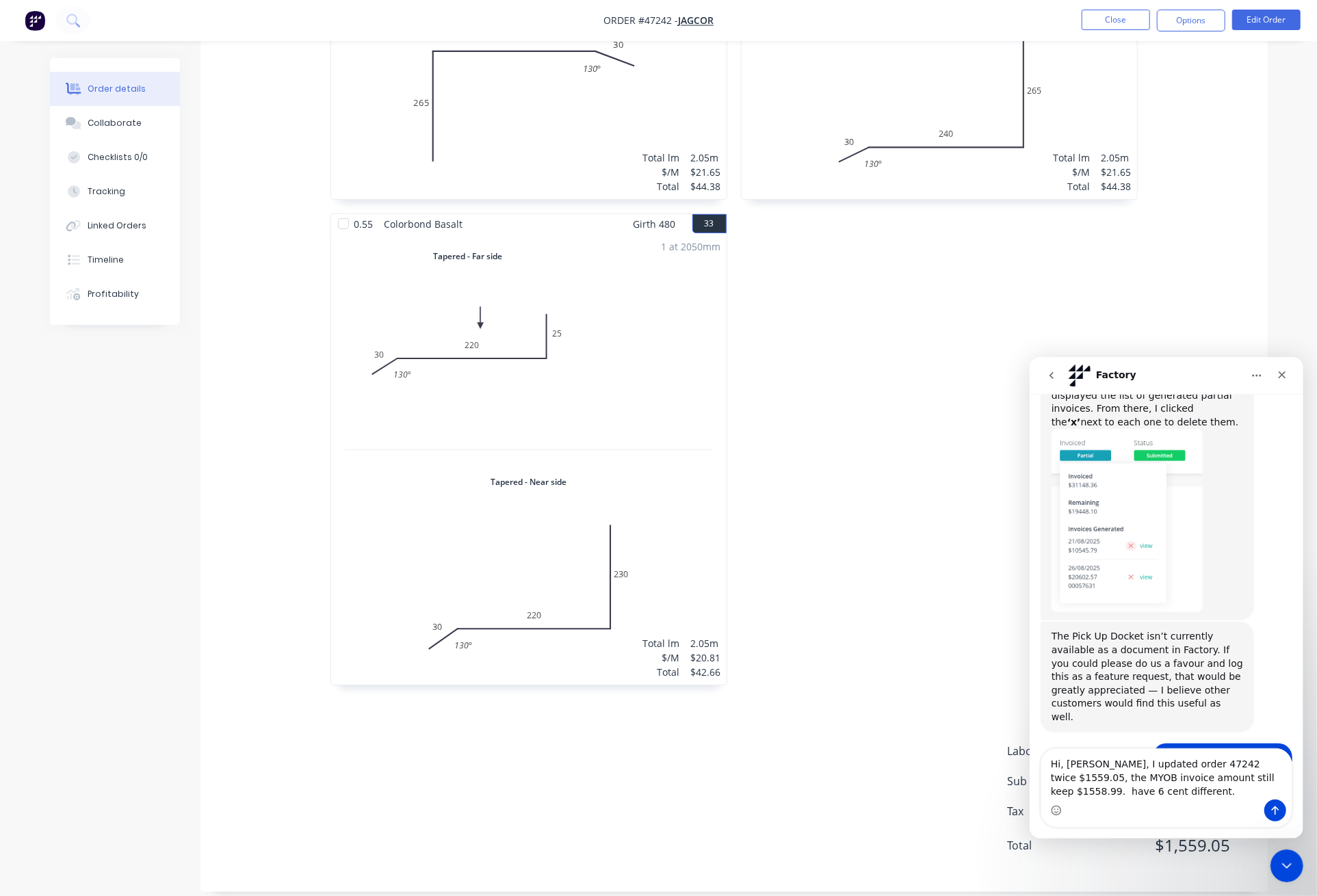
type textarea "Hi, Maricar, I updated order 47242 twice $1559.05, the MYOB invoice amount stil…"
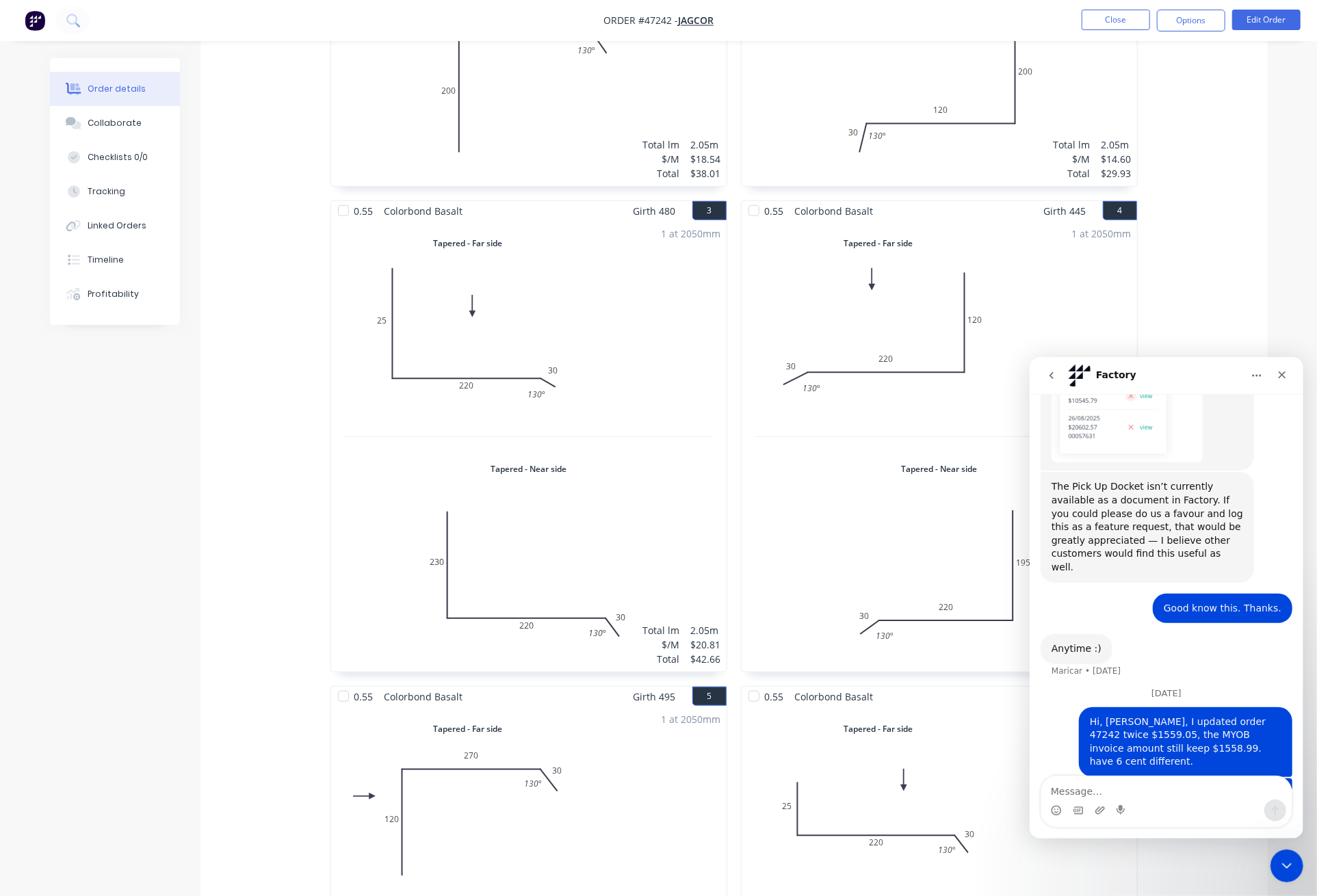
scroll to position [729, 0]
click at [1221, 855] on icon "Close Intercom Messenger" at bounding box center [1285, 863] width 16 height 16
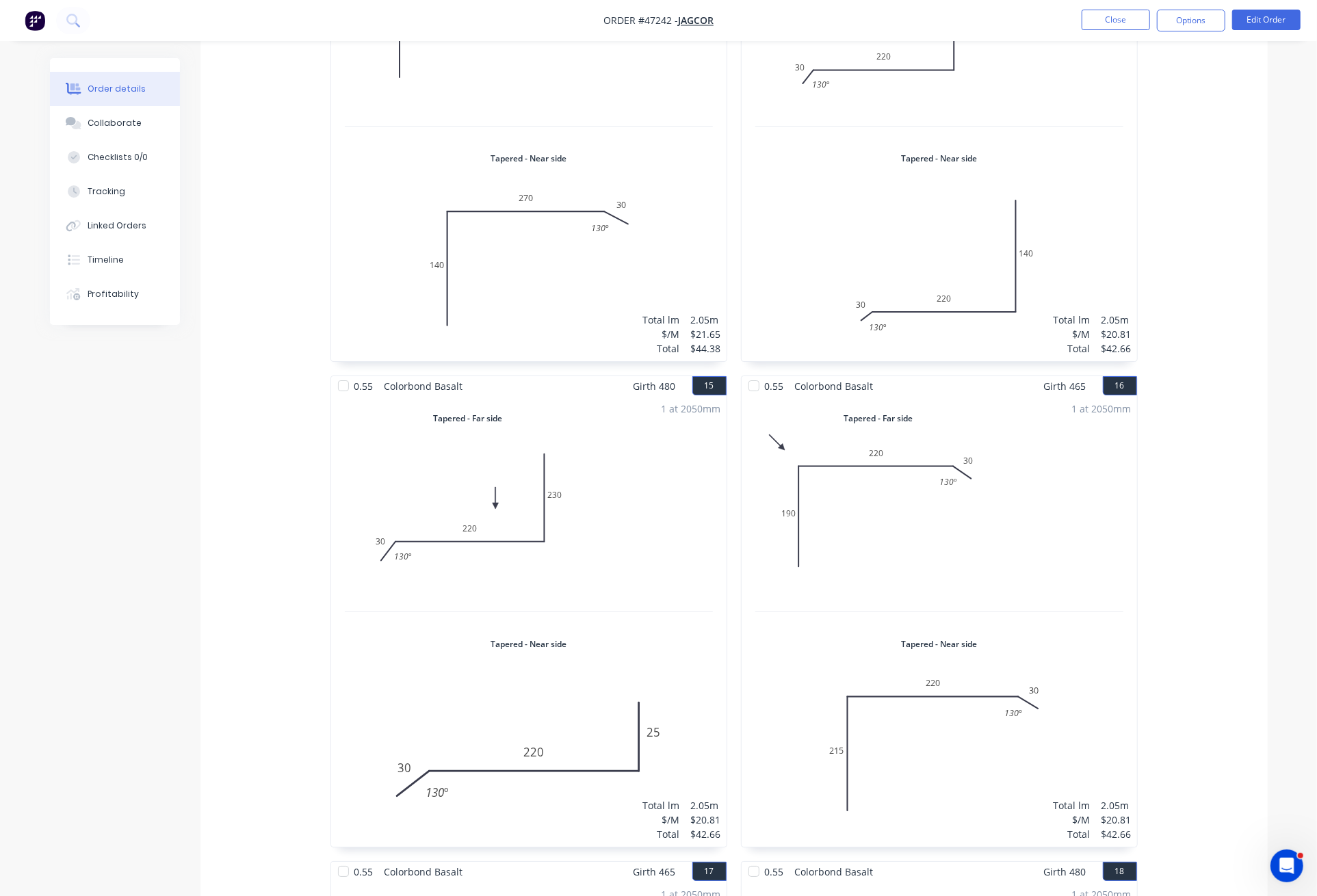
scroll to position [3647, 0]
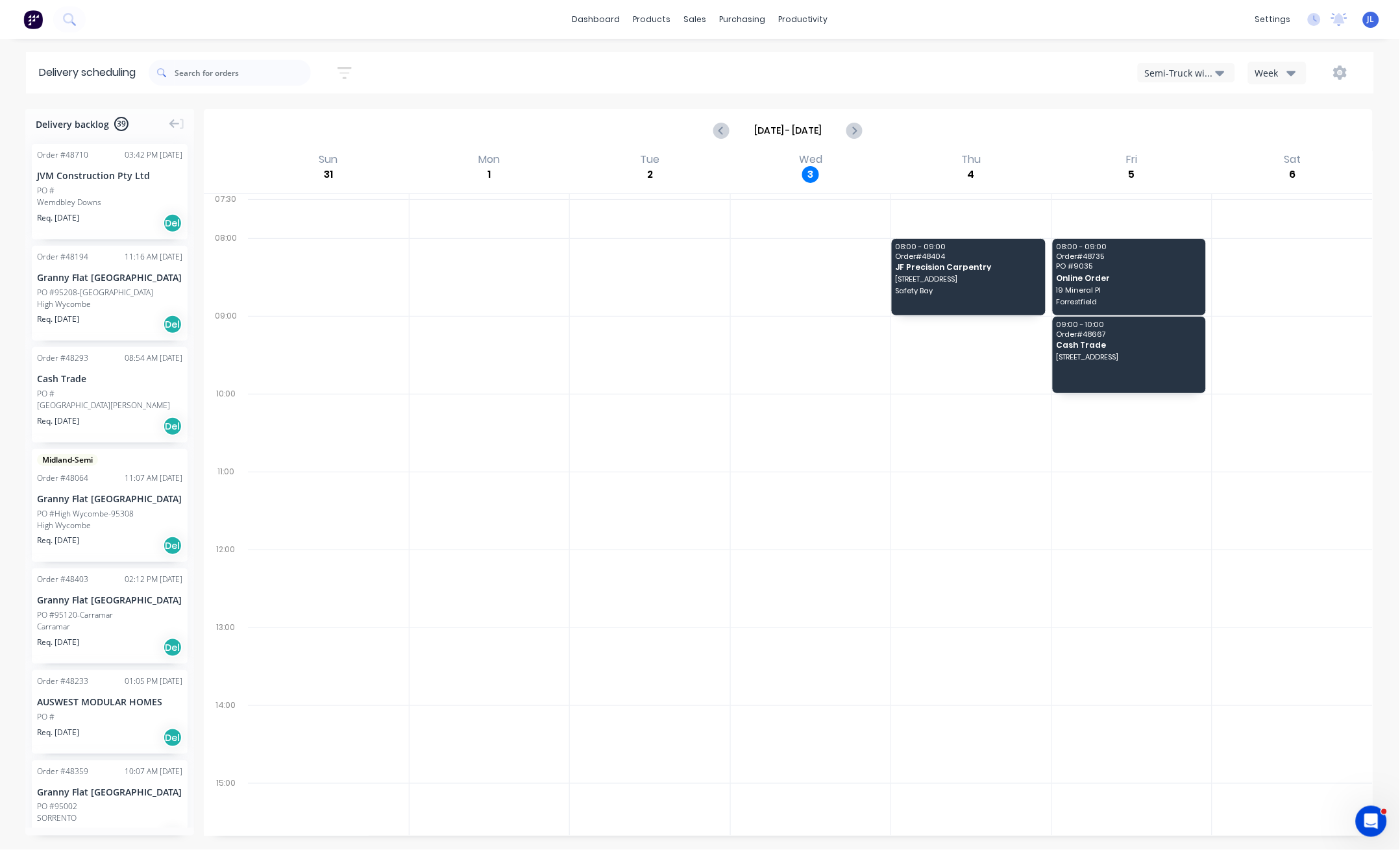
click at [1146, 73] on div "Semi-Truck with Hiab" at bounding box center [1180, 73] width 71 height 14
click at [1182, 153] on div "Utes Delivery" at bounding box center [1202, 158] width 129 height 26
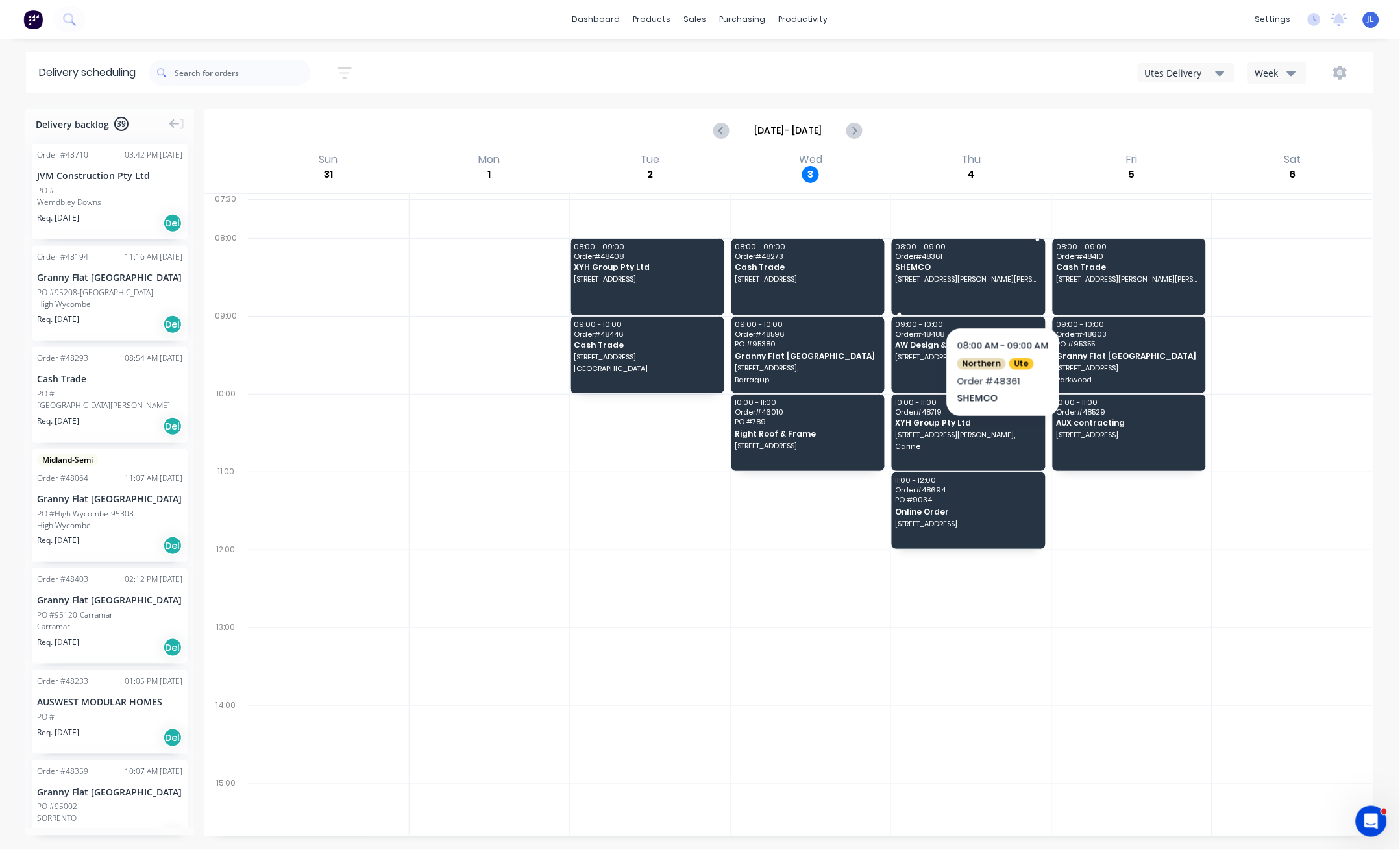
click at [1003, 293] on div "08:00 - 09:00 Order # 48361 SHEMCO 1/7 Davison Road, Cockburn Central 6164" at bounding box center [968, 277] width 154 height 77
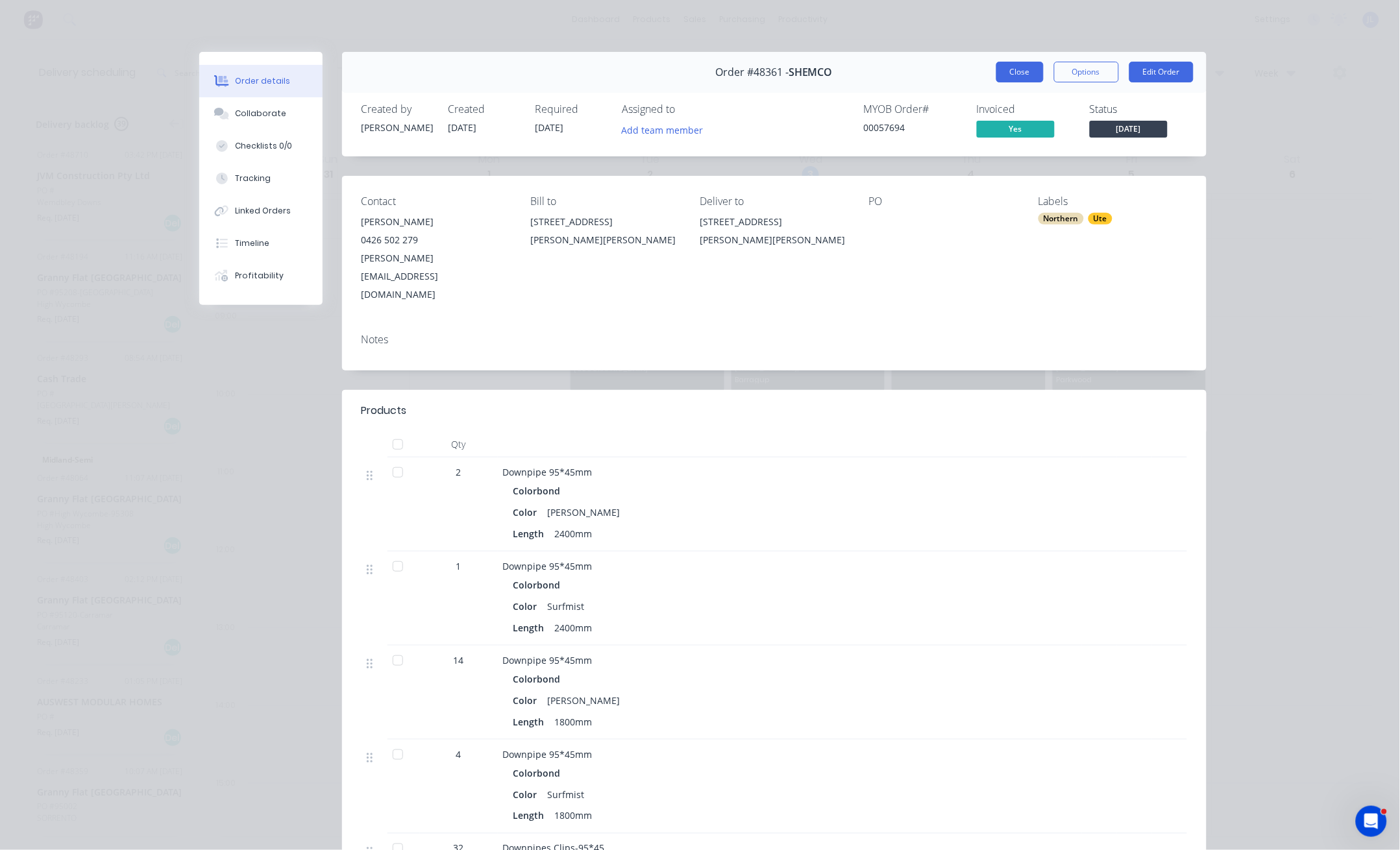
click at [1013, 71] on button "Close" at bounding box center [1019, 72] width 47 height 21
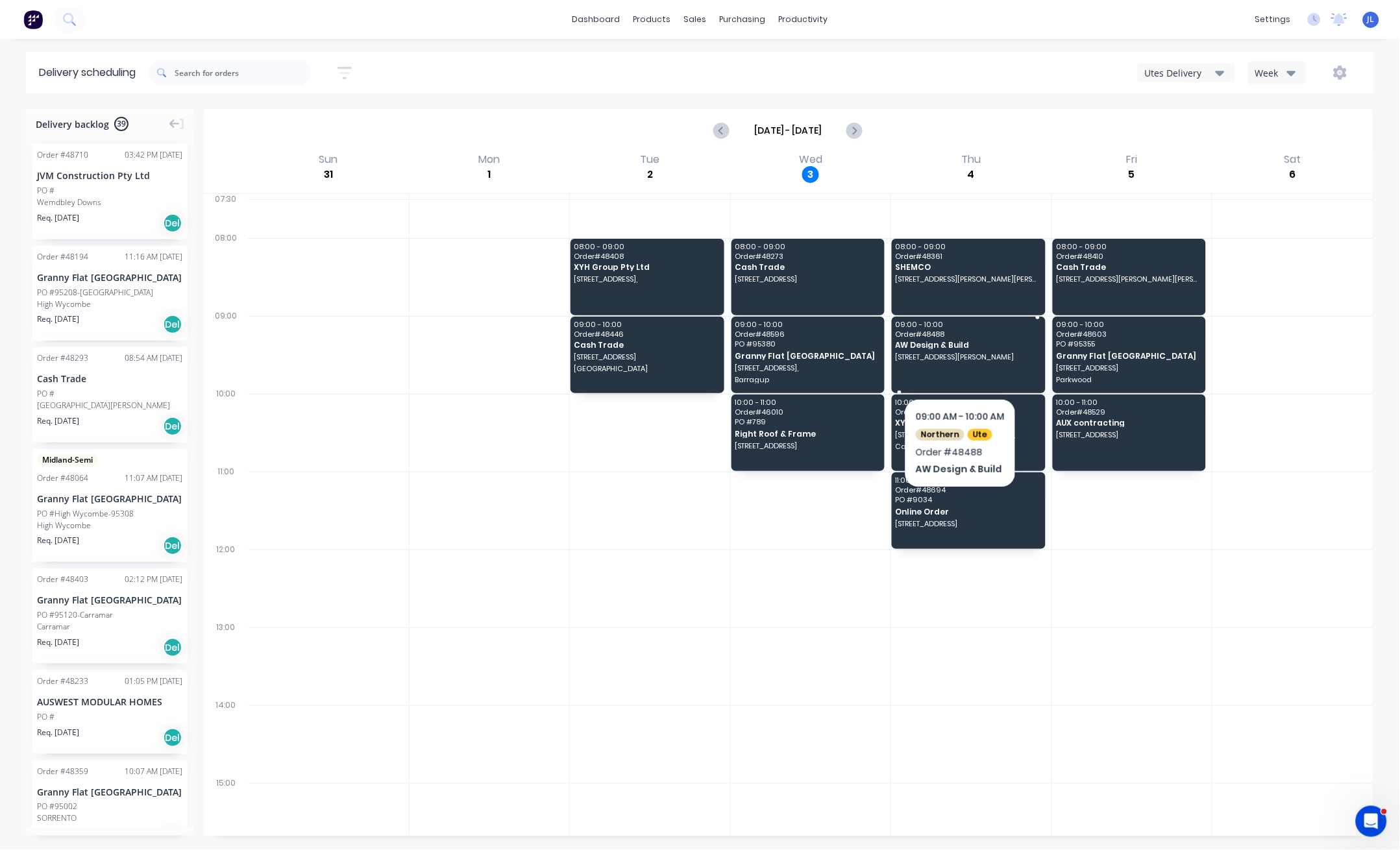
click at [1008, 346] on span "AW Design & Build" at bounding box center [968, 345] width 145 height 8
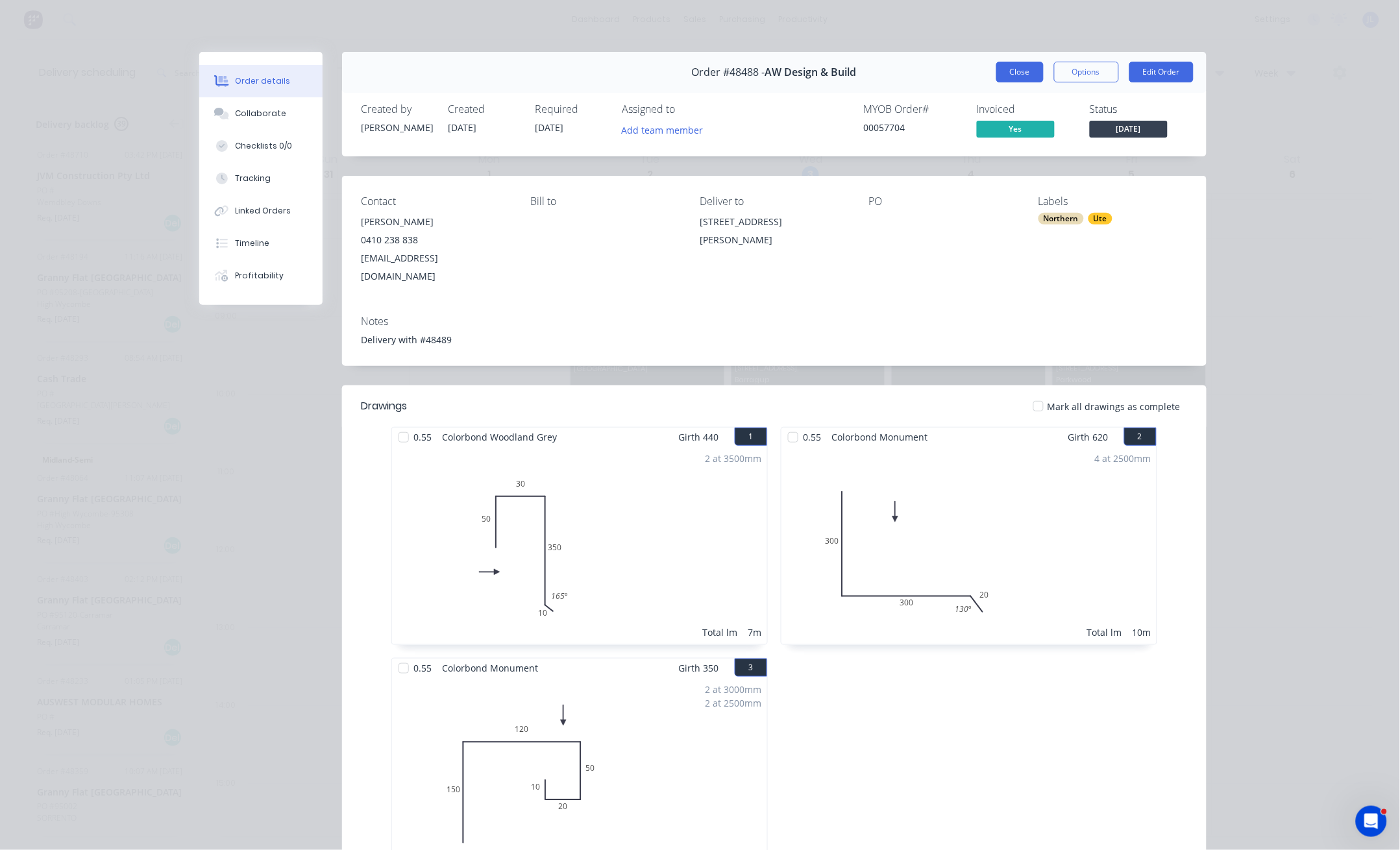
click at [996, 68] on button "Close" at bounding box center [1019, 72] width 47 height 21
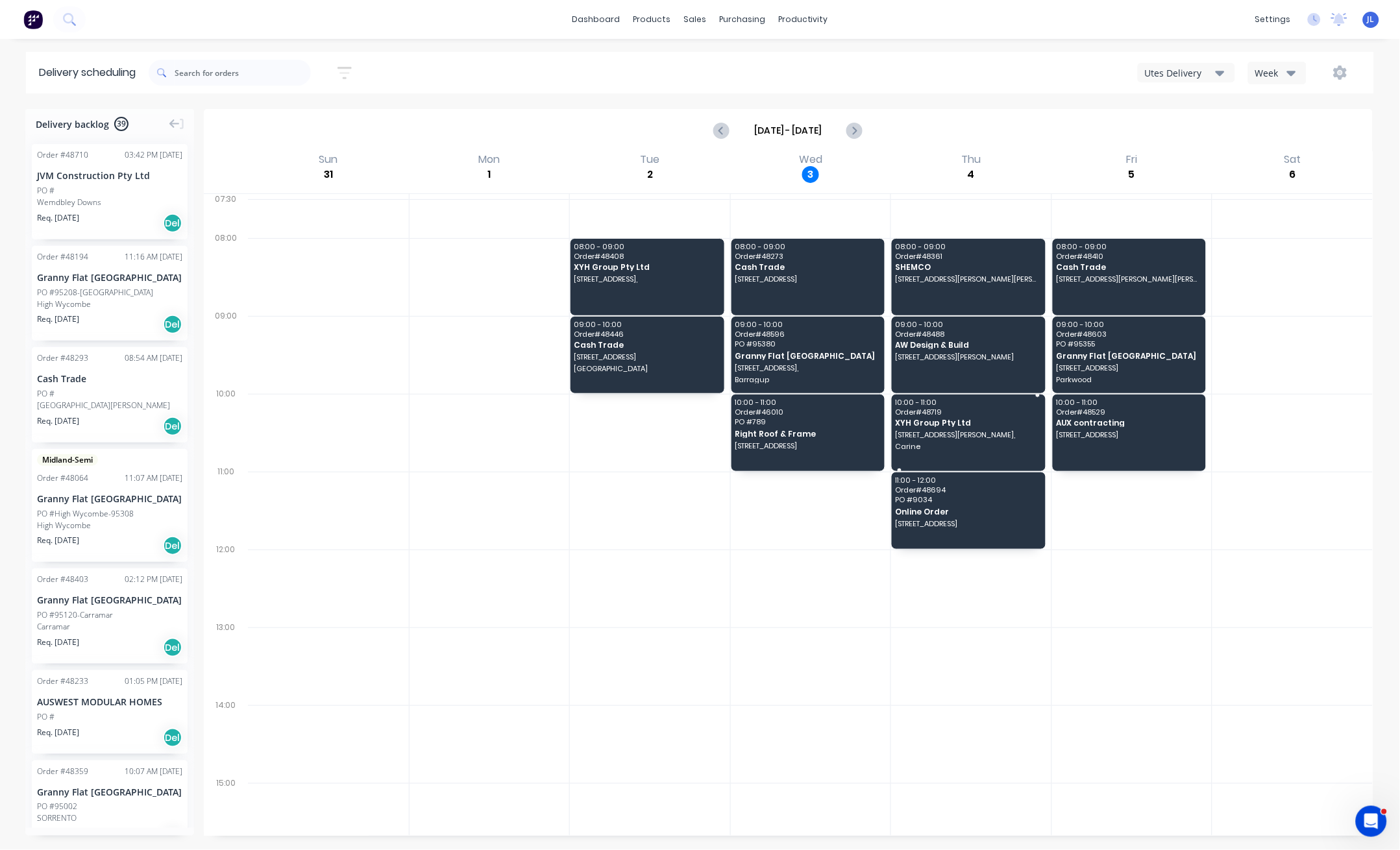
click at [1004, 424] on span "XYH Group Pty Ltd" at bounding box center [968, 422] width 145 height 8
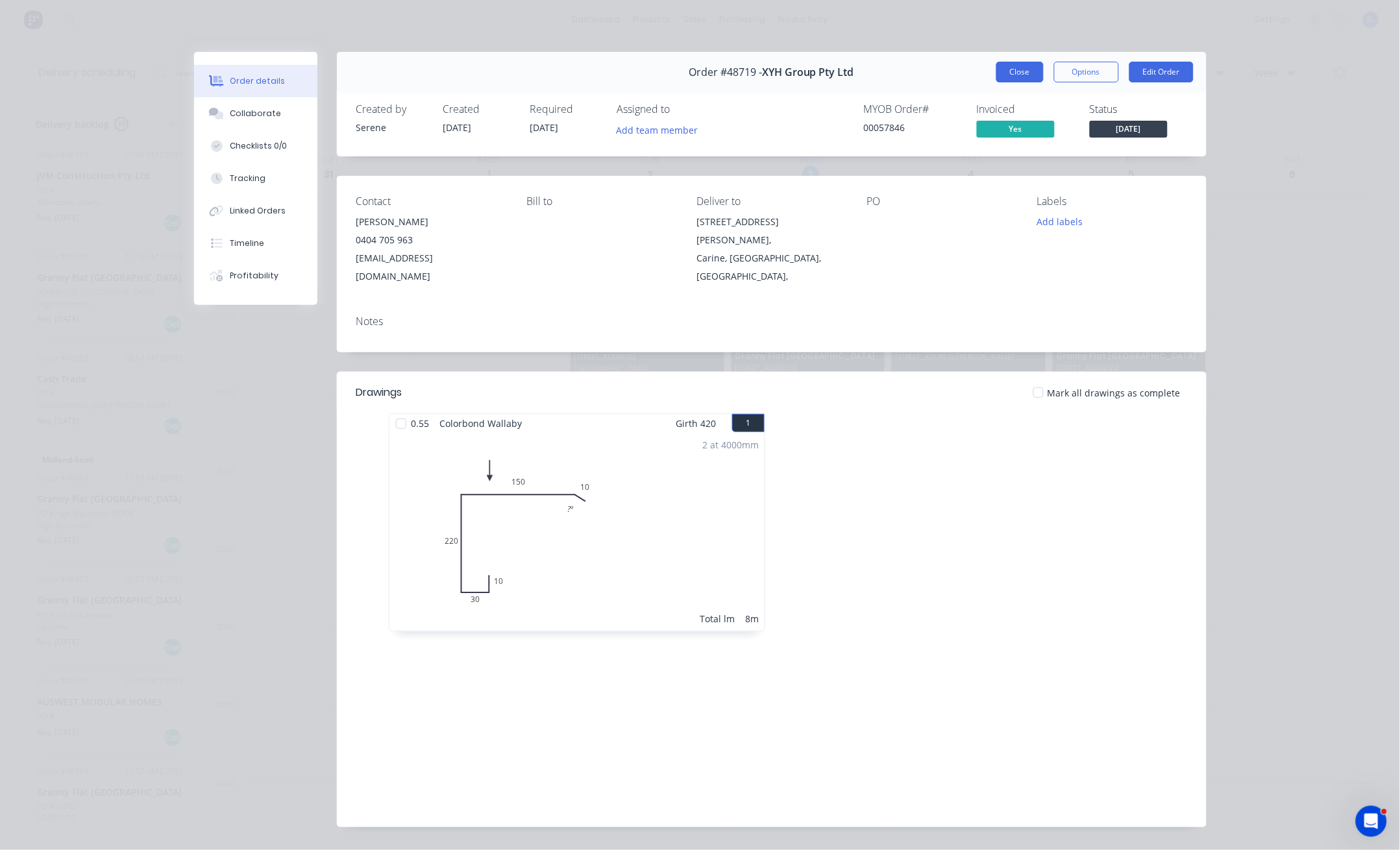
click at [1013, 67] on button "Close" at bounding box center [1019, 72] width 47 height 21
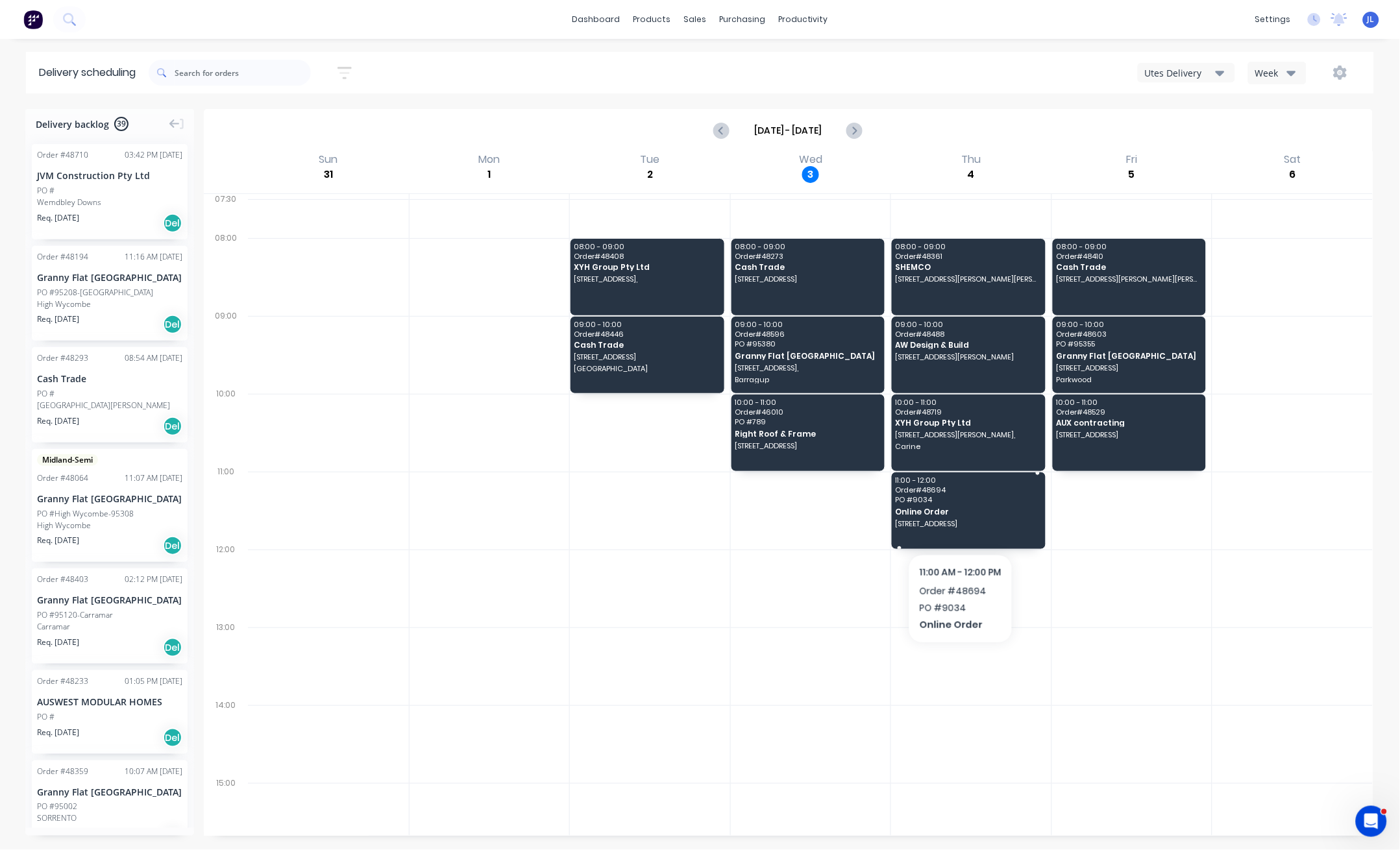
click at [1001, 502] on span "PO # 9034" at bounding box center [968, 499] width 145 height 8
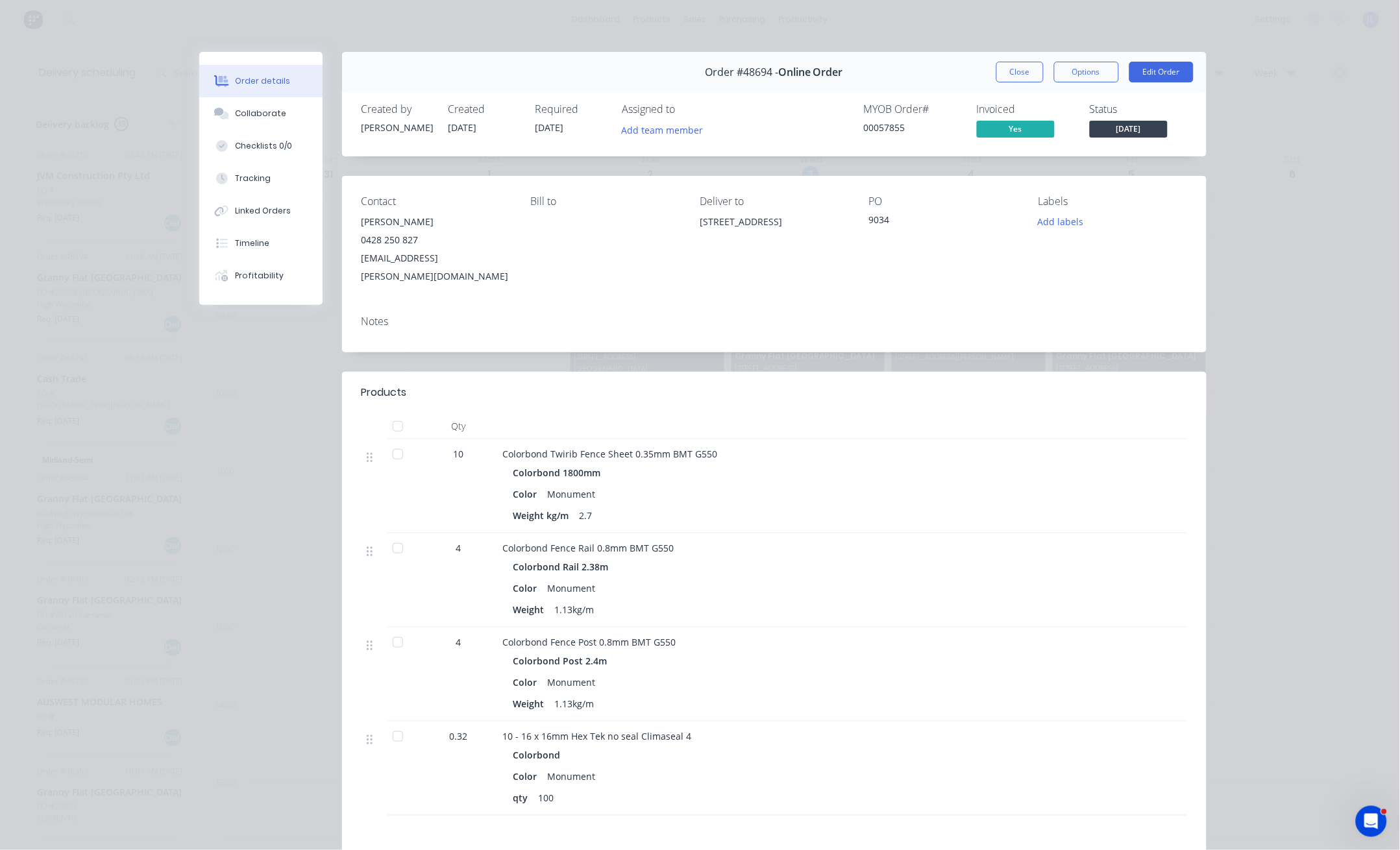
click at [1004, 60] on div "Order #48694 - Online Order Close Options Edit Order" at bounding box center [773, 72] width 864 height 41
click at [1002, 72] on button "Close" at bounding box center [1019, 72] width 47 height 21
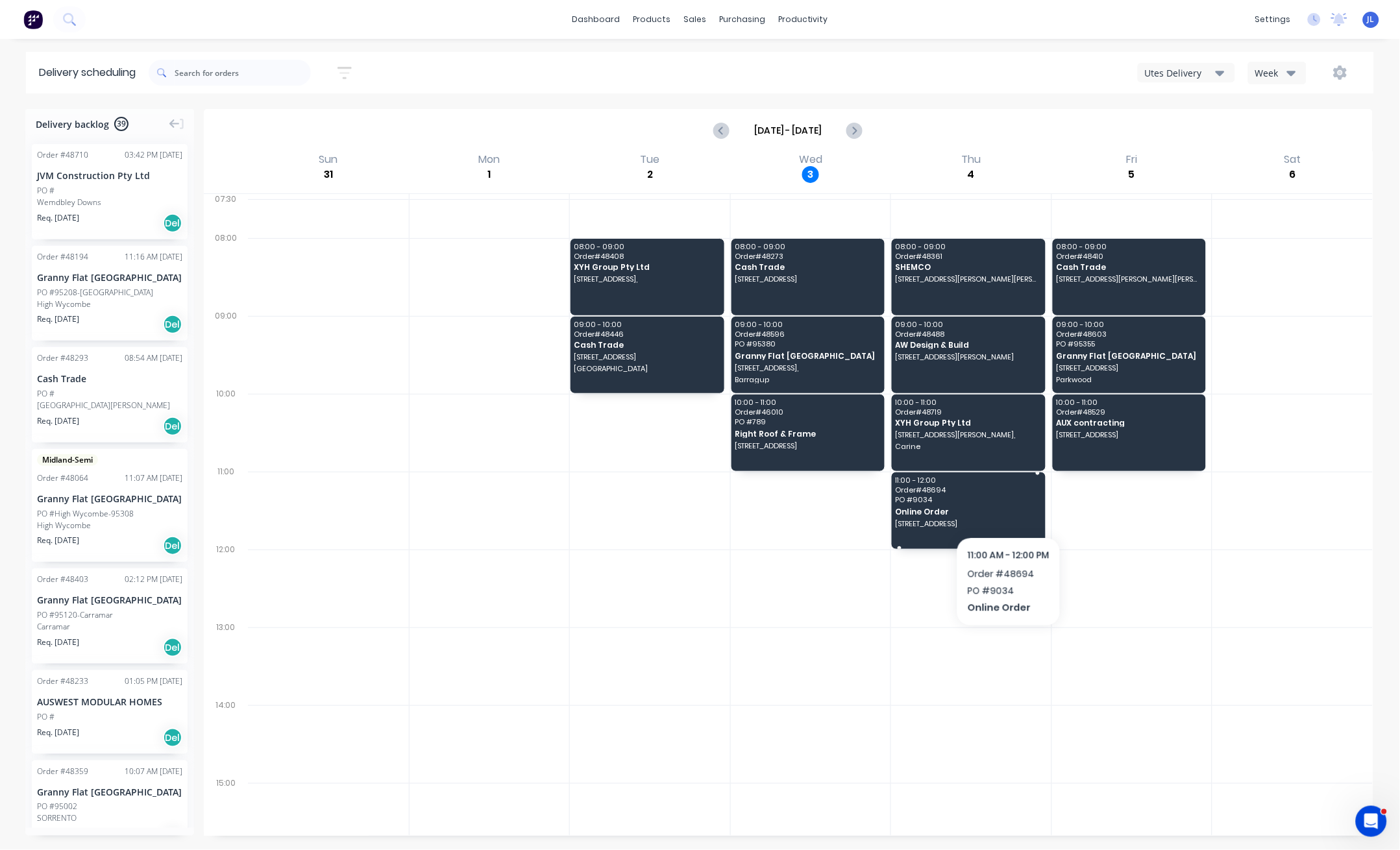
click at [1008, 503] on span "PO # 9034" at bounding box center [968, 499] width 145 height 8
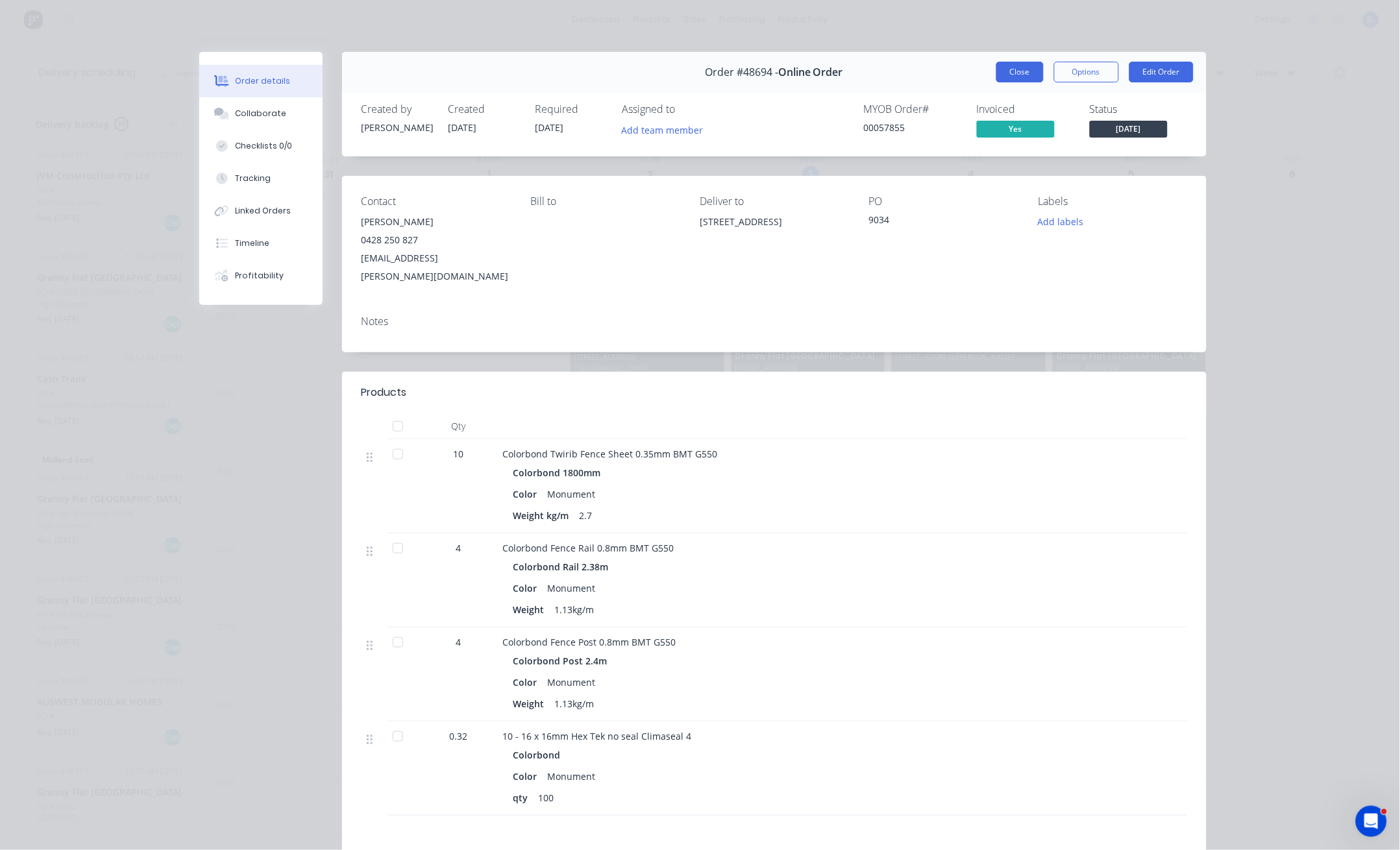
click at [1011, 67] on button "Close" at bounding box center [1019, 72] width 47 height 21
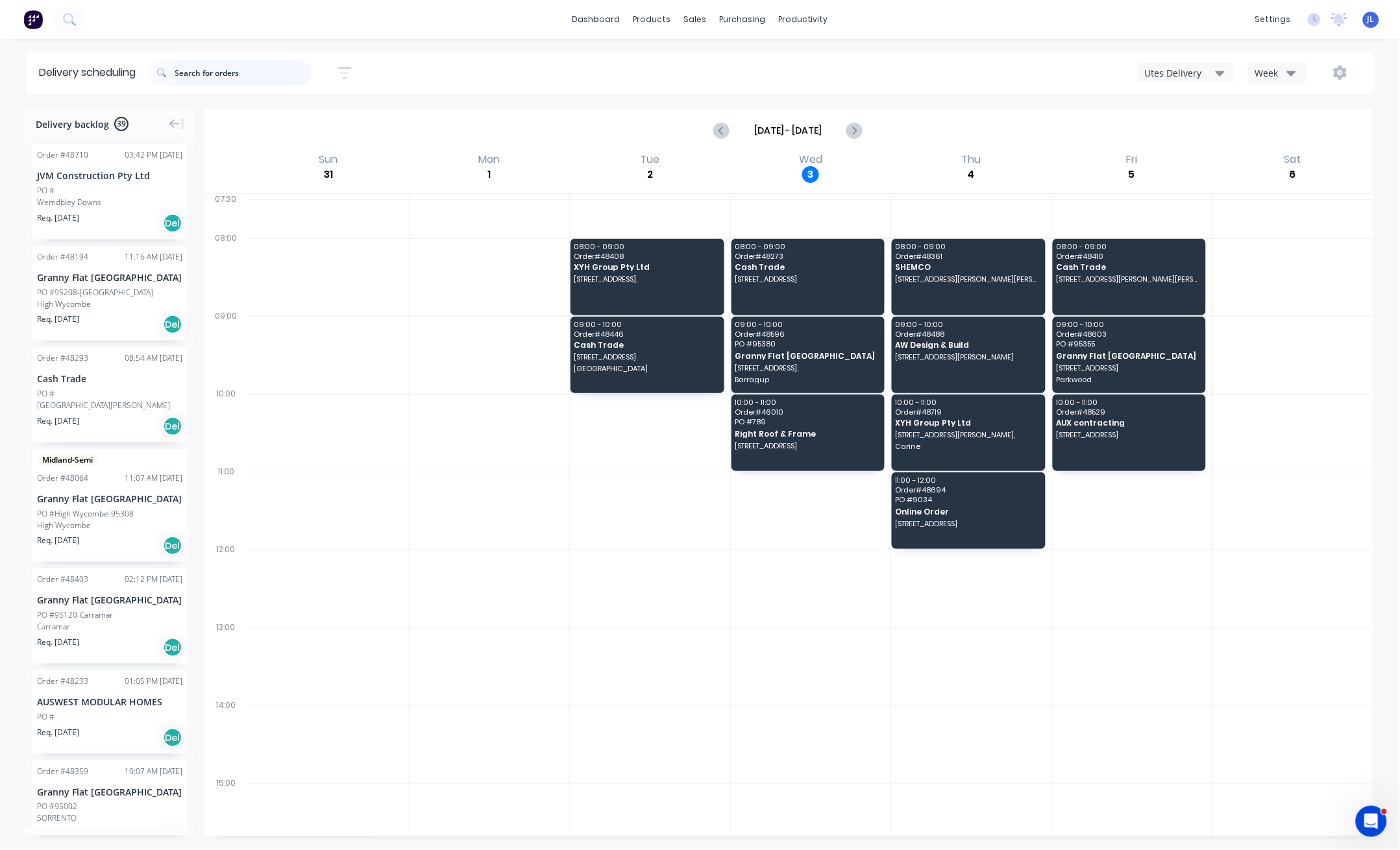
click at [222, 71] on input "text" at bounding box center [242, 72] width 136 height 26
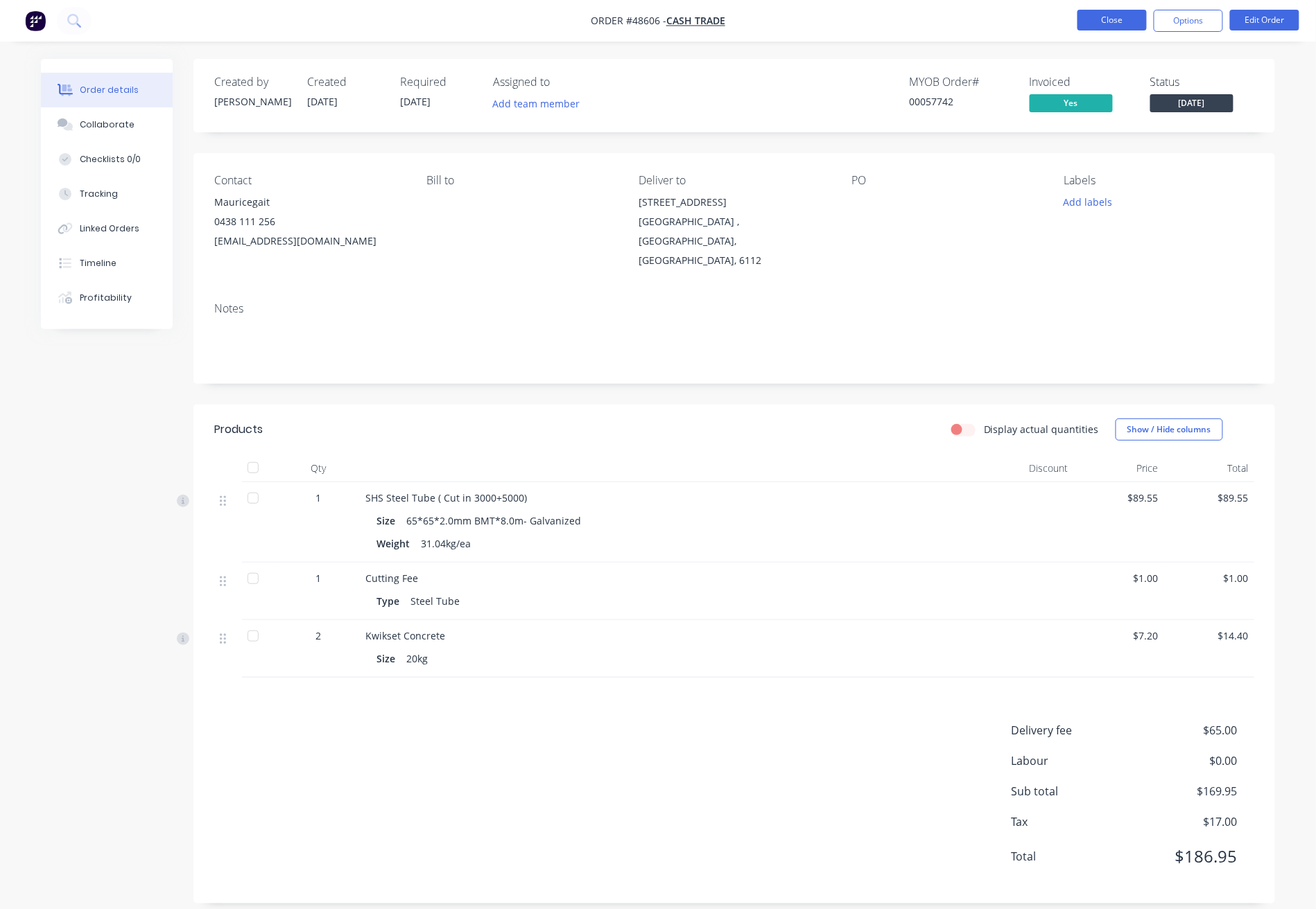
click at [1105, 16] on button "Close" at bounding box center [1112, 20] width 69 height 21
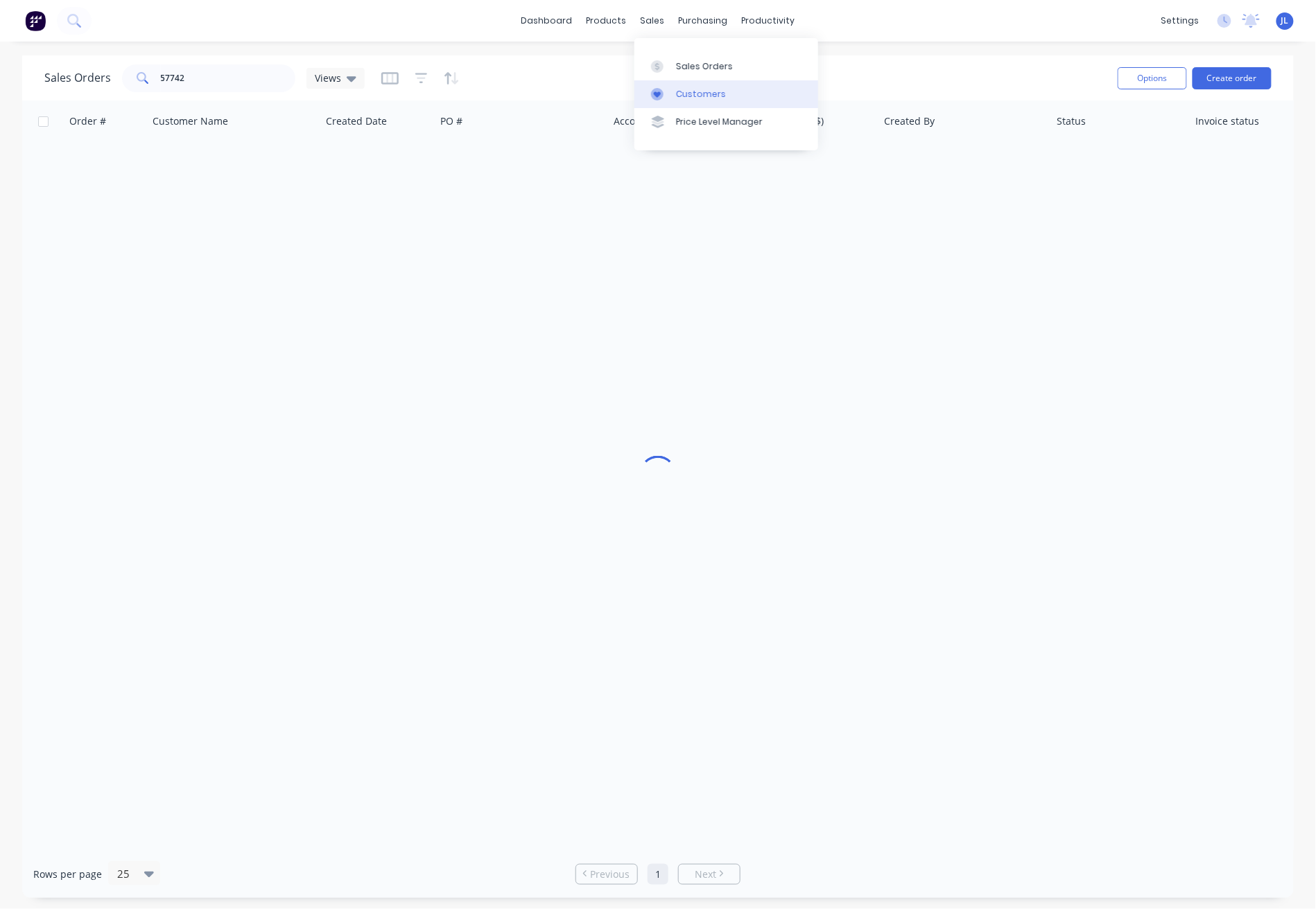
drag, startPoint x: 683, startPoint y: 92, endPoint x: 660, endPoint y: 85, distance: 24.0
click at [684, 92] on div "Customers" at bounding box center [700, 94] width 50 height 12
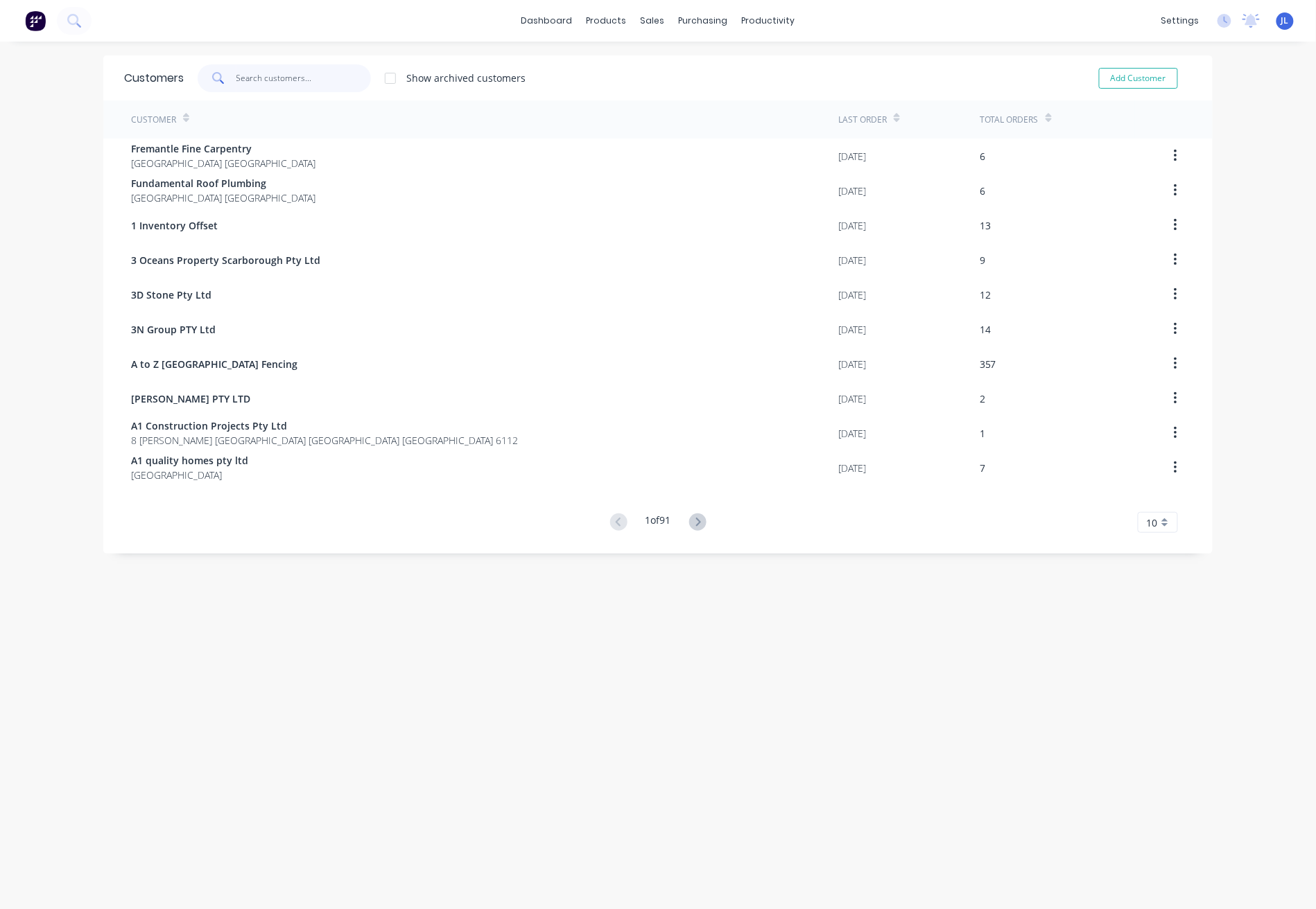
click at [246, 81] on input "text" at bounding box center [304, 78] width 135 height 28
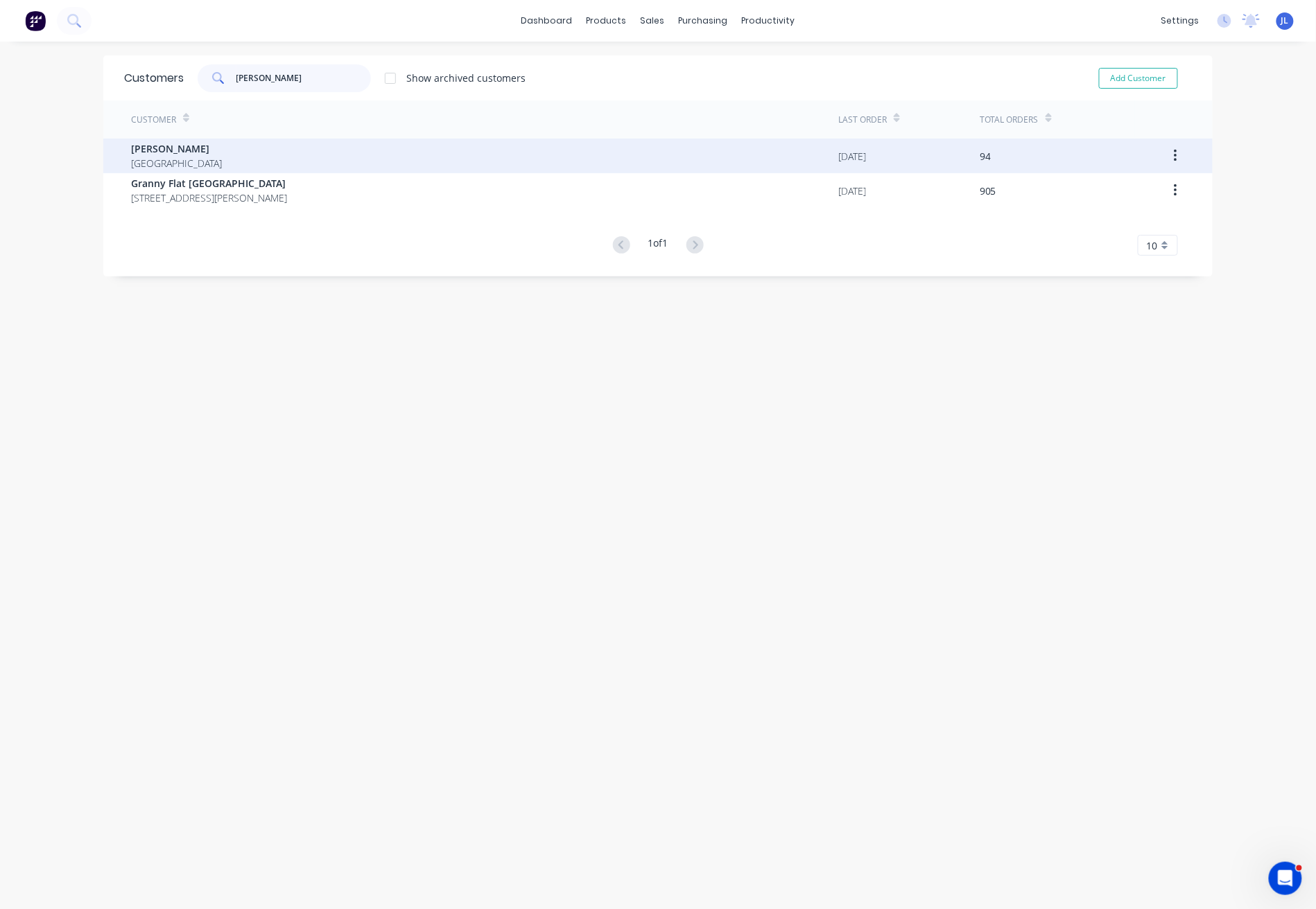
type input "[PERSON_NAME]"
click at [209, 146] on div "[PERSON_NAME] [GEOGRAPHIC_DATA]" at bounding box center [484, 155] width 707 height 35
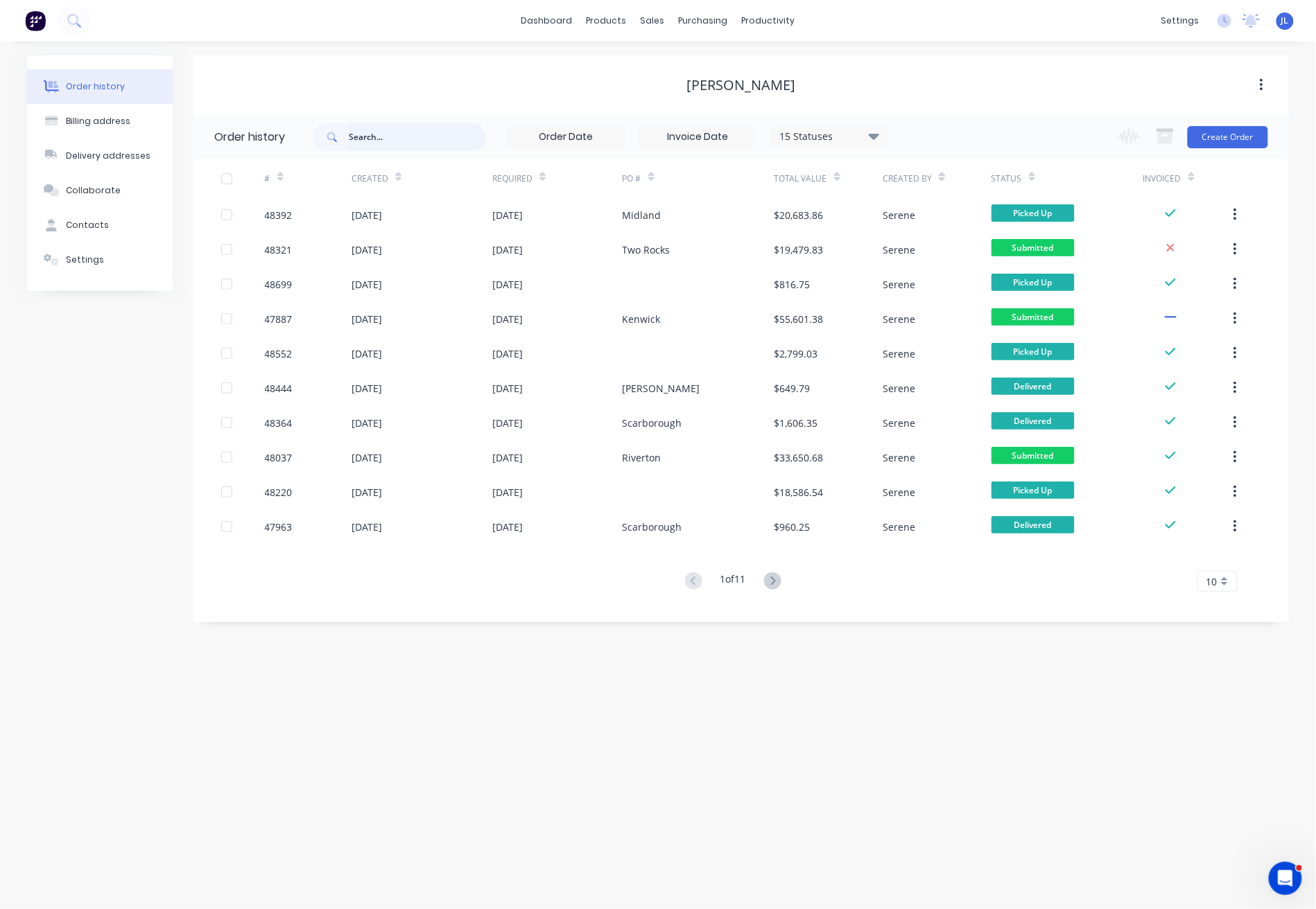
click at [425, 137] on input "text" at bounding box center [417, 137] width 137 height 28
type input "87530"
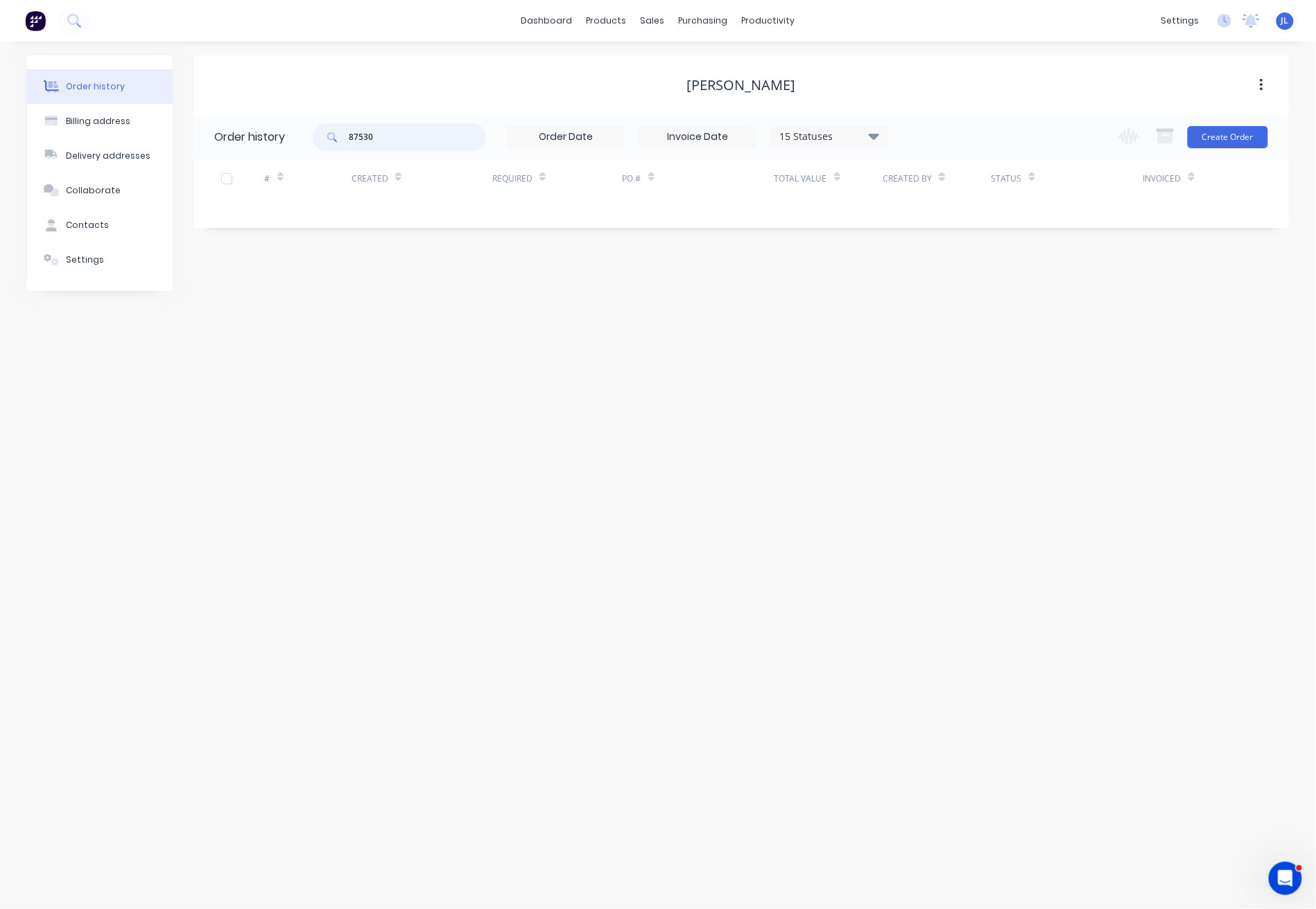
drag, startPoint x: 412, startPoint y: 128, endPoint x: 307, endPoint y: 137, distance: 105.4
click at [307, 137] on header "Order history 87530 15 Statuses Invoice Status Invoiced Not Invoiced Partial Or…" at bounding box center [741, 137] width 1096 height 45
type input "57830"
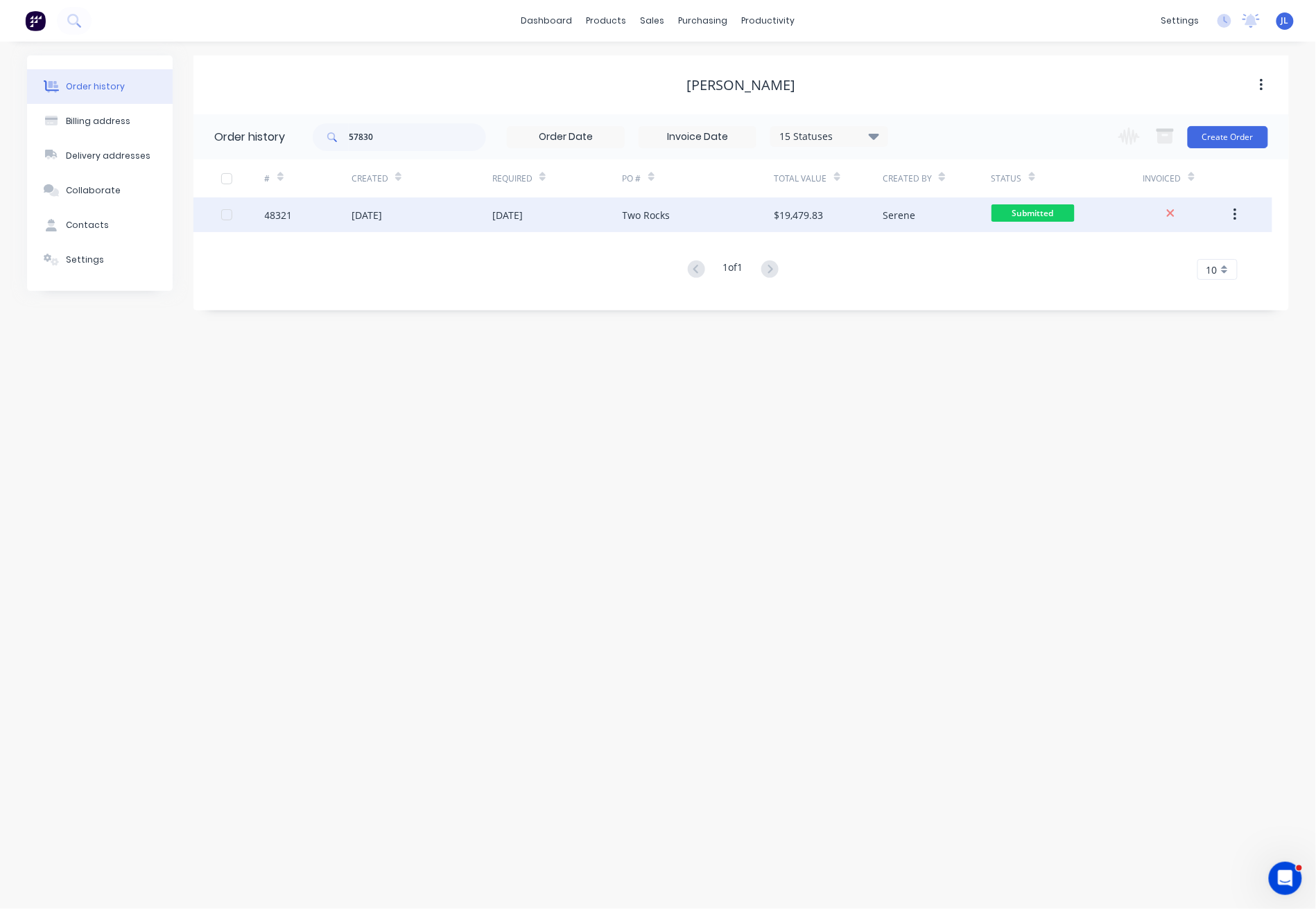
click at [284, 215] on div "48321" at bounding box center [279, 215] width 28 height 15
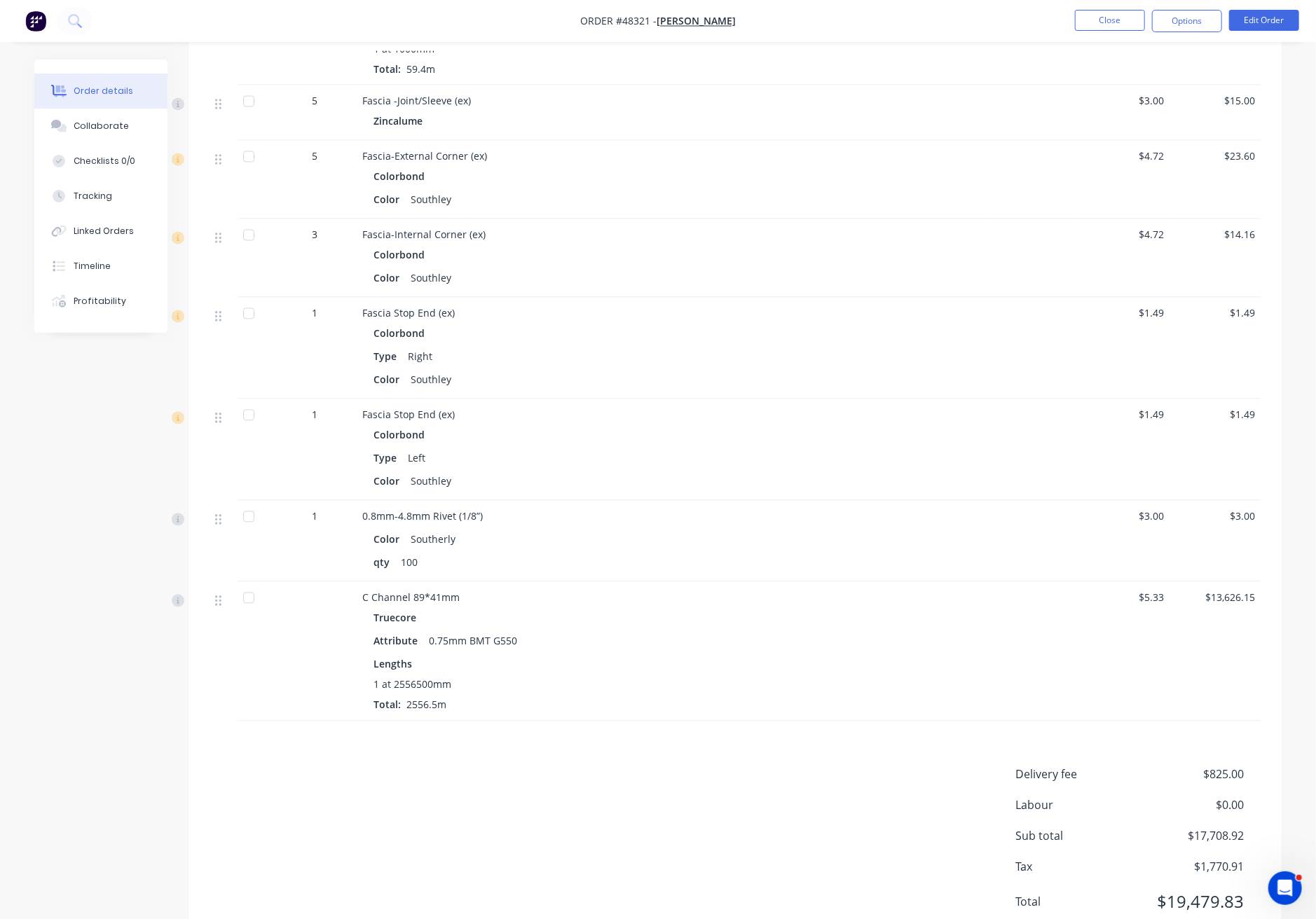
scroll to position [1614, 0]
